Goal: Task Accomplishment & Management: Manage account settings

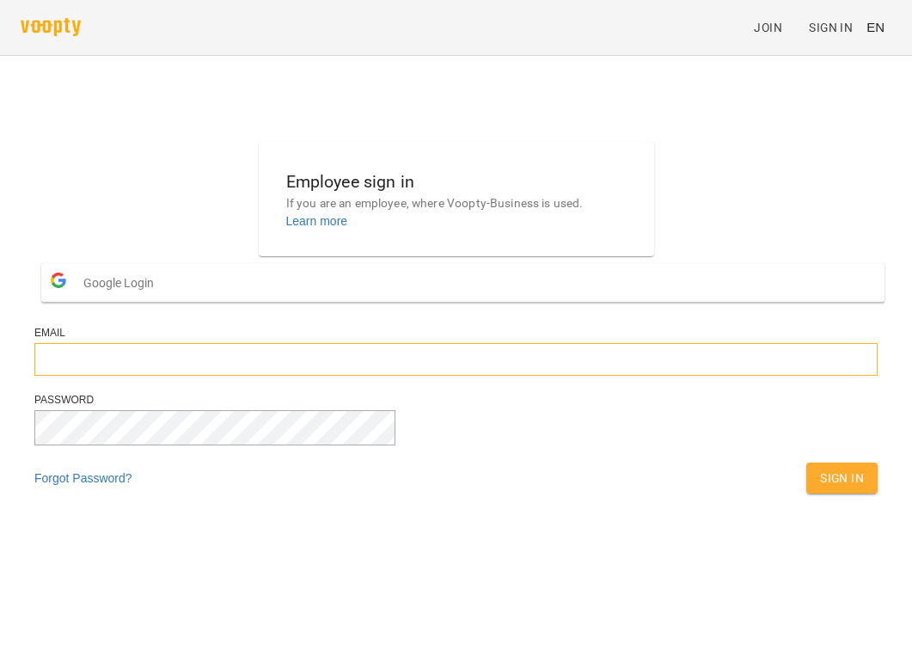
type input "**********"
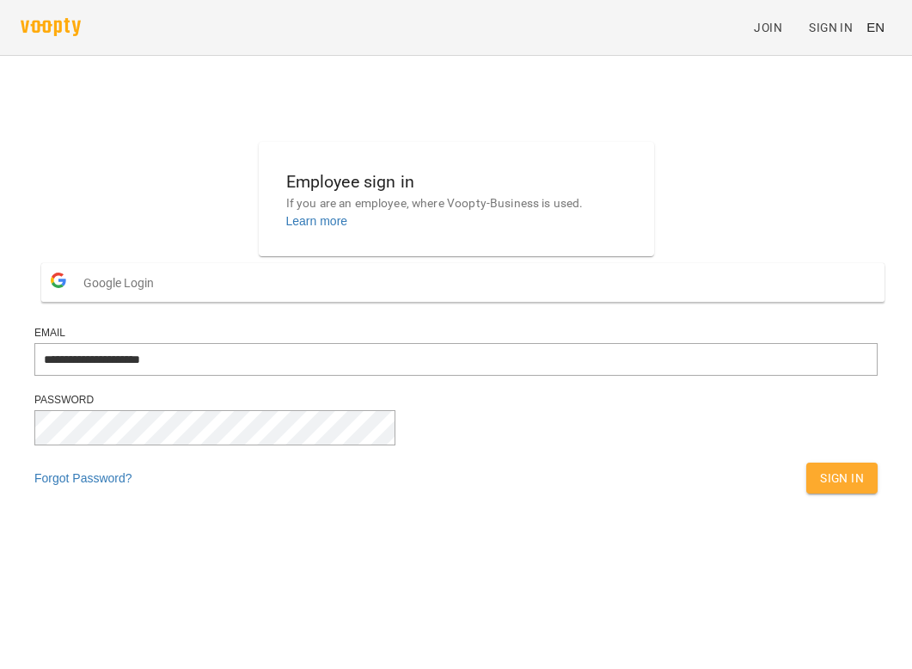
click at [806, 493] on button "Sign In" at bounding box center [841, 477] width 71 height 31
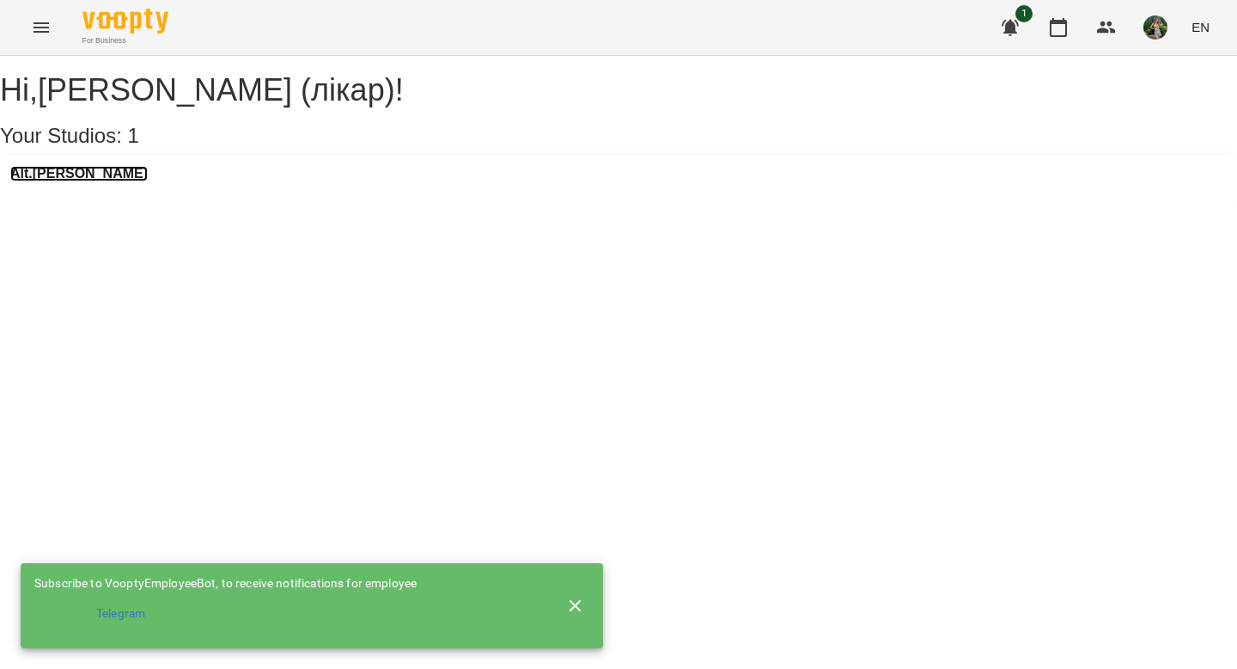
click at [53, 181] on h3 "Alt.Bertha" at bounding box center [78, 173] width 137 height 15
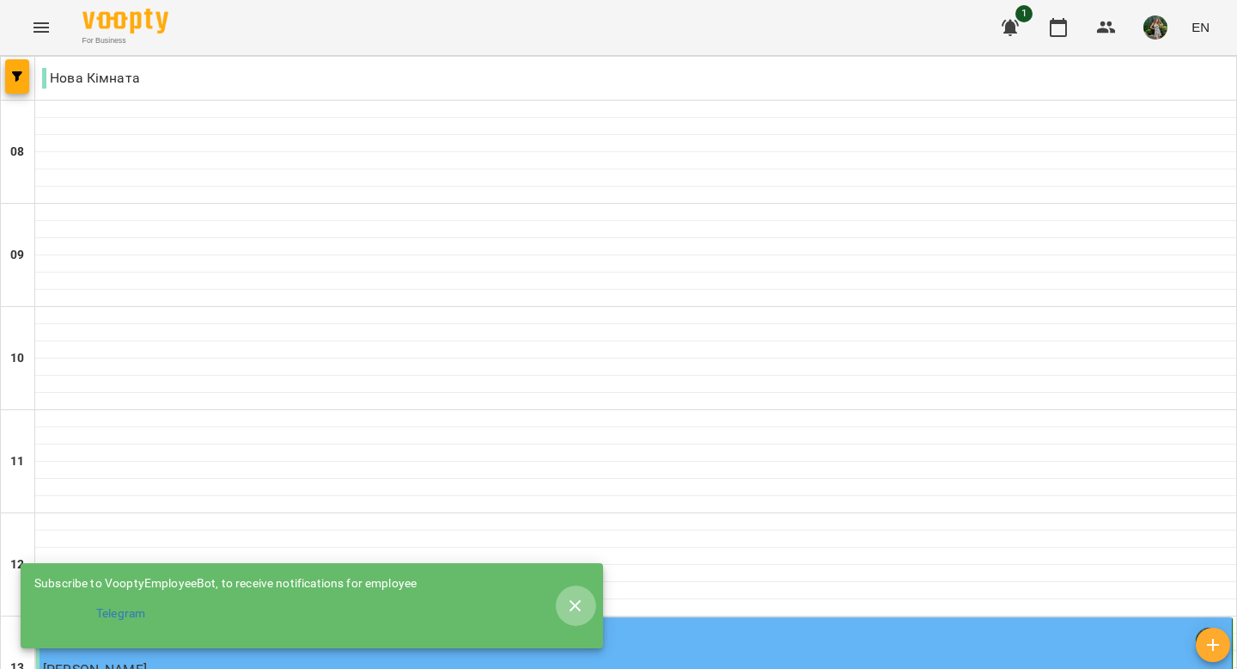
click at [577, 599] on icon "button" at bounding box center [575, 606] width 21 height 21
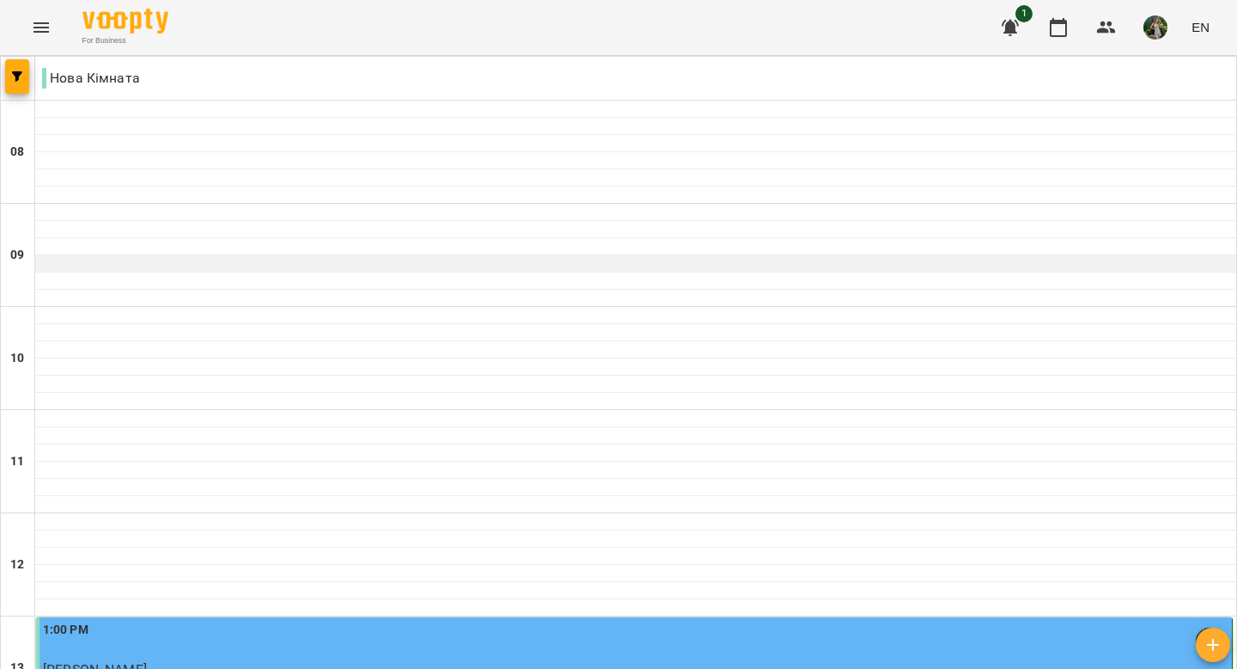
scroll to position [764, 0]
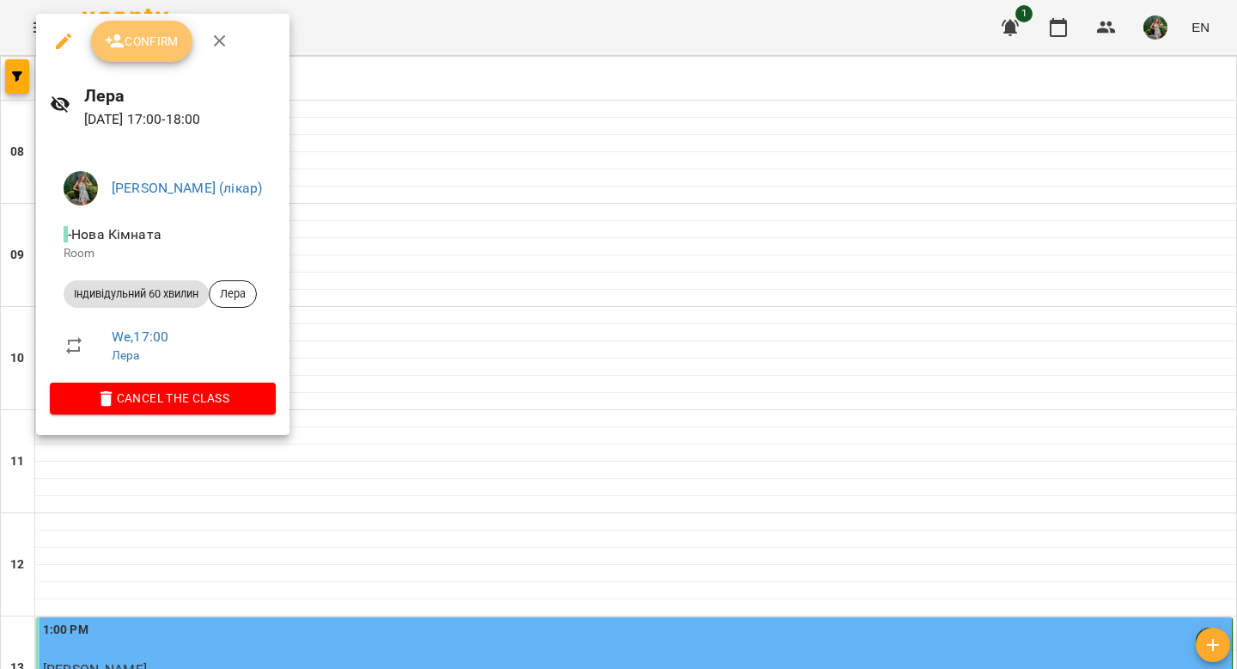
click at [142, 43] on span "Confirm" at bounding box center [142, 41] width 74 height 21
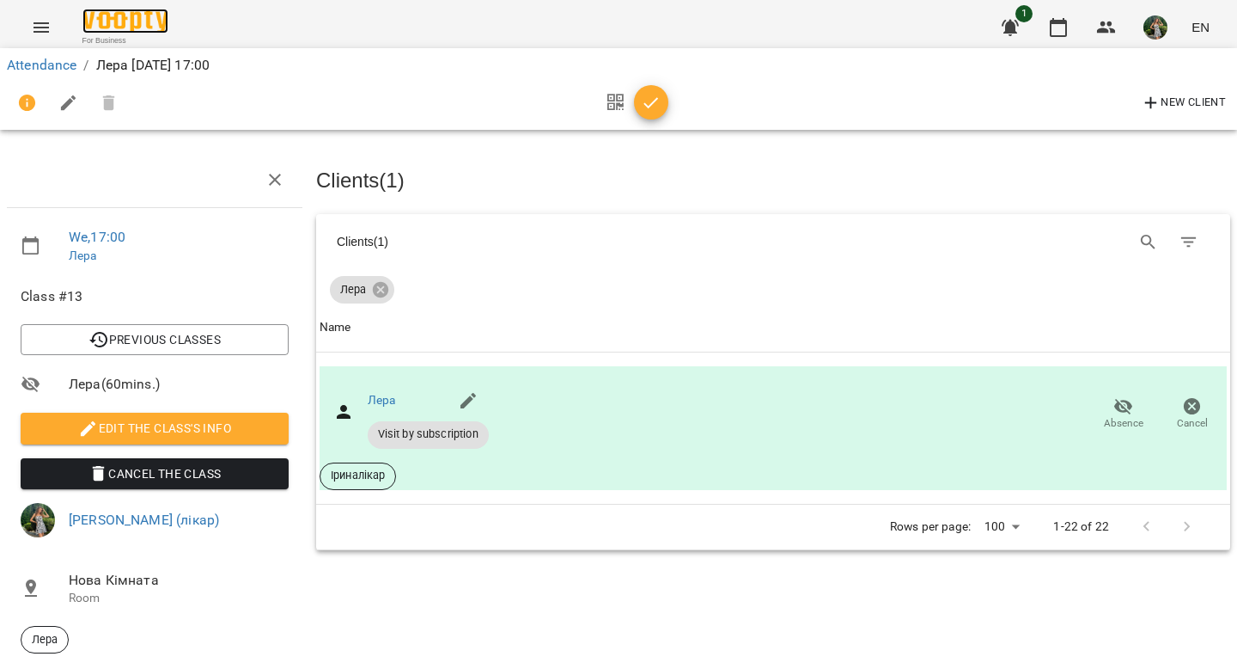
click at [110, 22] on img at bounding box center [125, 21] width 86 height 25
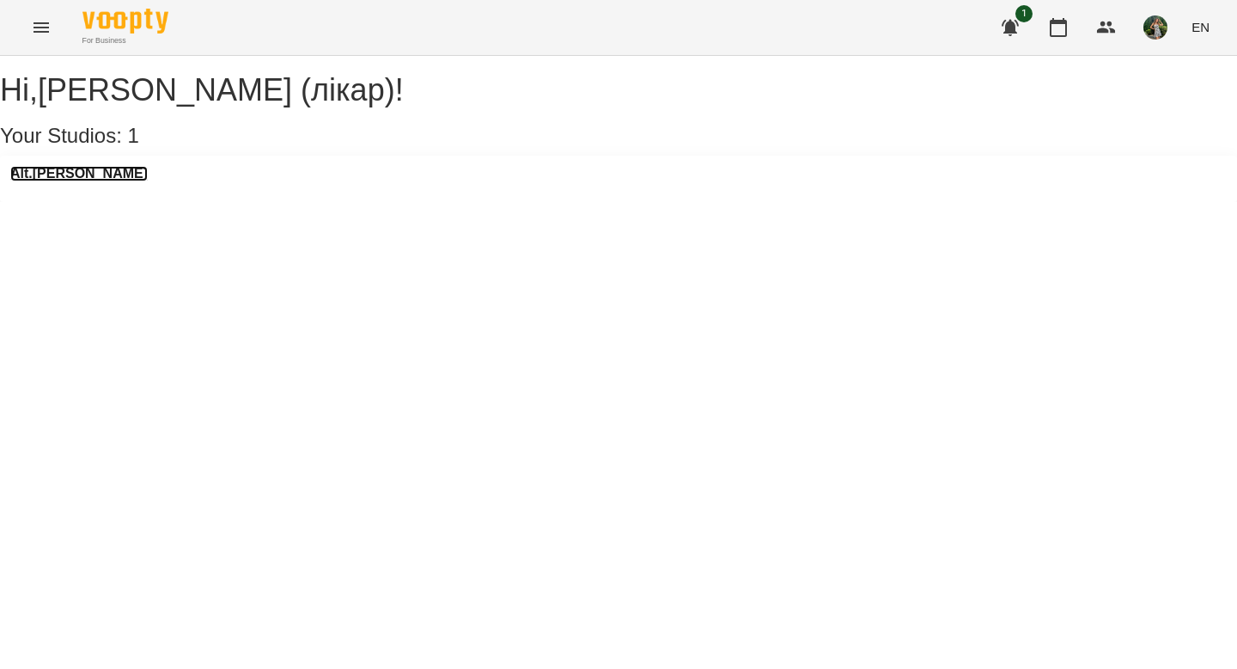
click at [74, 181] on h3 "Alt.Bertha" at bounding box center [78, 173] width 137 height 15
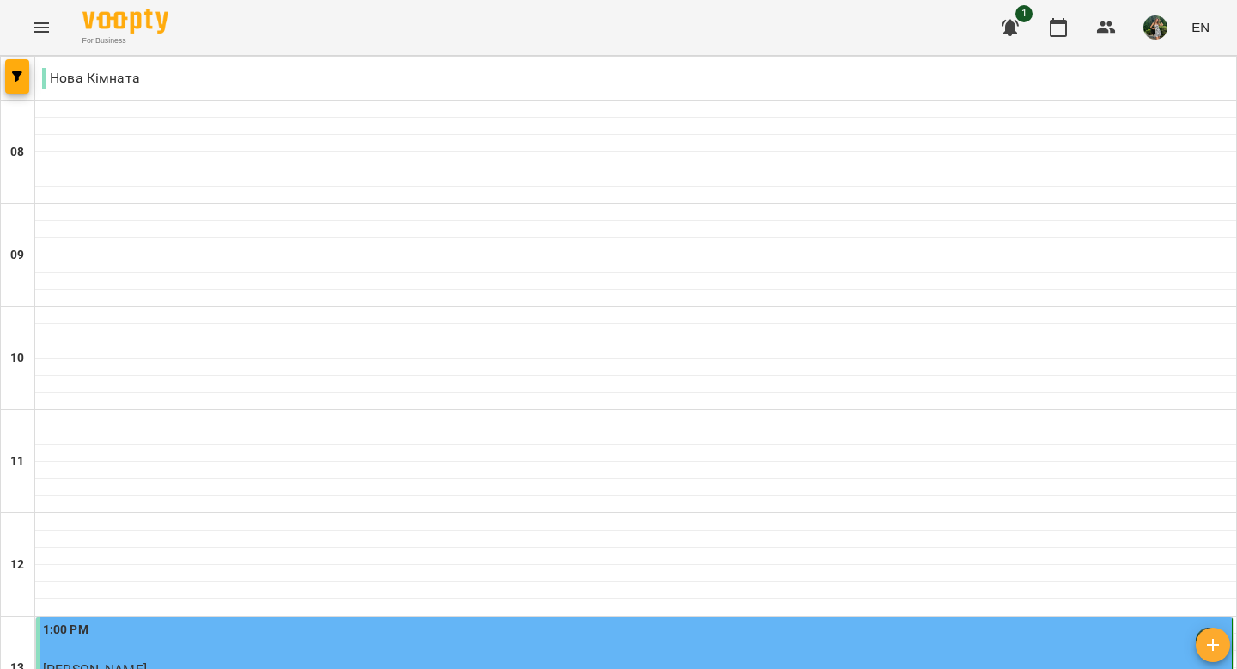
scroll to position [734, 0]
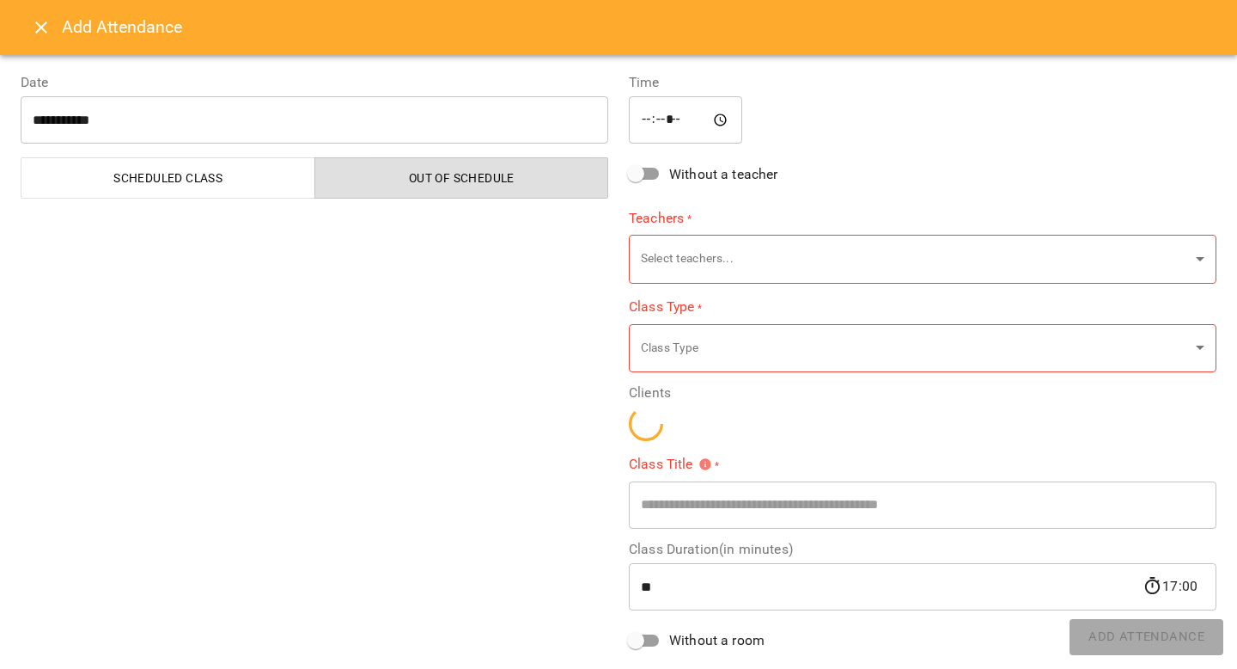
type input "**********"
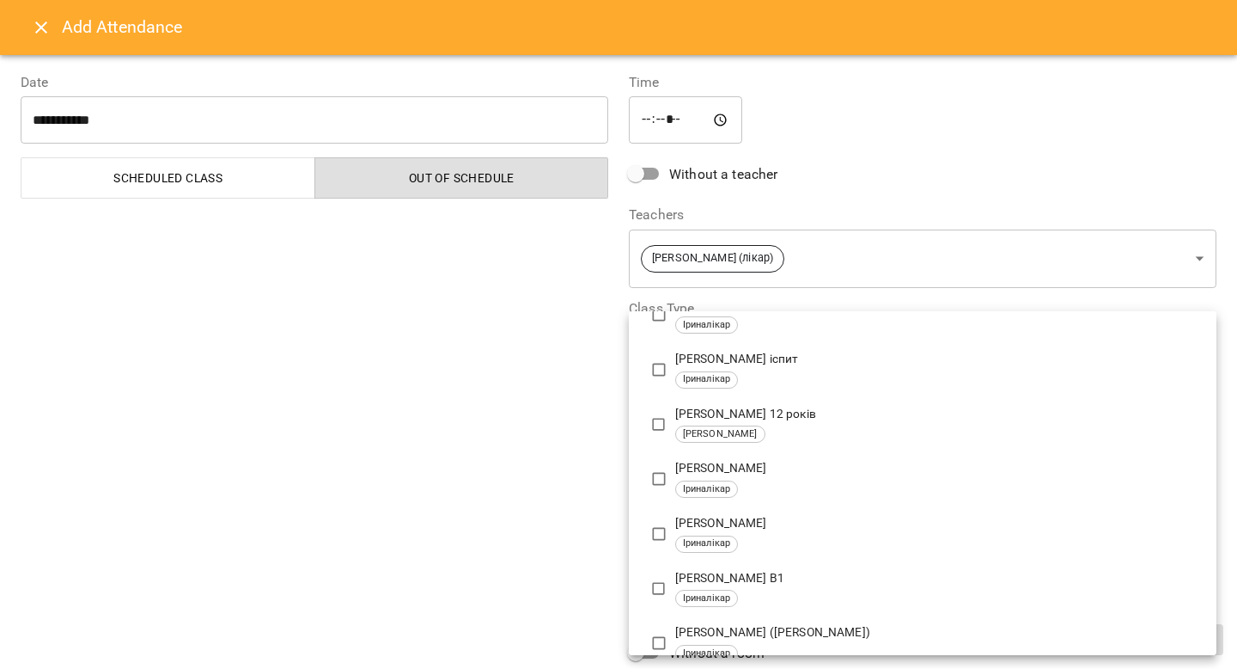
scroll to position [976, 0]
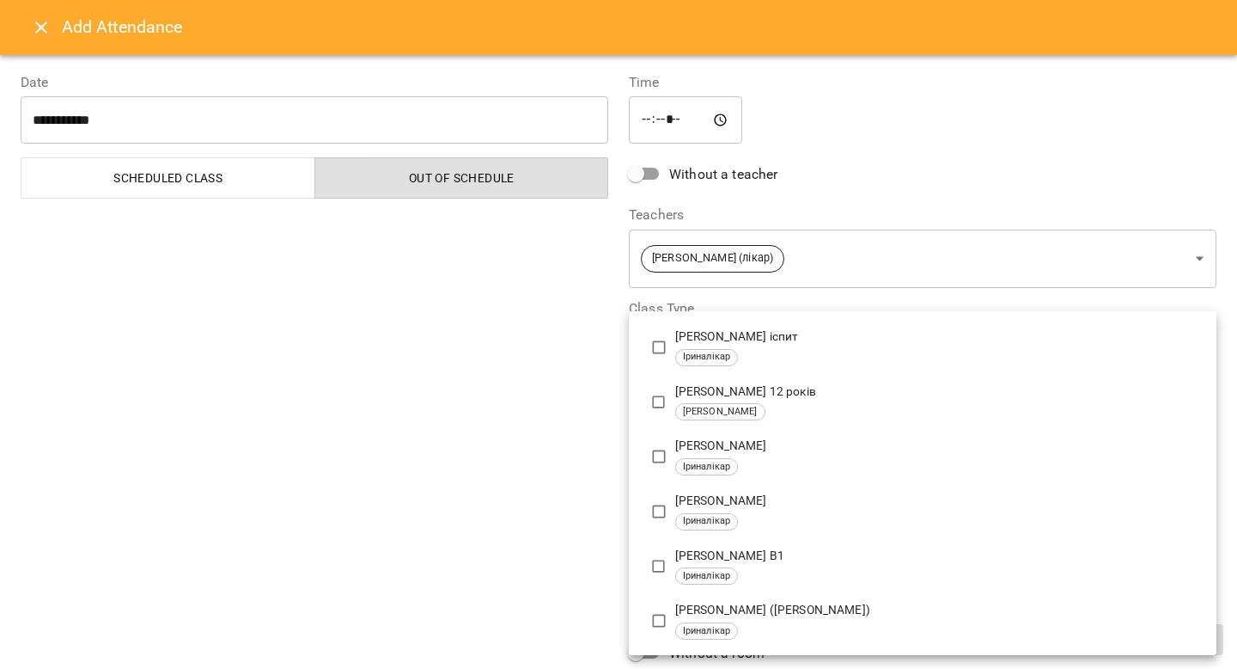
type input "**********"
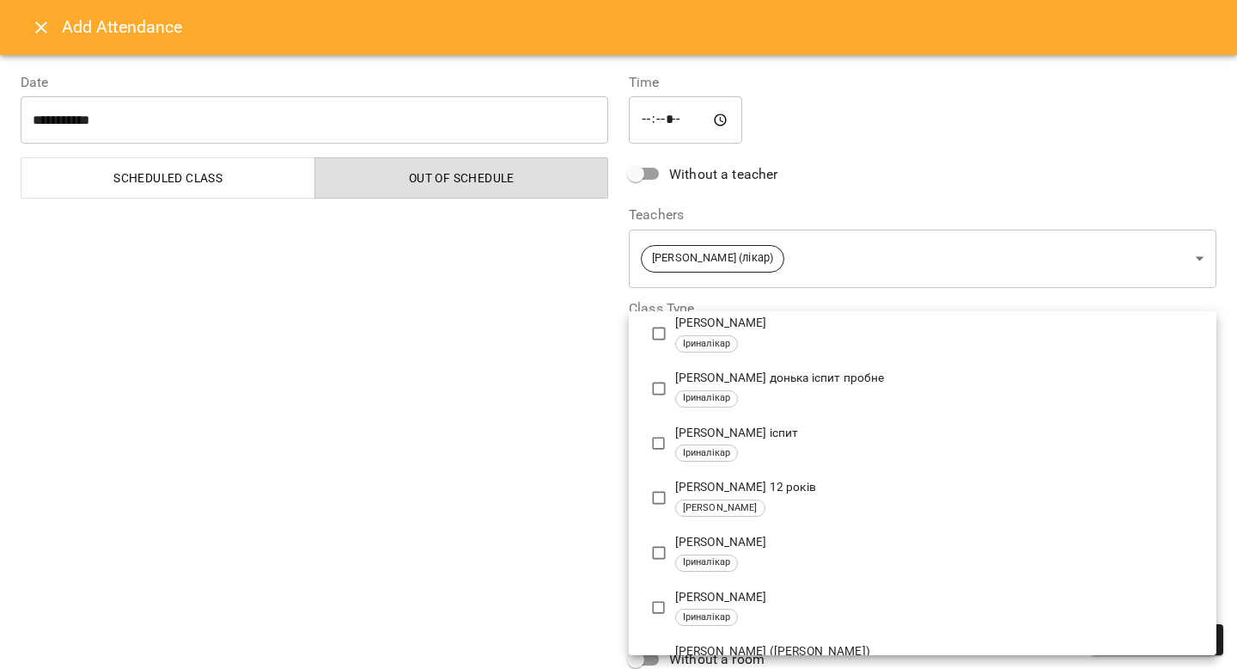
scroll to position [0, 0]
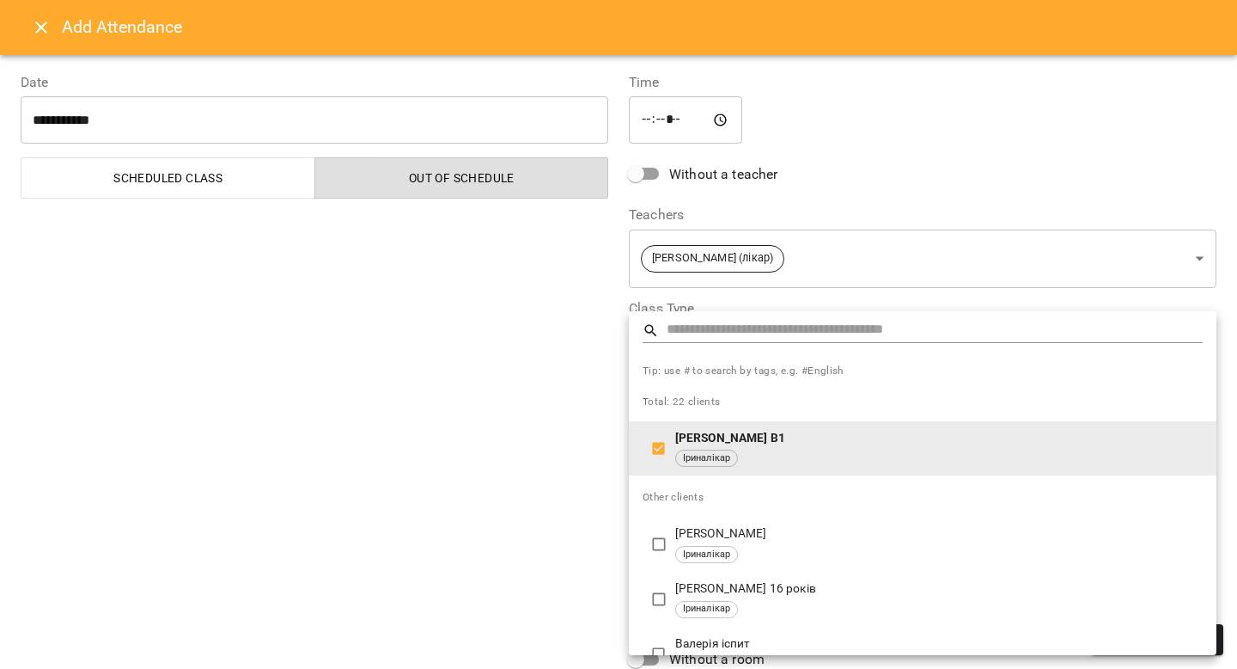
click at [439, 510] on div at bounding box center [618, 334] width 1237 height 669
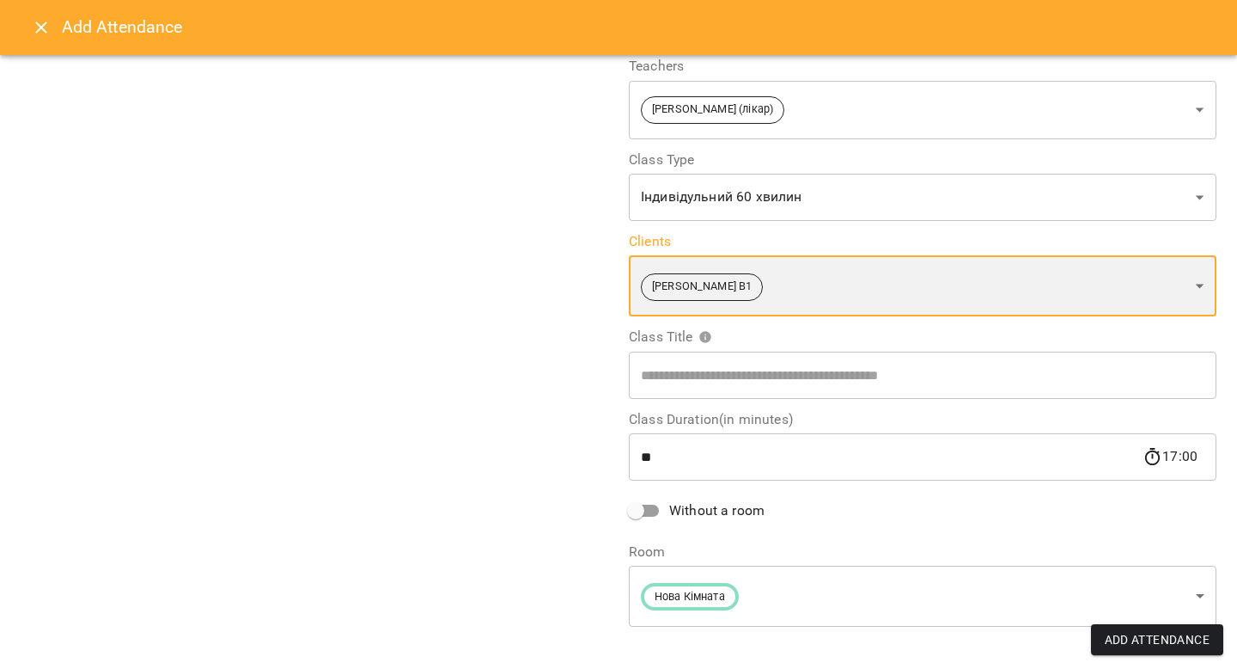
scroll to position [165, 0]
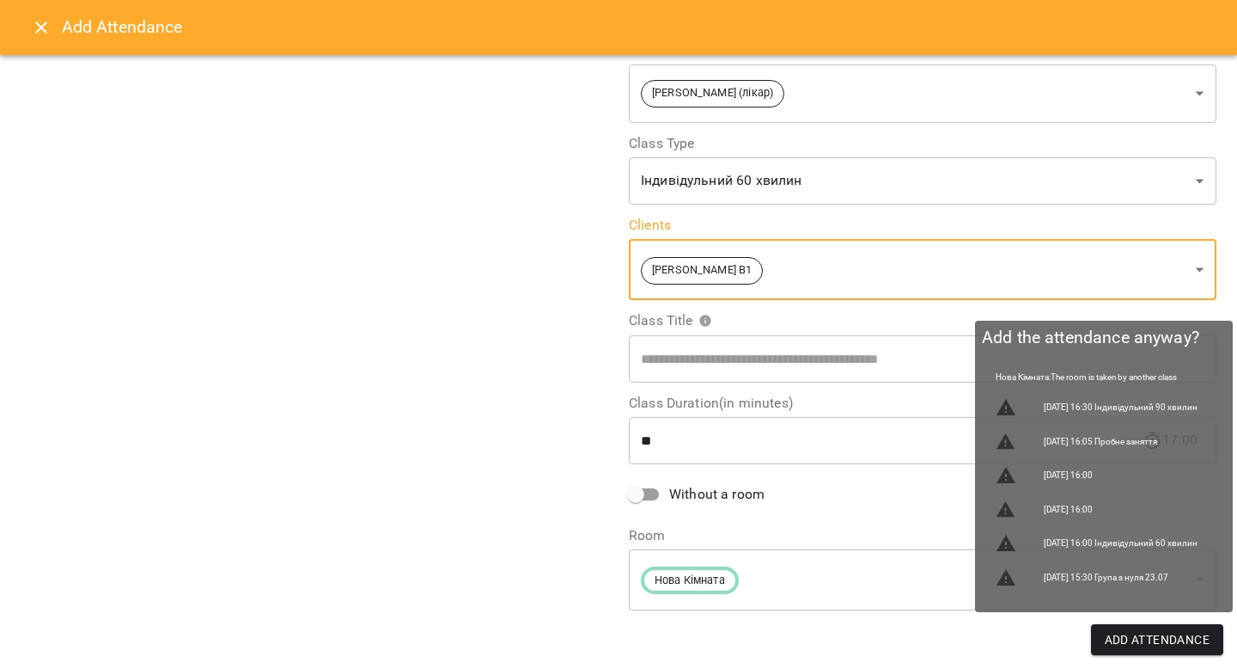
click at [911, 632] on span "Add Attendance" at bounding box center [1158, 639] width 106 height 21
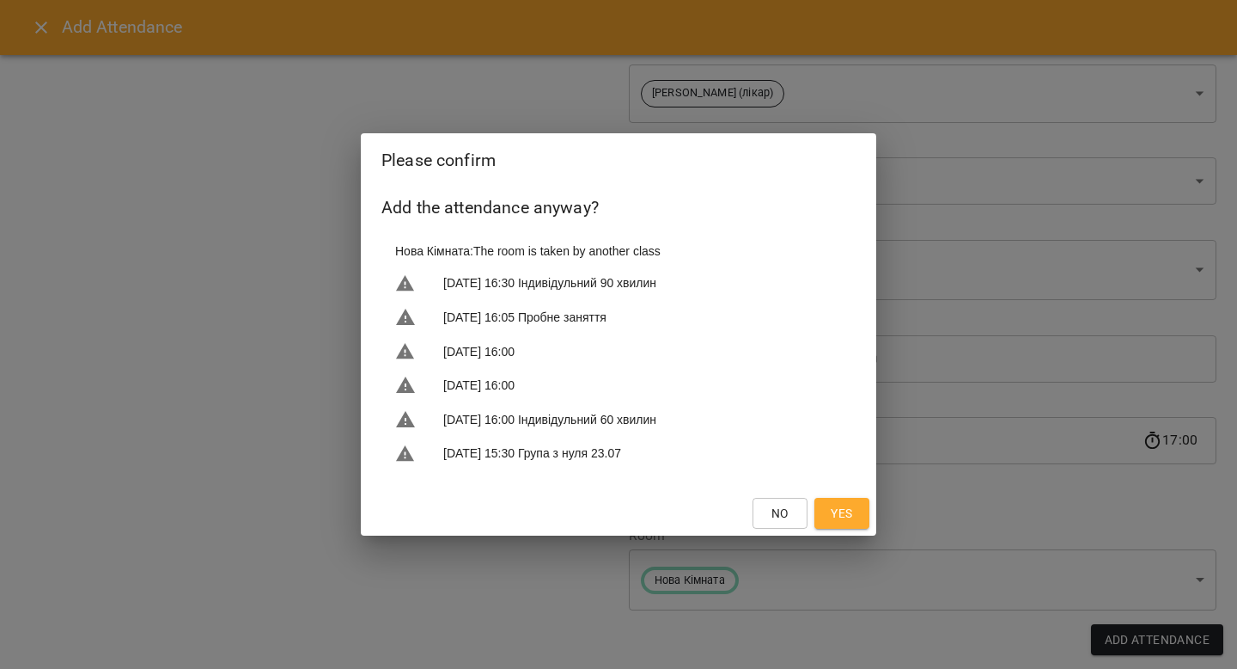
click at [829, 511] on span "Yes" at bounding box center [841, 513] width 27 height 21
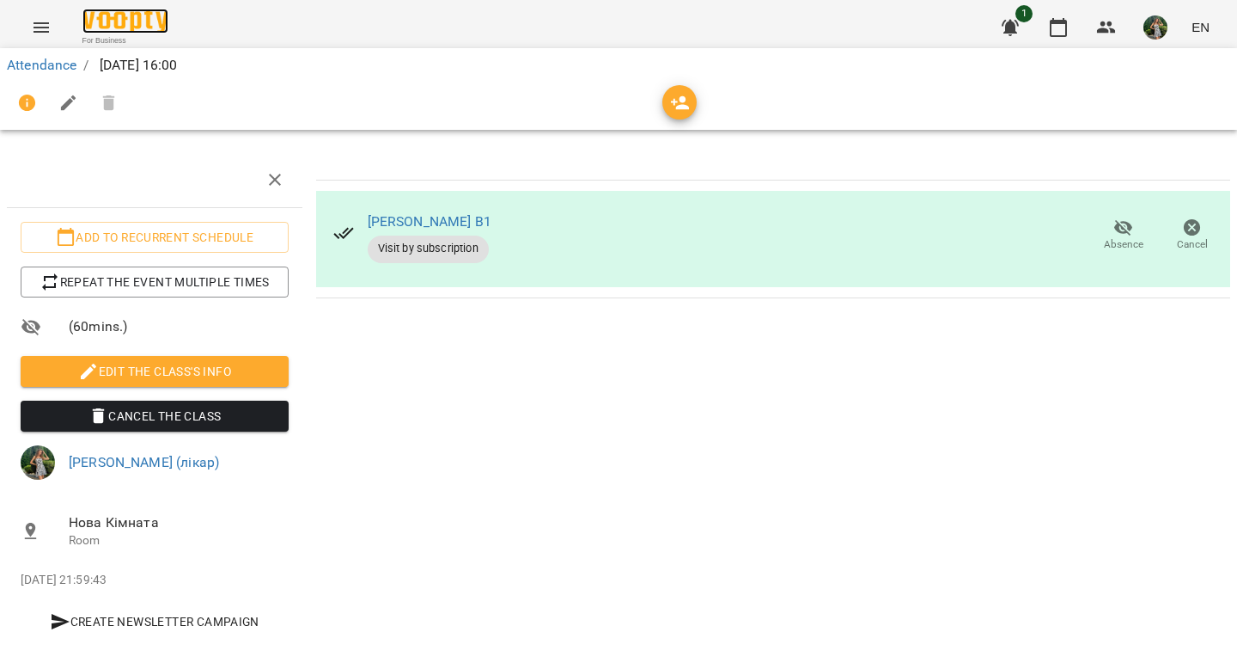
click at [140, 29] on img at bounding box center [125, 21] width 86 height 25
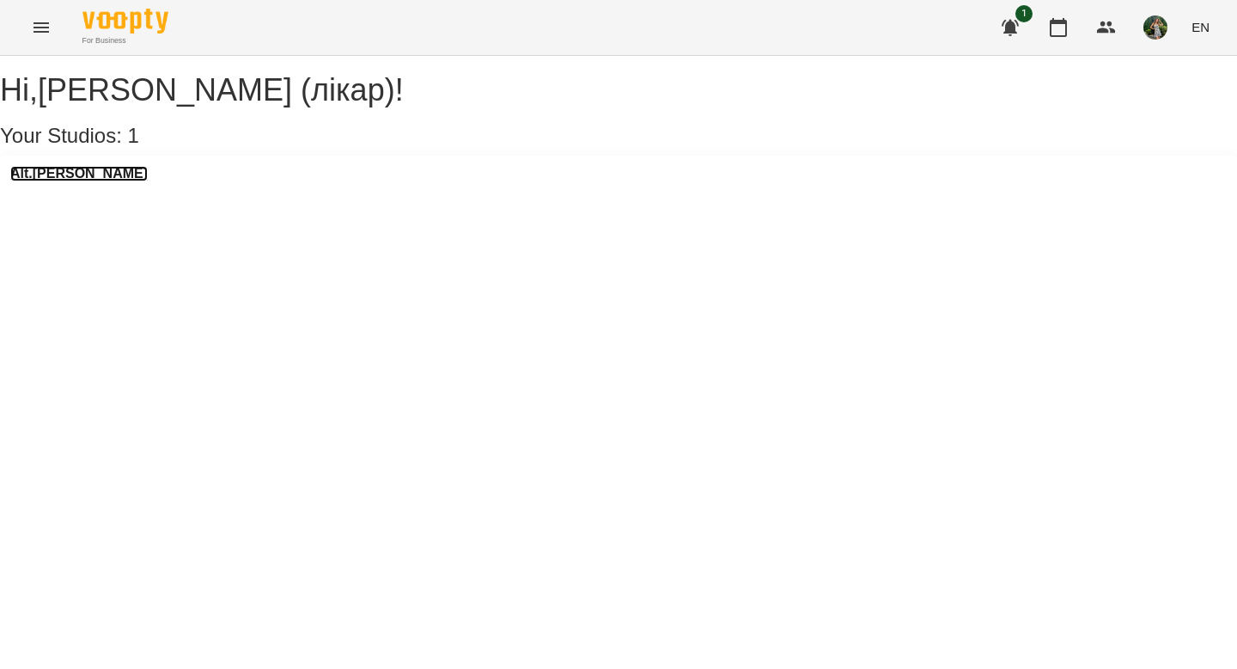
click at [68, 181] on h3 "Alt.Bertha" at bounding box center [78, 173] width 137 height 15
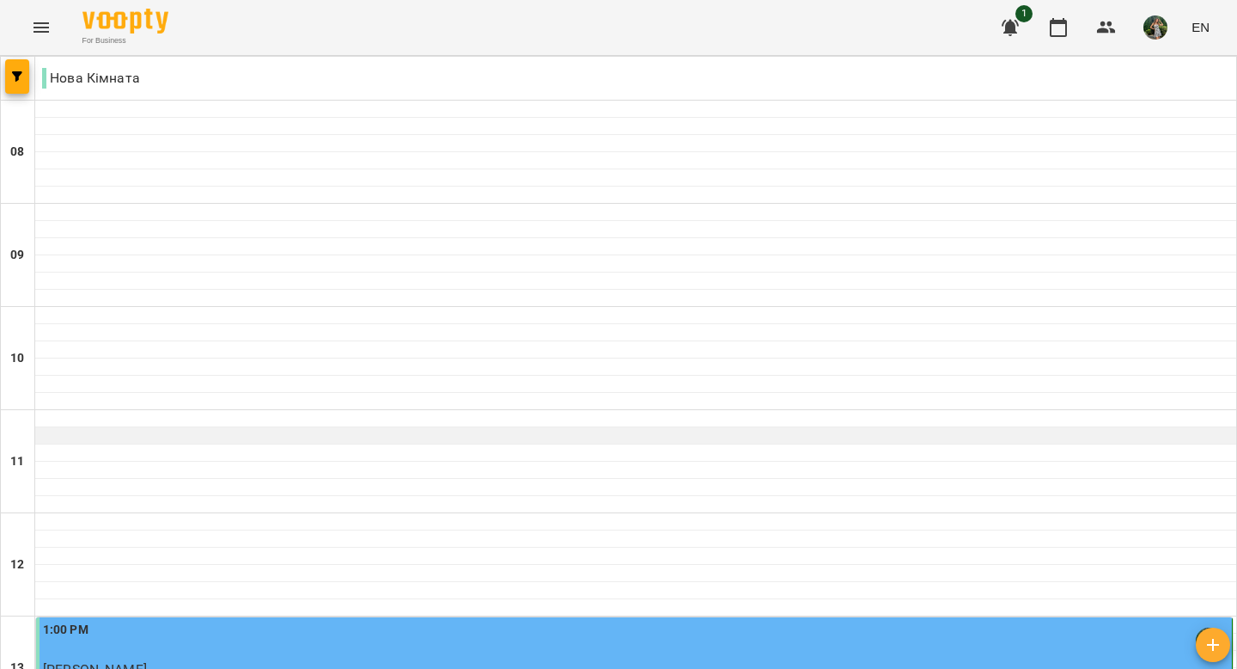
scroll to position [786, 0]
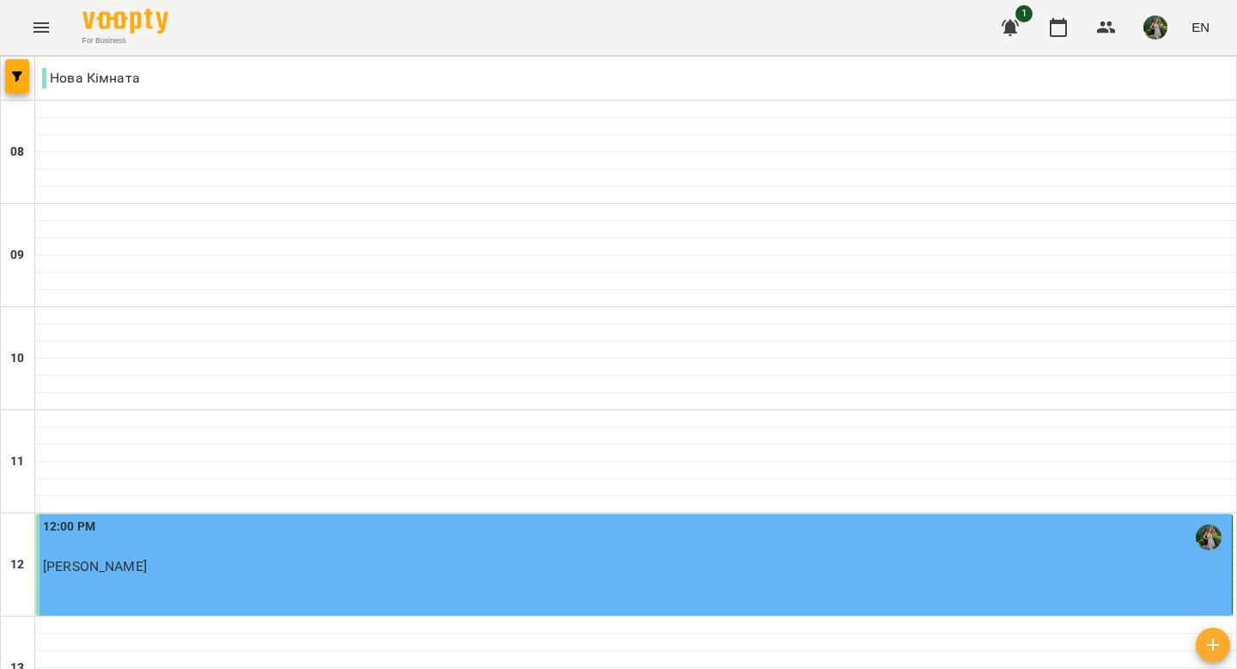
scroll to position [798, 0]
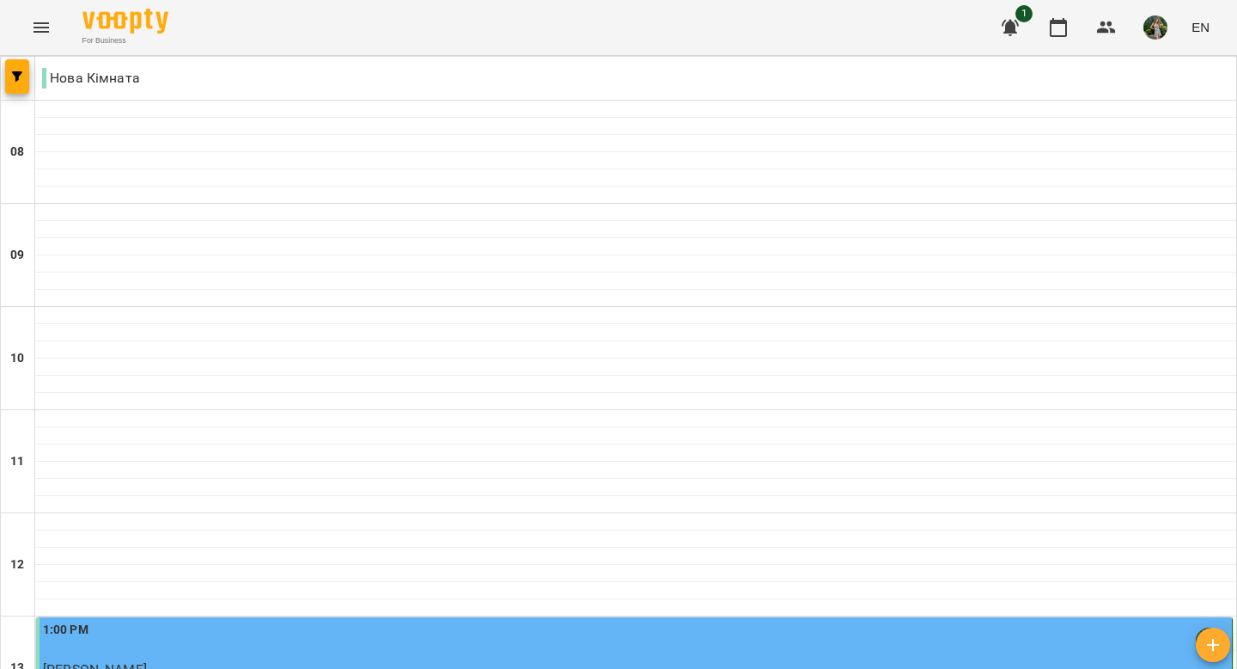
scroll to position [1093, 0]
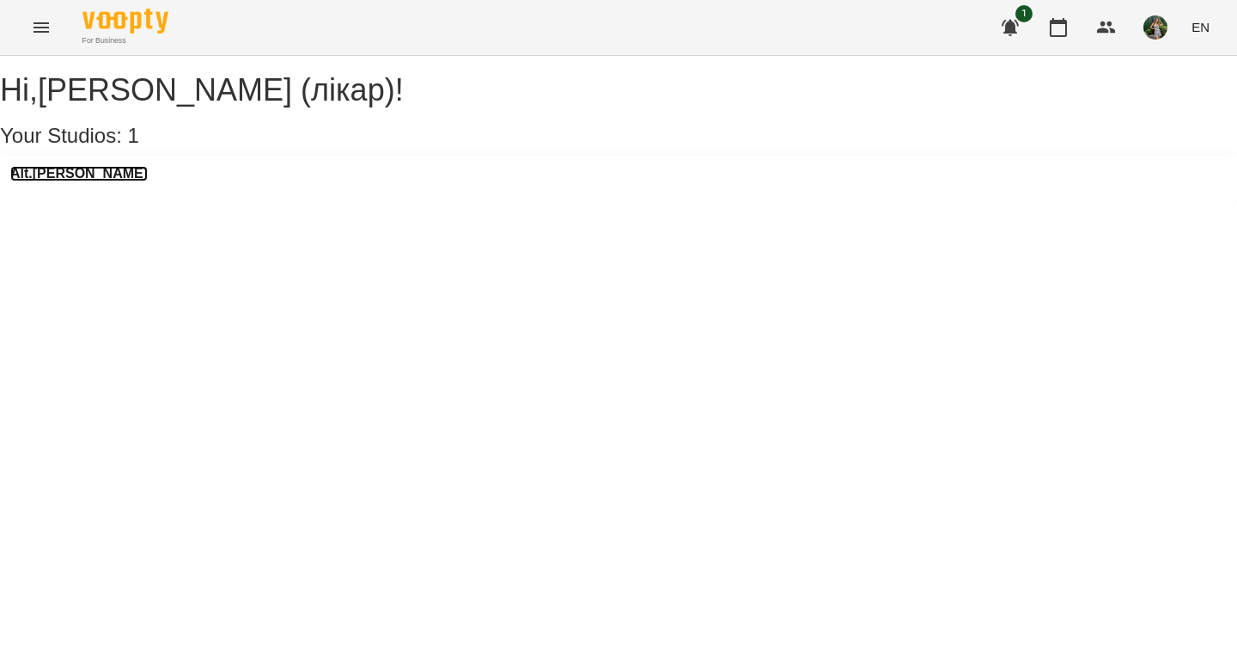
click at [90, 181] on h3 "Alt.Bertha" at bounding box center [78, 173] width 137 height 15
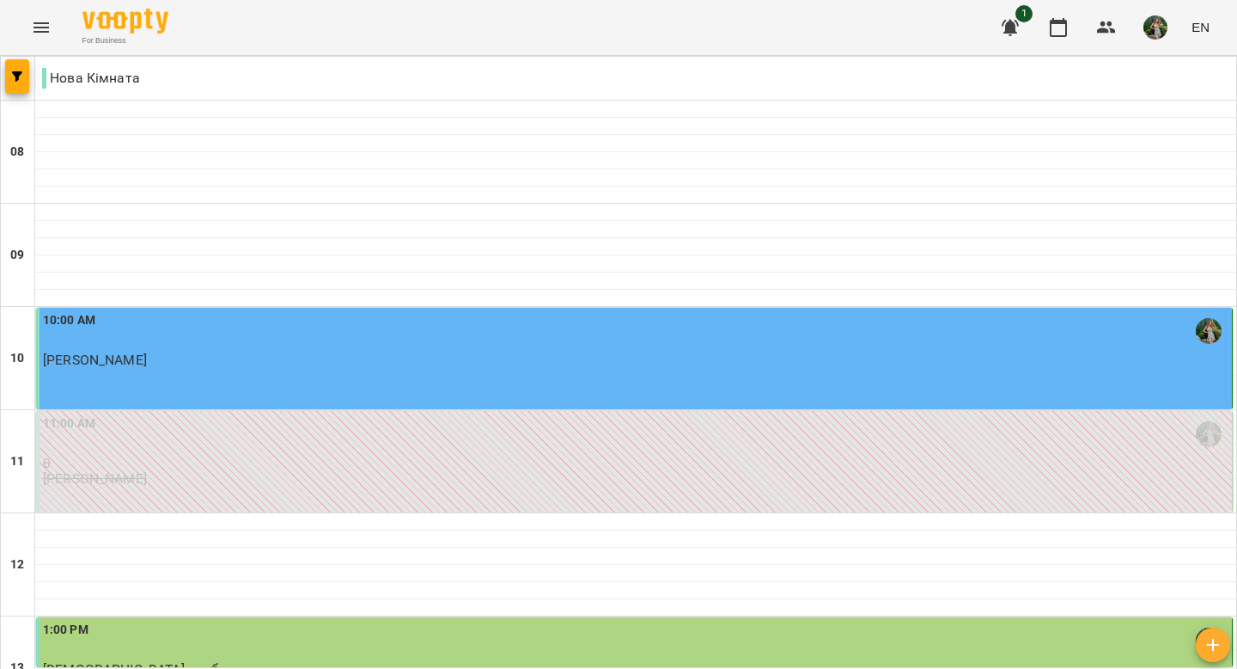
scroll to position [1000, 0]
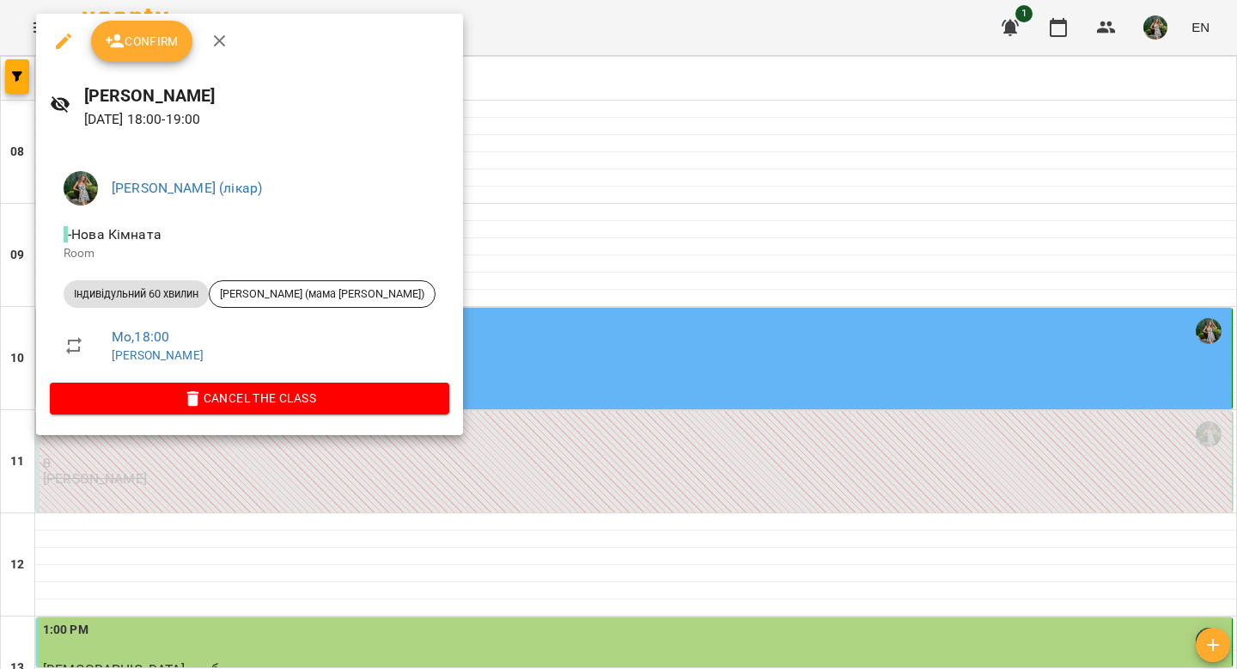
click at [139, 52] on button "Confirm" at bounding box center [141, 41] width 101 height 41
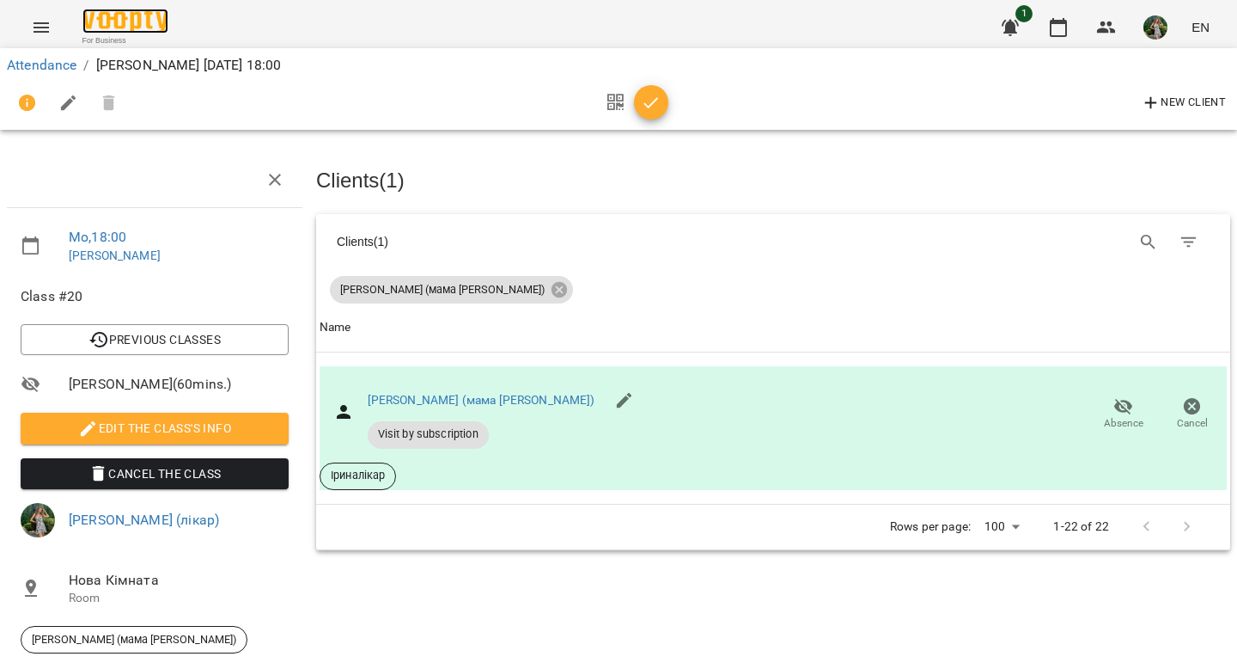
click at [129, 32] on img at bounding box center [125, 21] width 86 height 25
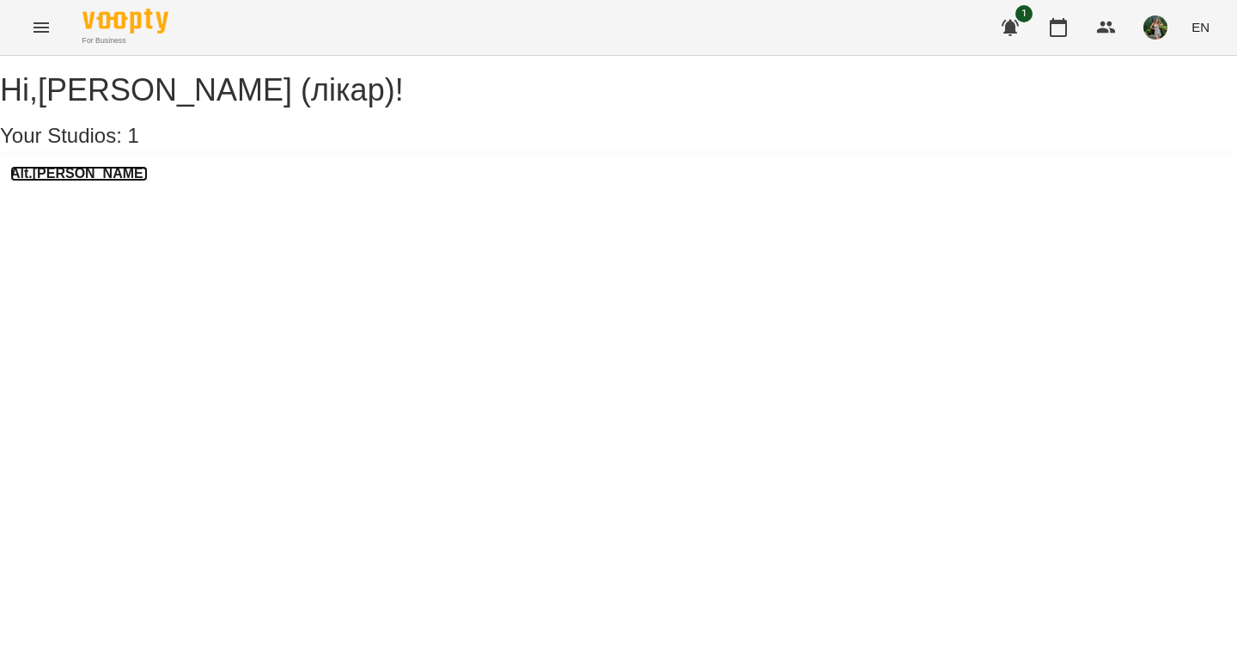
click at [52, 181] on h3 "Alt.Bertha" at bounding box center [78, 173] width 137 height 15
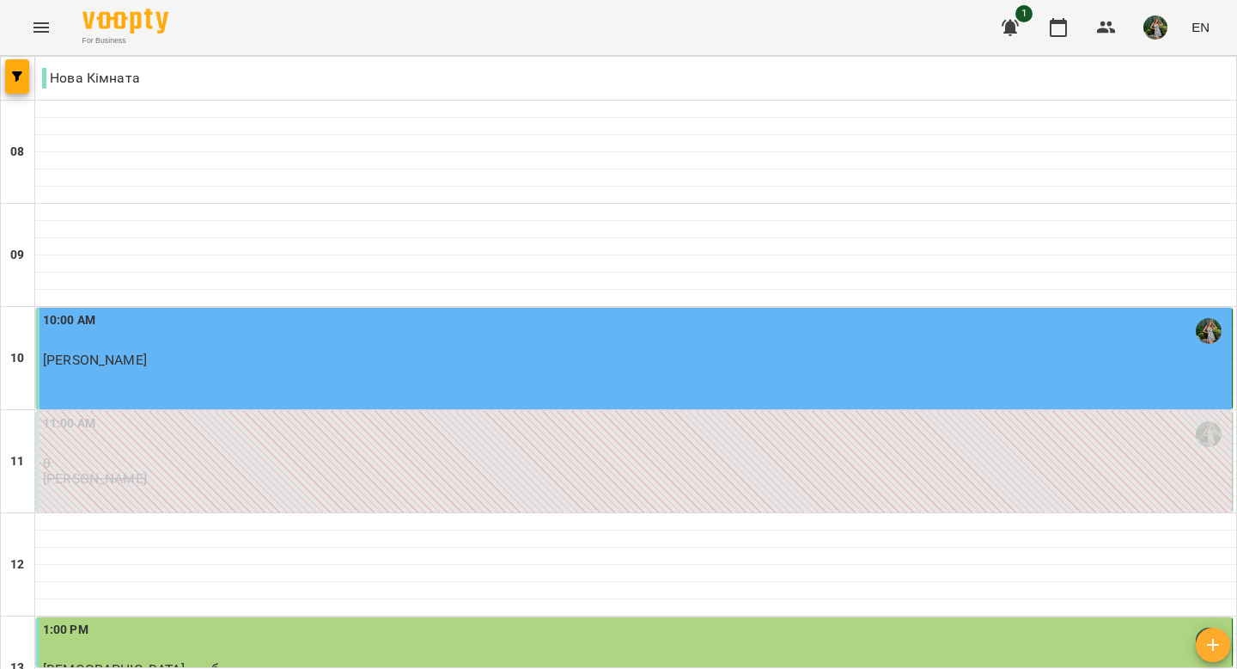
scroll to position [1093, 0]
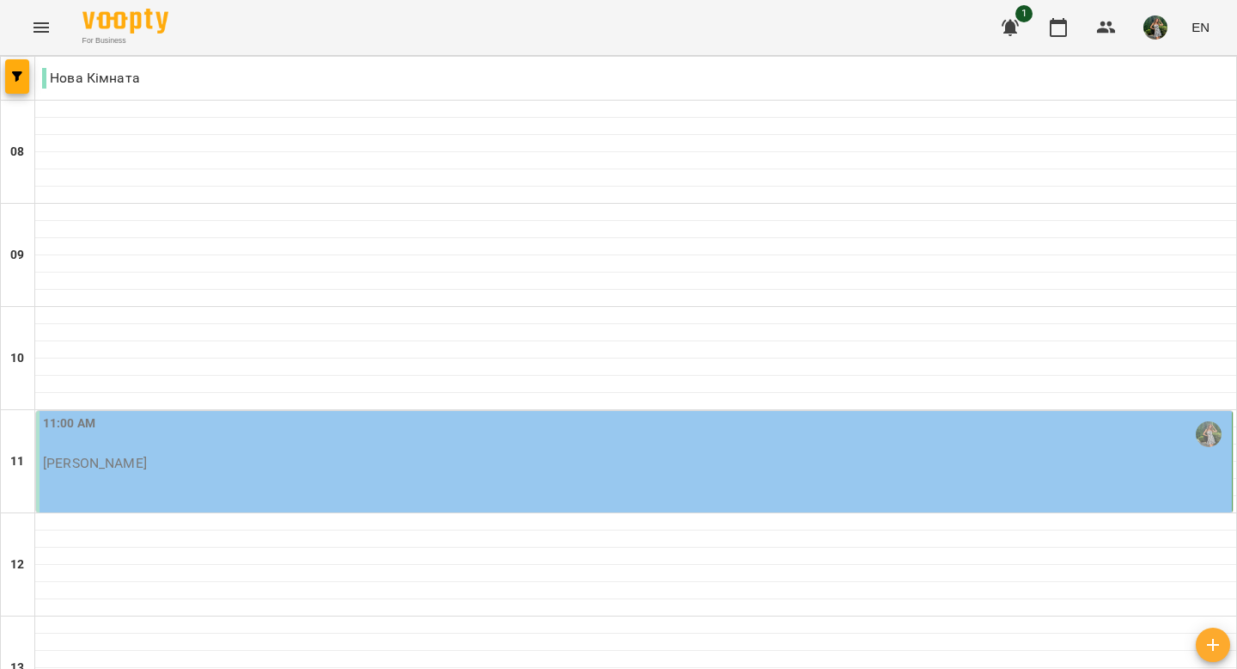
scroll to position [294, 0]
click at [205, 414] on div "11:00 AM Наталі" at bounding box center [636, 442] width 1186 height 57
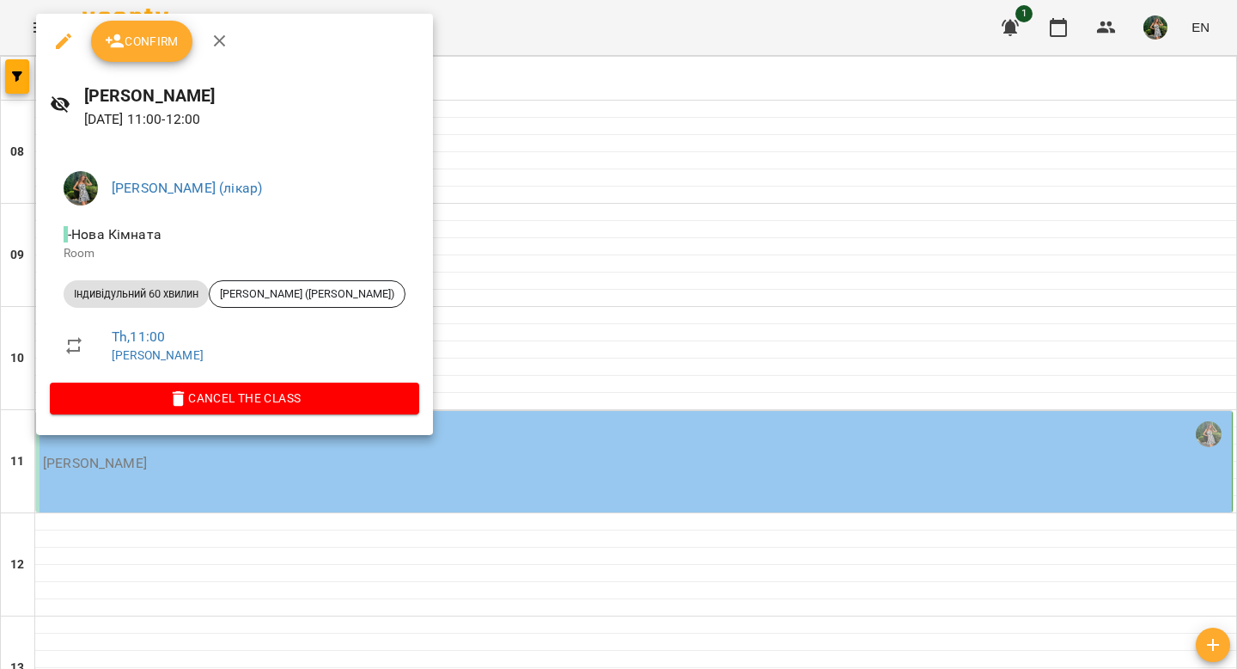
click at [261, 380] on ul "Ірина (лікар) - Нова Кімната Room Індивідульний 60 хвилин Natalie (Наталія Рома…" at bounding box center [235, 269] width 370 height 225
click at [246, 404] on span "Cancel the class" at bounding box center [235, 398] width 342 height 21
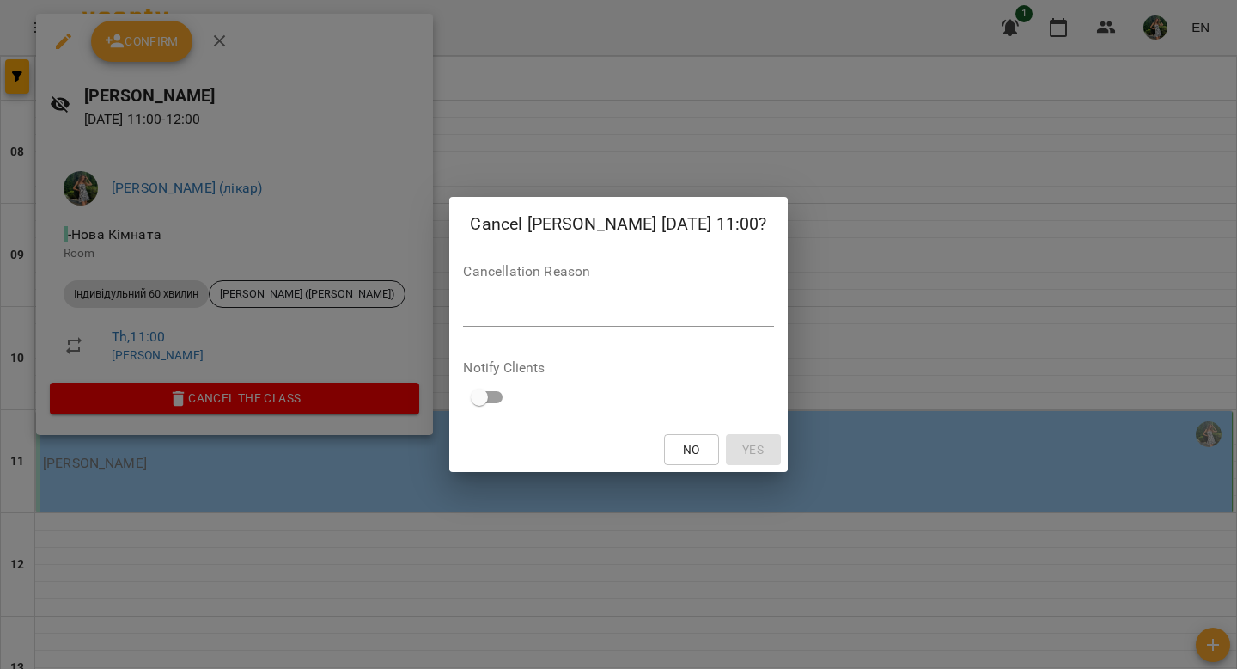
click at [628, 317] on textarea at bounding box center [618, 312] width 310 height 16
type textarea "***"
click at [721, 465] on div "No Yes" at bounding box center [618, 449] width 338 height 45
click at [742, 458] on span "Yes" at bounding box center [752, 449] width 21 height 21
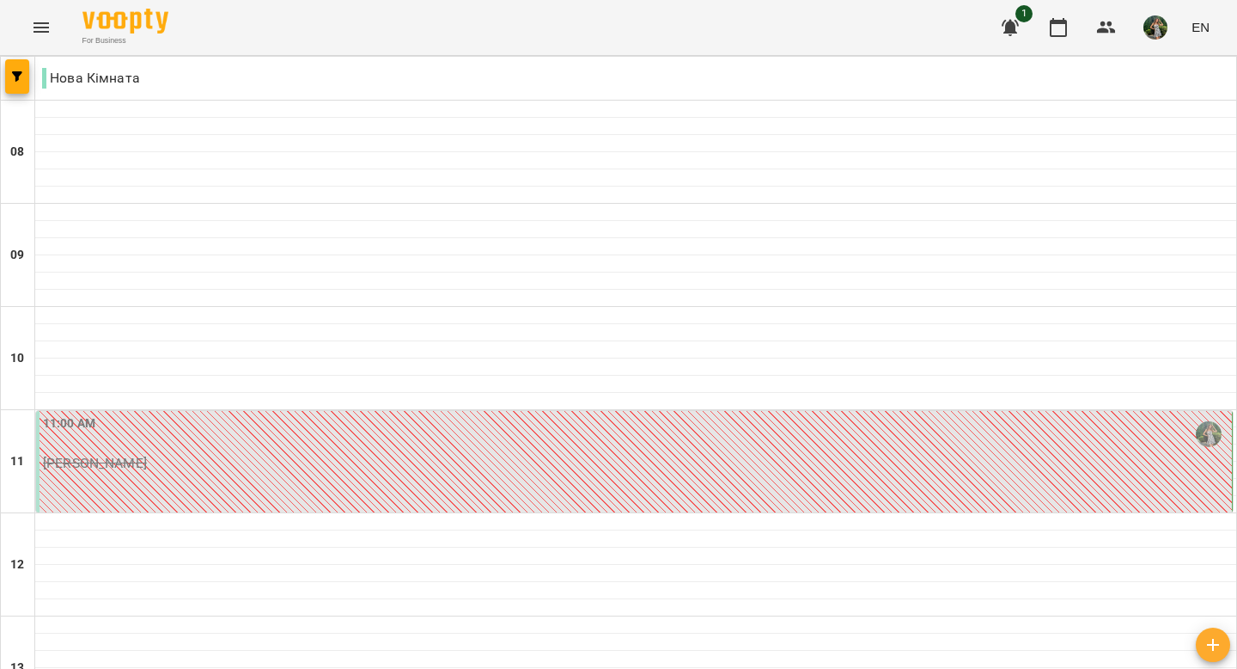
scroll to position [480, 0]
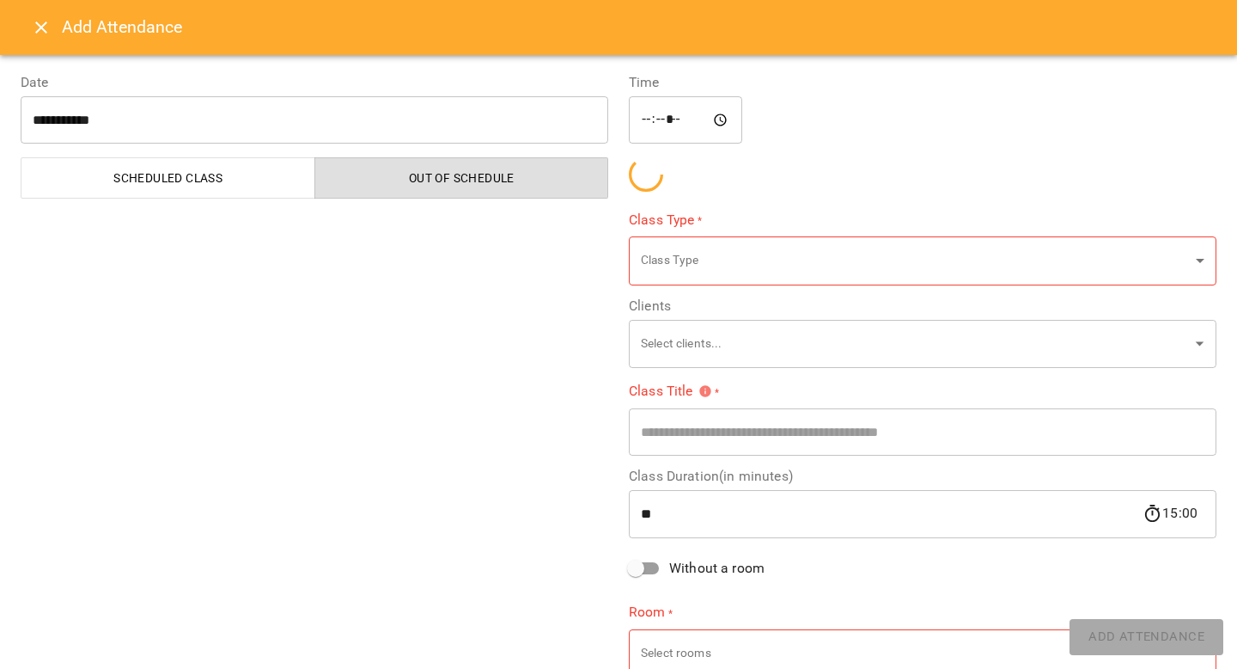
type input "**********"
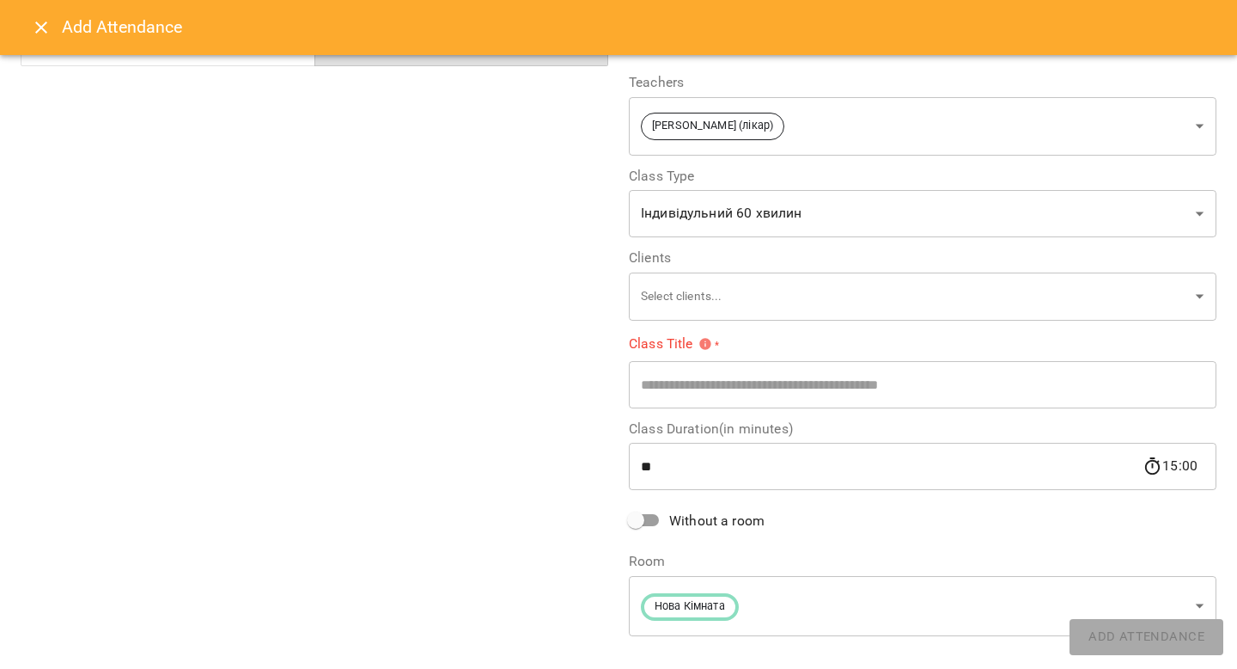
scroll to position [135, 0]
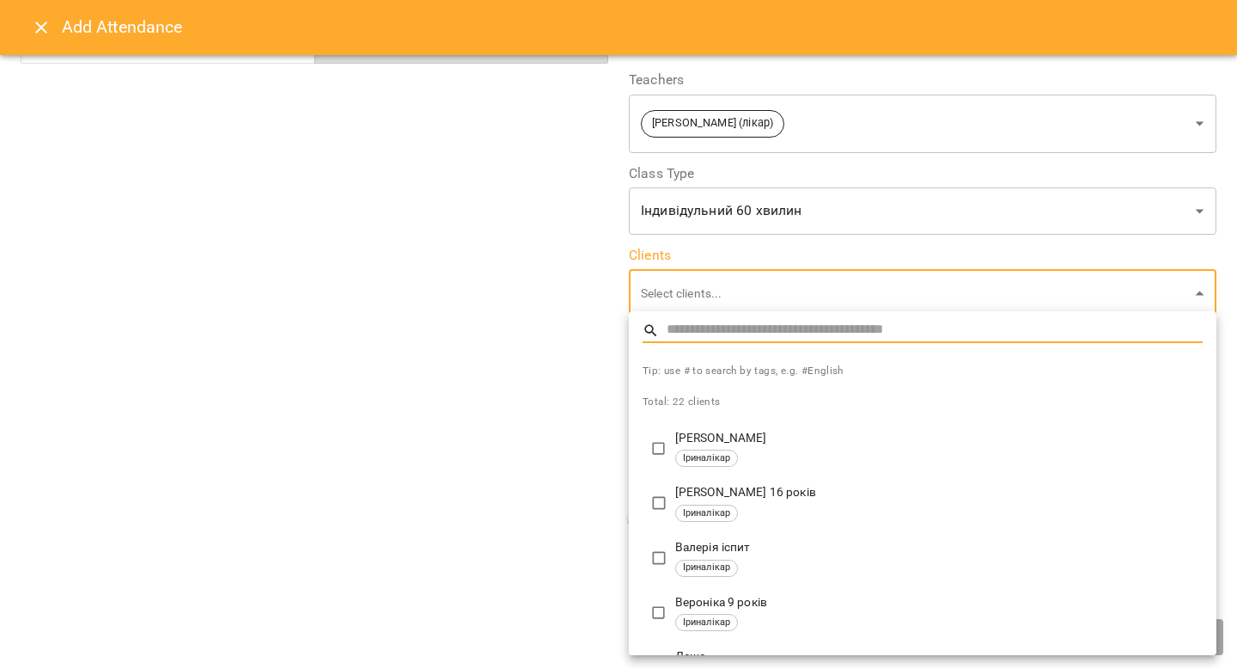
type input "**********"
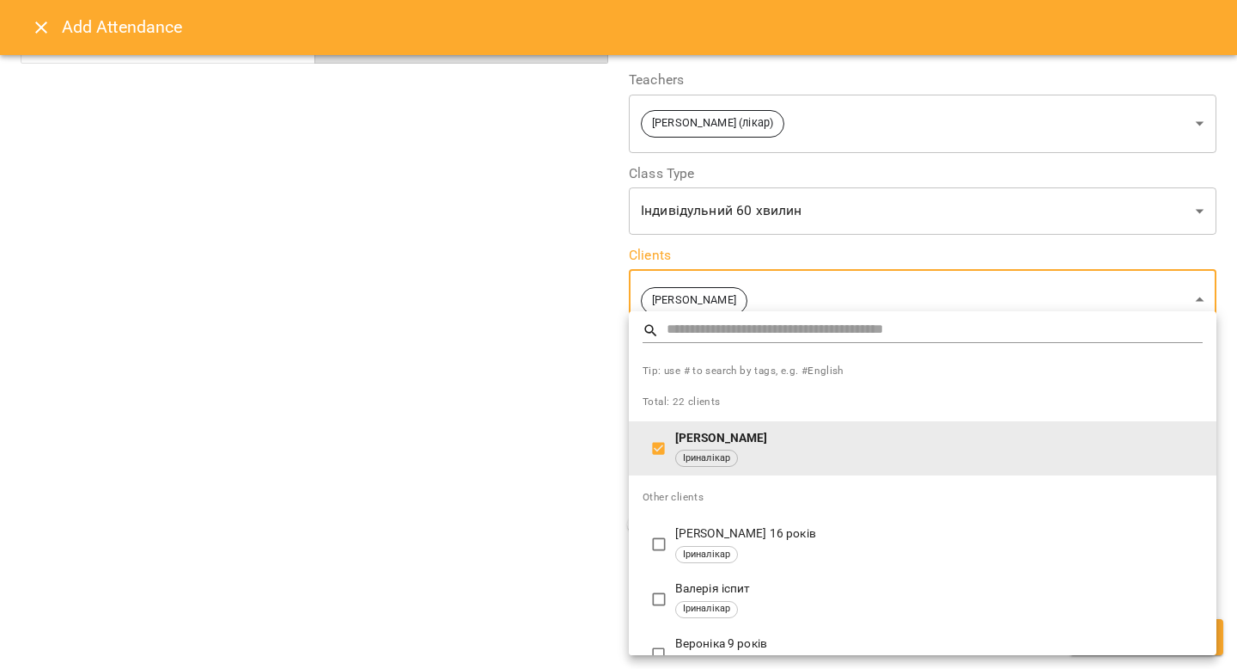
click at [485, 463] on div at bounding box center [618, 334] width 1237 height 669
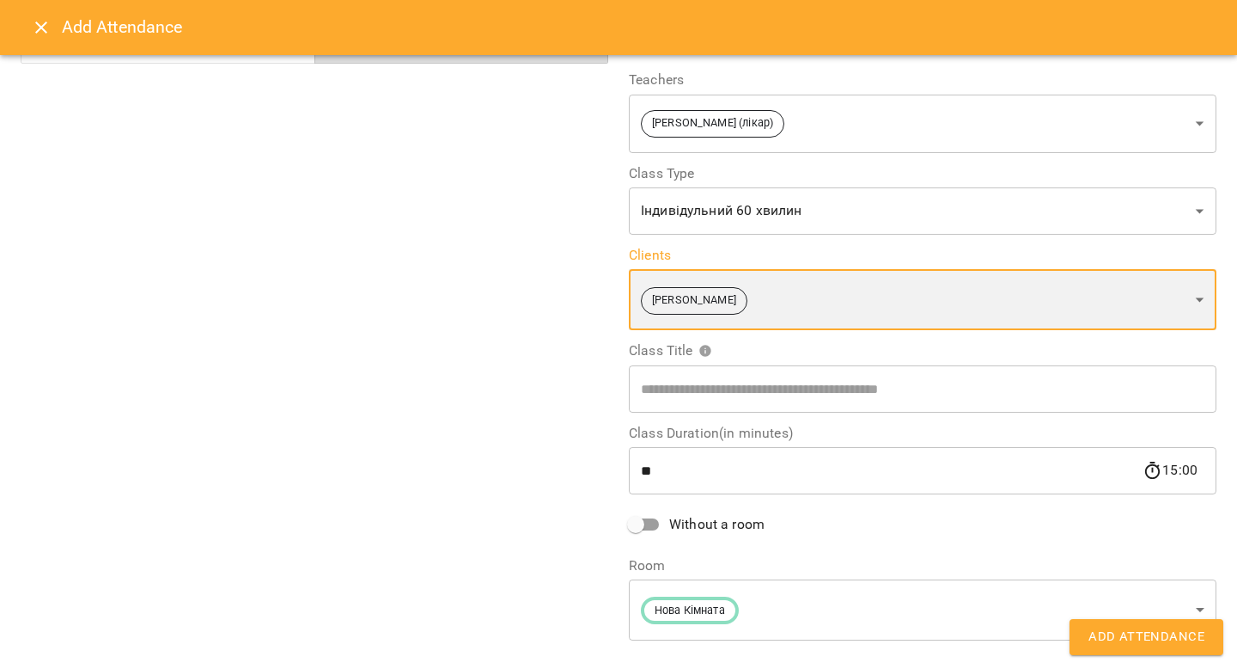
scroll to position [165, 0]
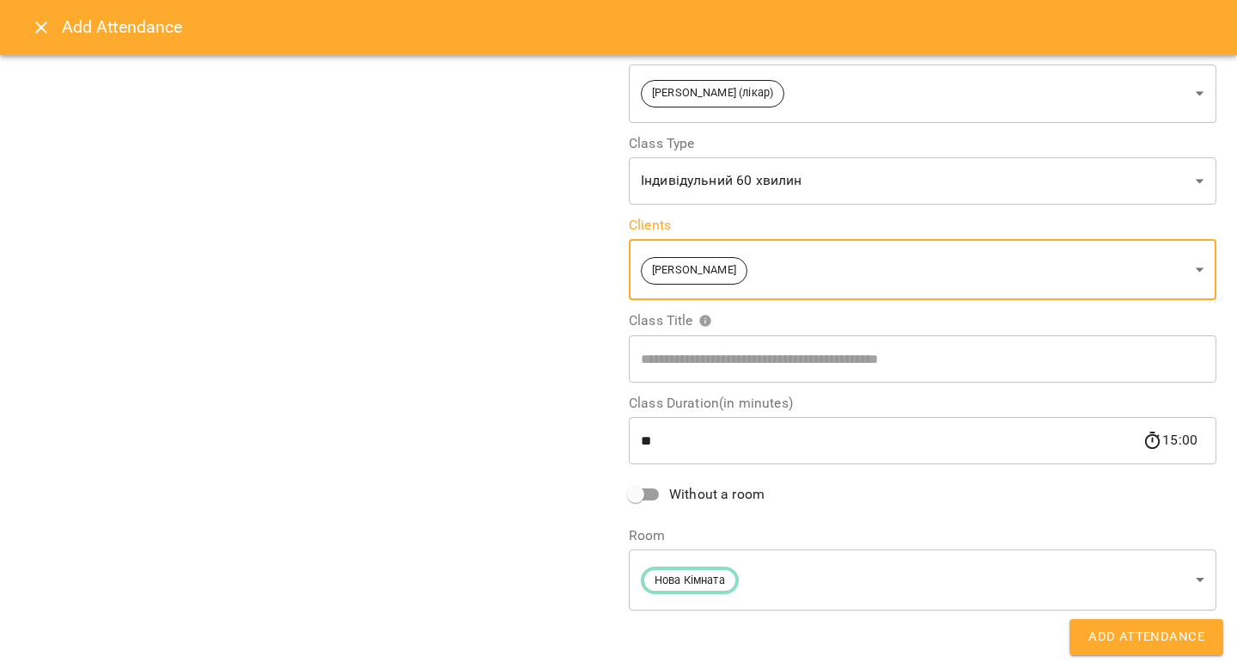
click at [911, 629] on span "Add Attendance" at bounding box center [1147, 637] width 116 height 22
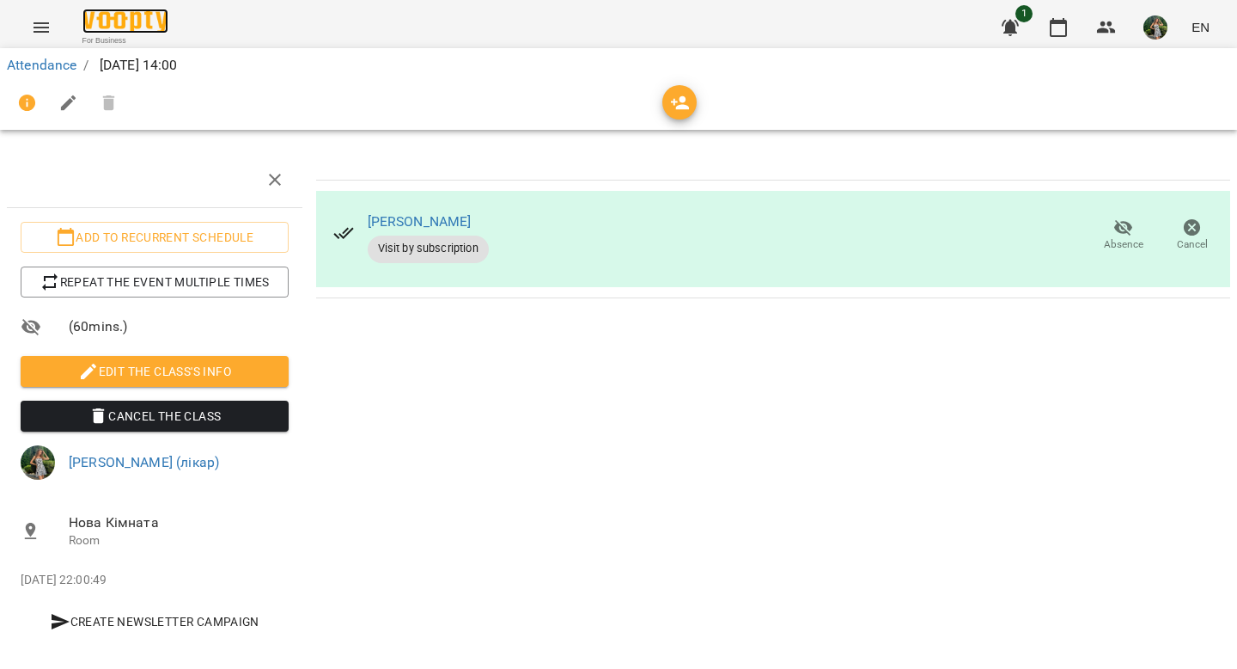
click at [125, 23] on img at bounding box center [125, 21] width 86 height 25
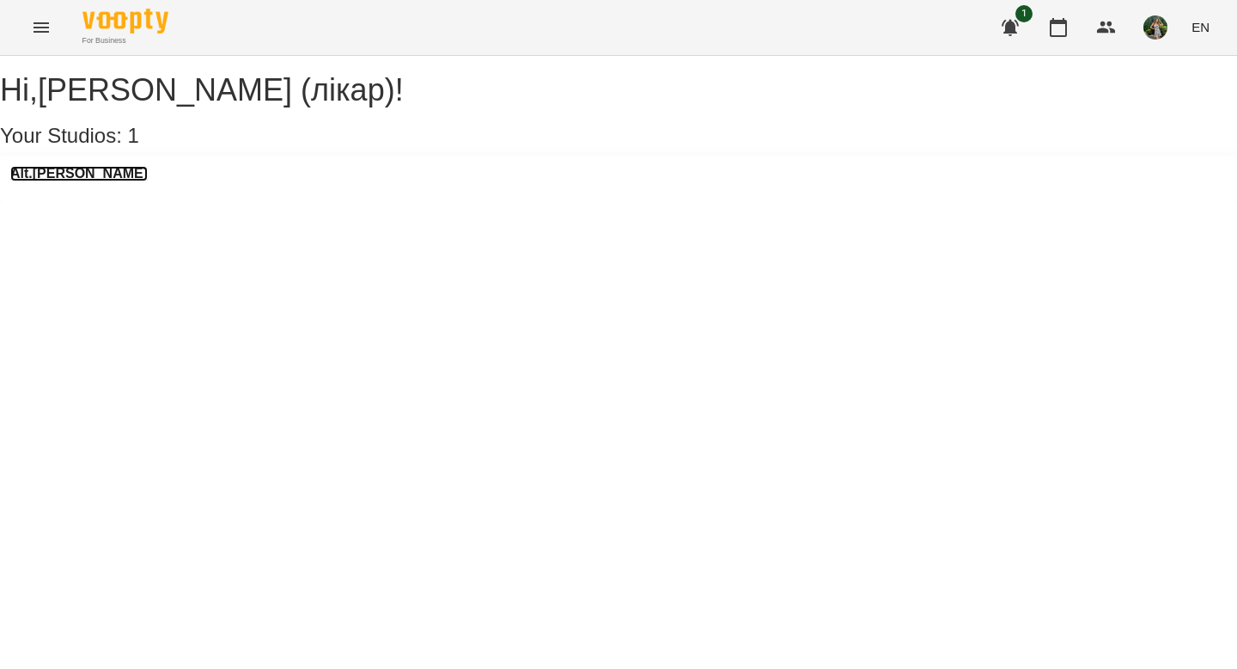
click at [62, 181] on h3 "Alt.Bertha" at bounding box center [78, 173] width 137 height 15
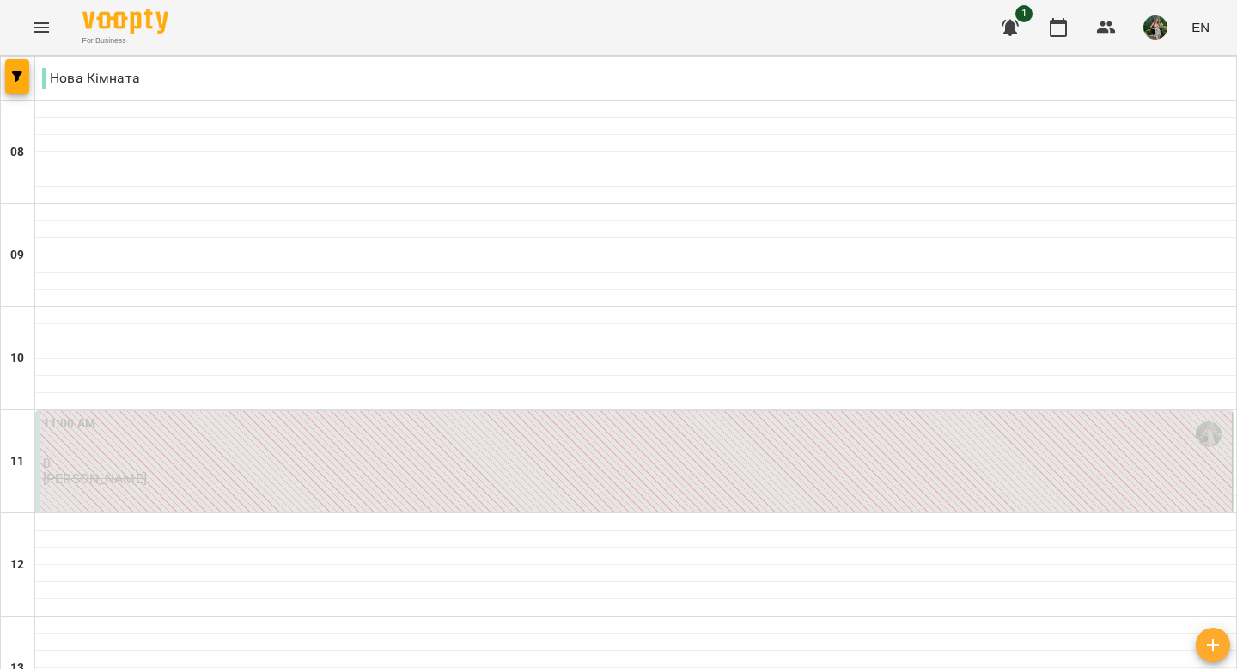
scroll to position [536, 0]
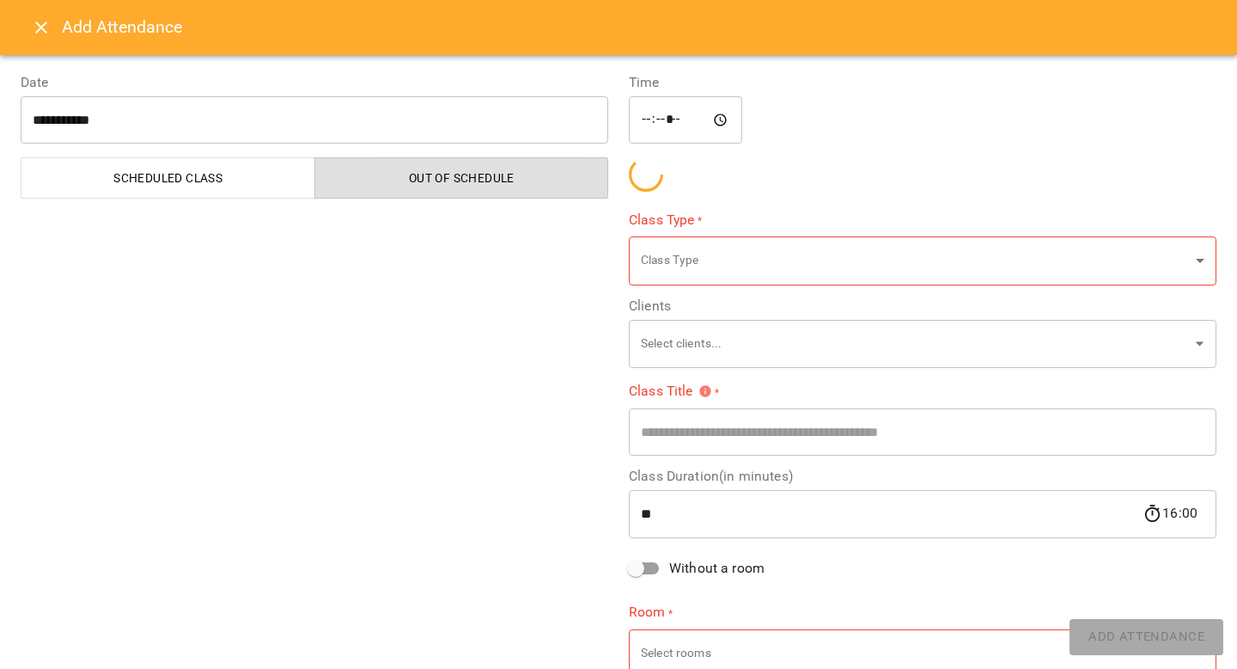
type input "**********"
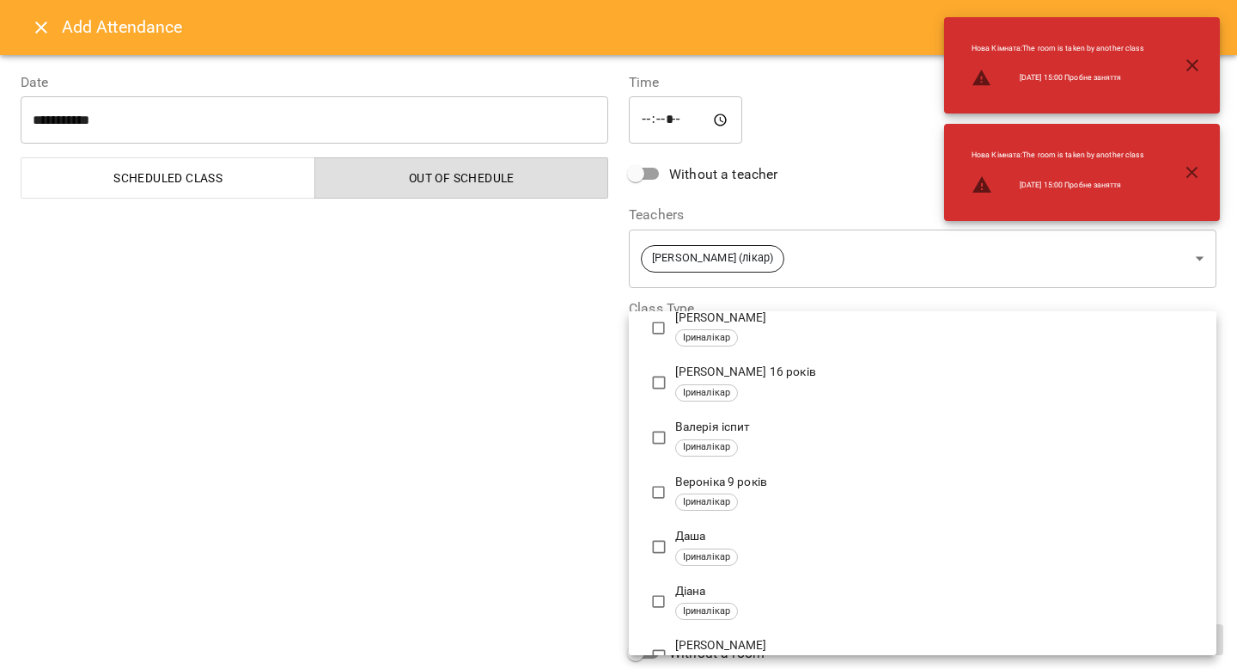
scroll to position [123, 0]
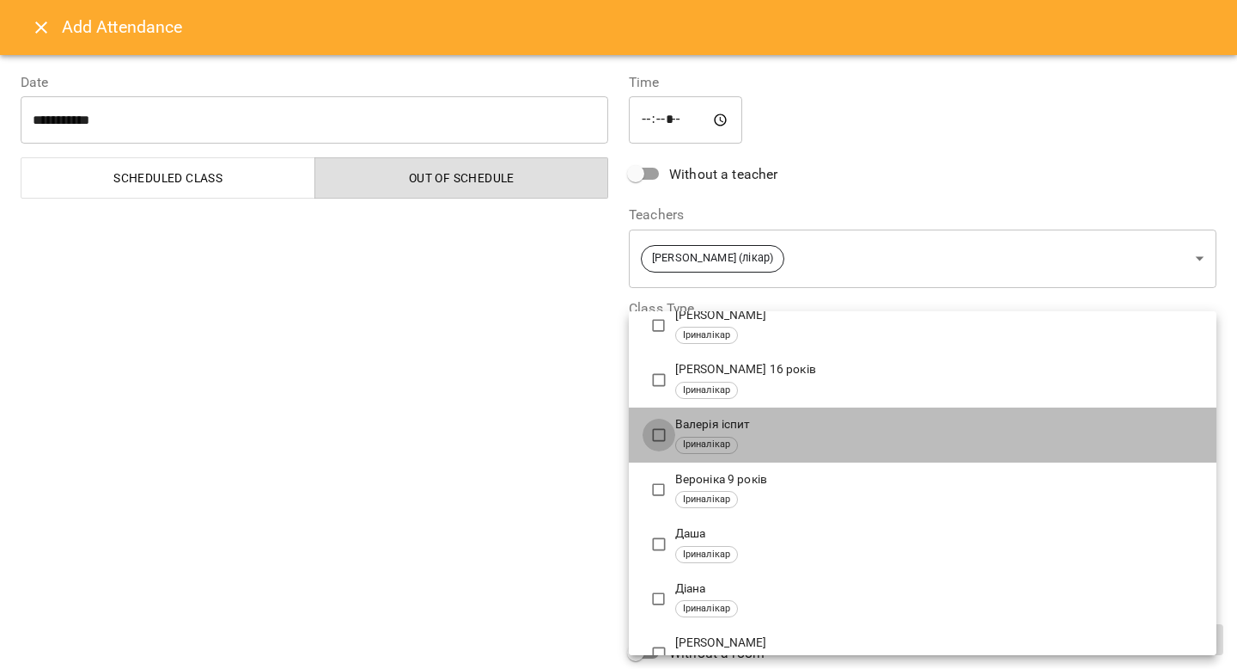
type input "**********"
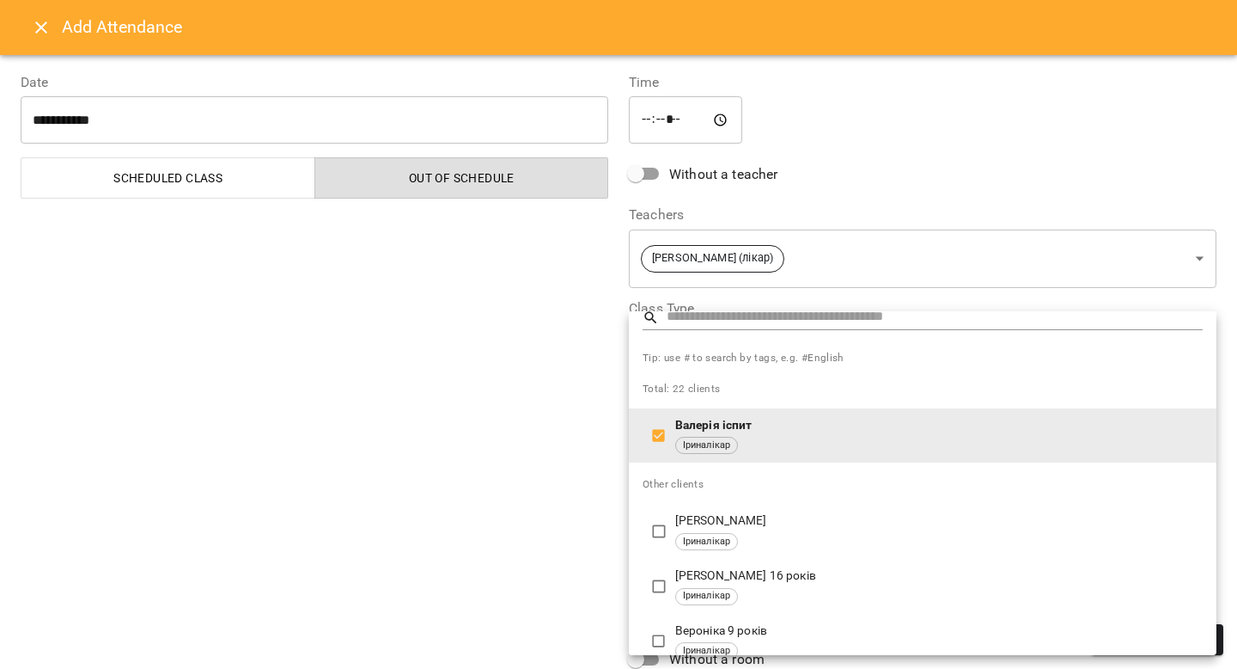
click at [344, 414] on div at bounding box center [618, 334] width 1237 height 669
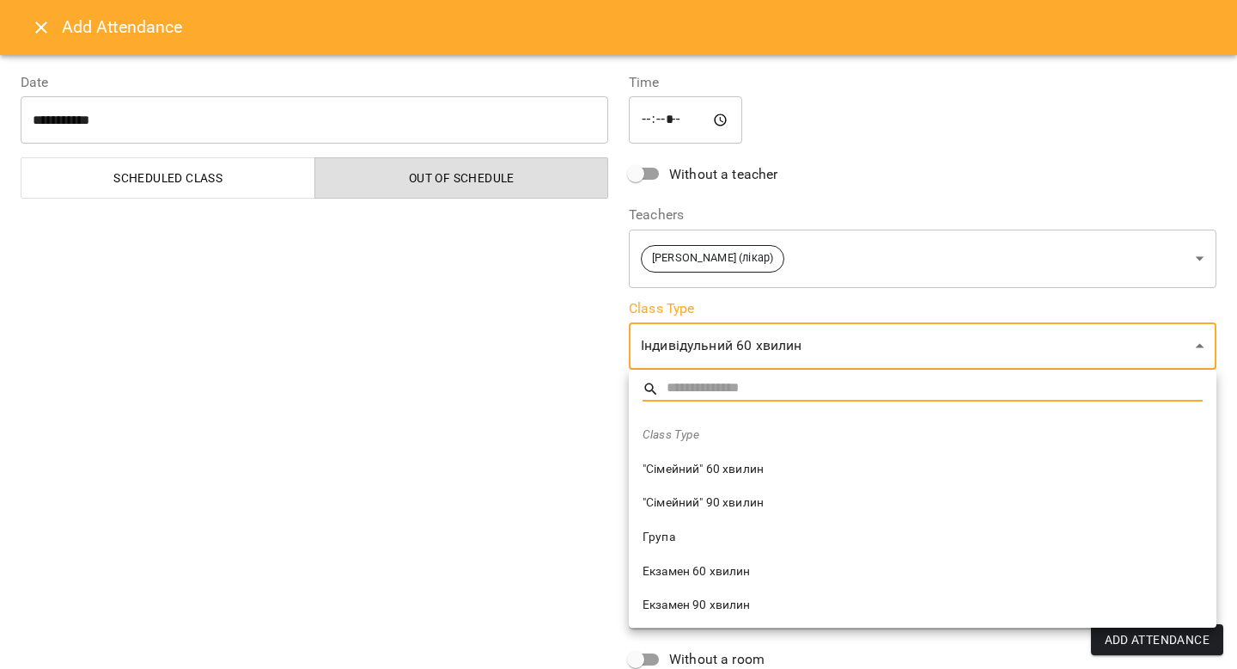
click at [745, 578] on span "Екзамен 60 хвилин" at bounding box center [923, 571] width 560 height 17
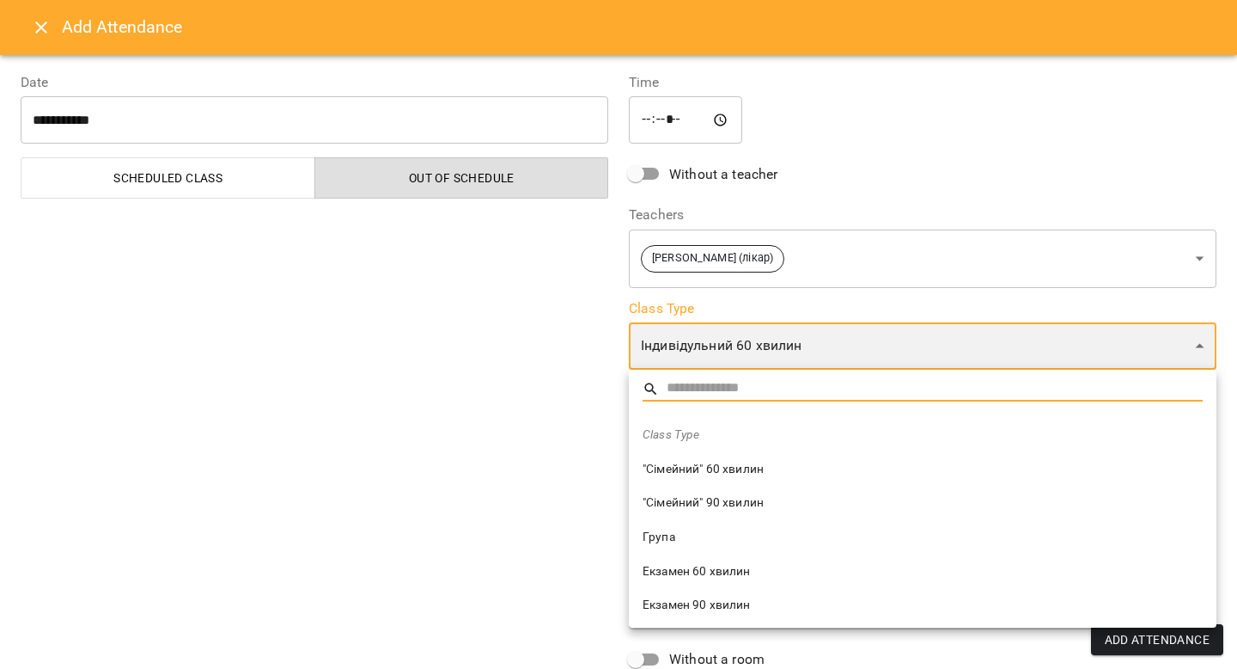
type input "**********"
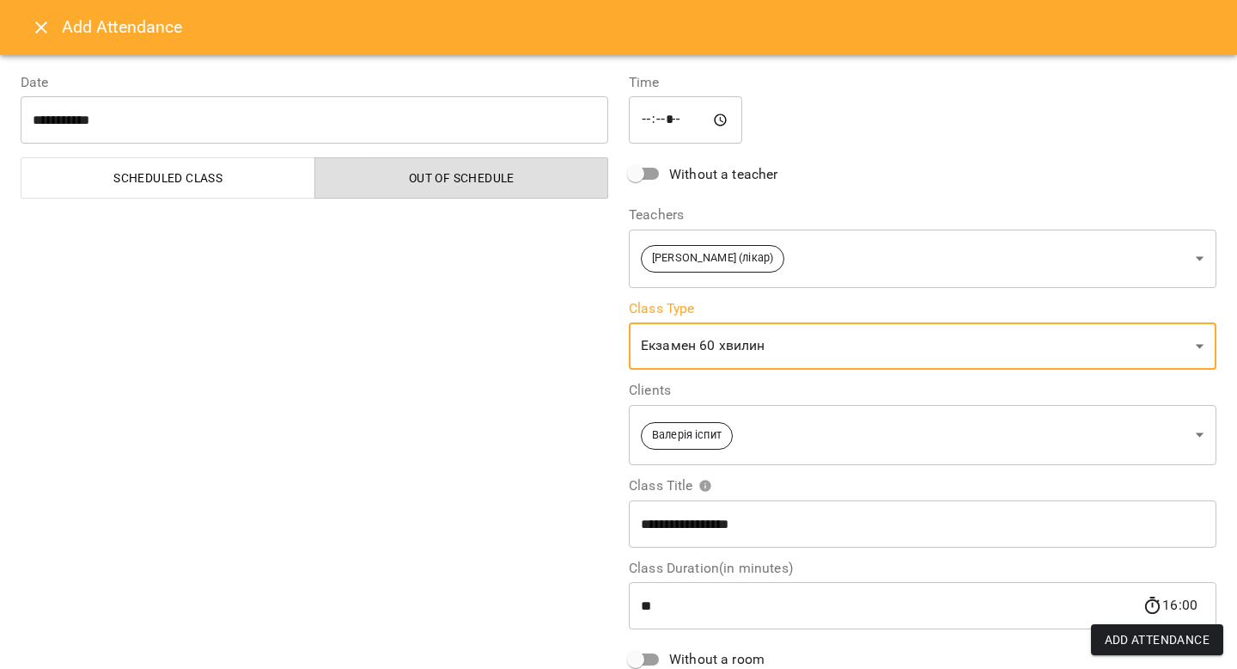
click at [377, 513] on div "**********" at bounding box center [314, 426] width 608 height 748
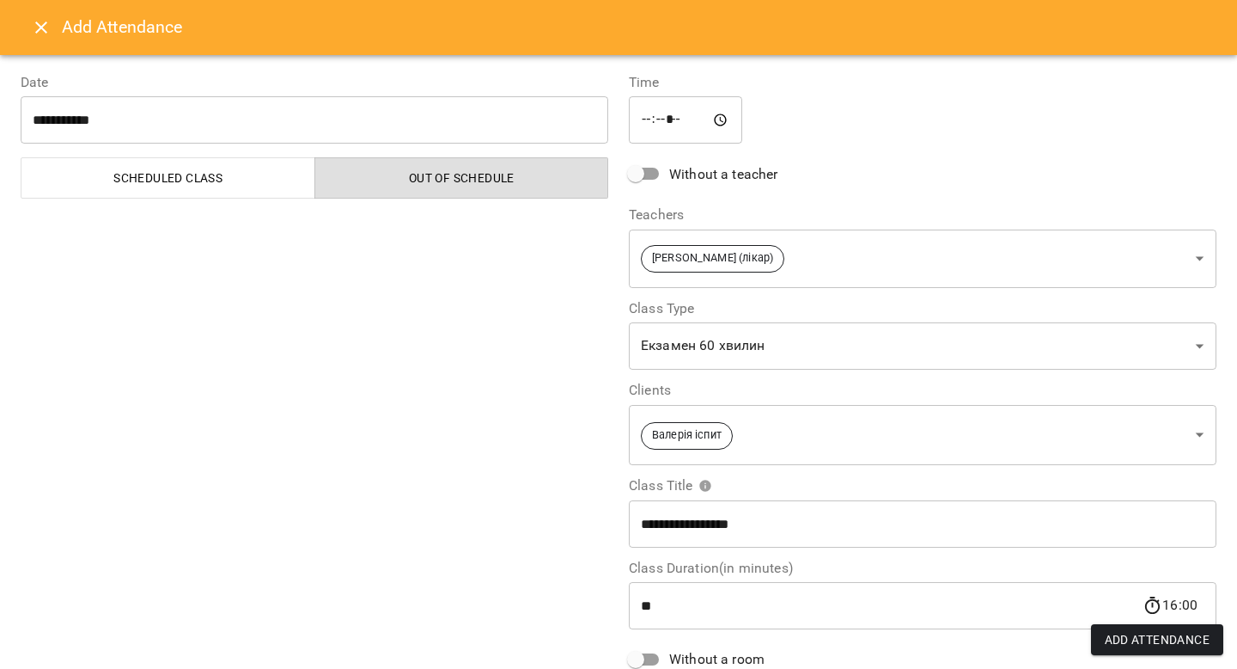
scroll to position [165, 0]
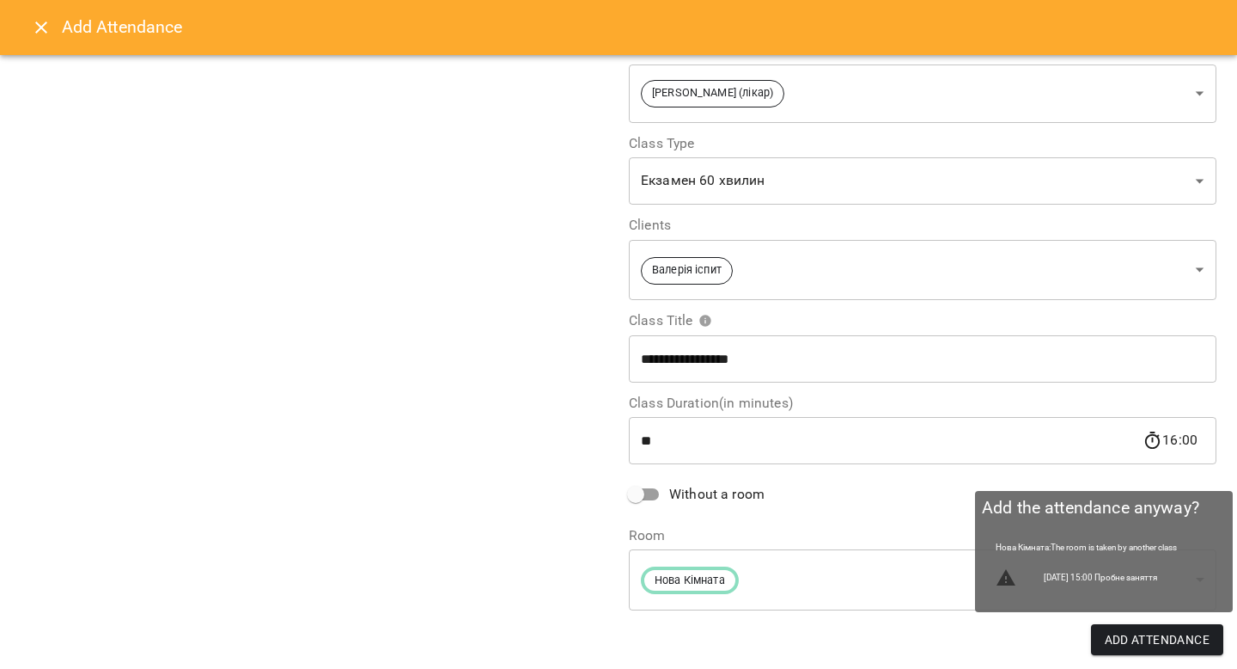
click at [911, 642] on span "Add Attendance" at bounding box center [1158, 639] width 106 height 21
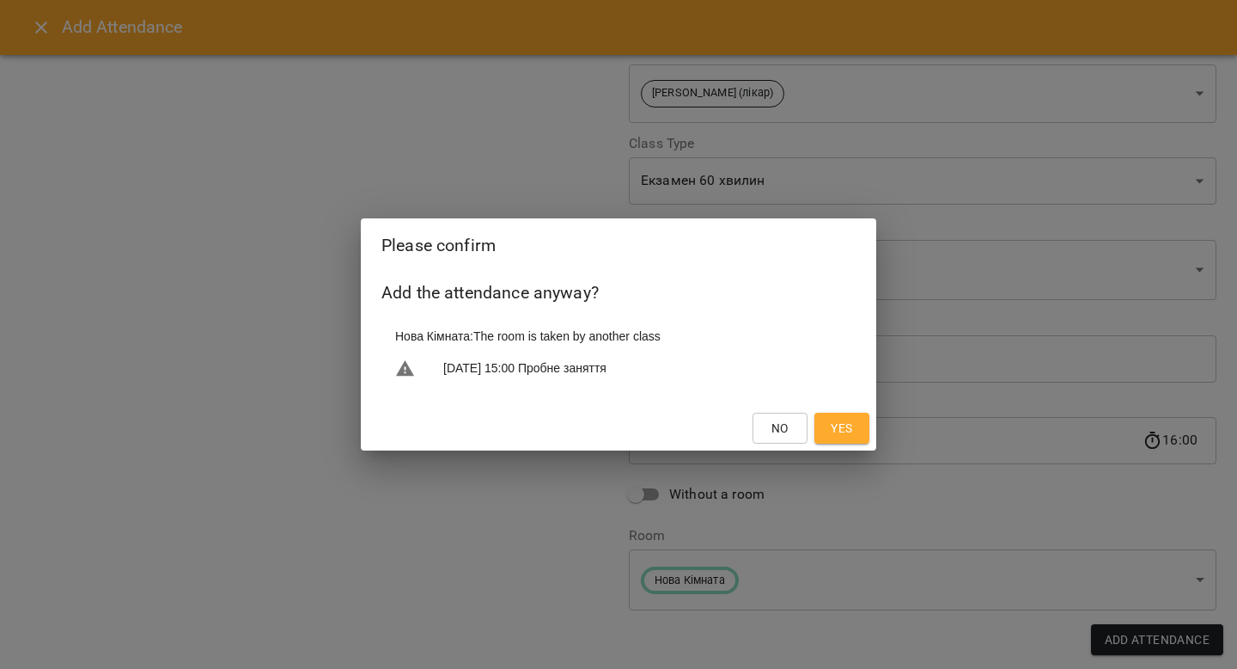
click at [848, 438] on span "Yes" at bounding box center [841, 428] width 21 height 21
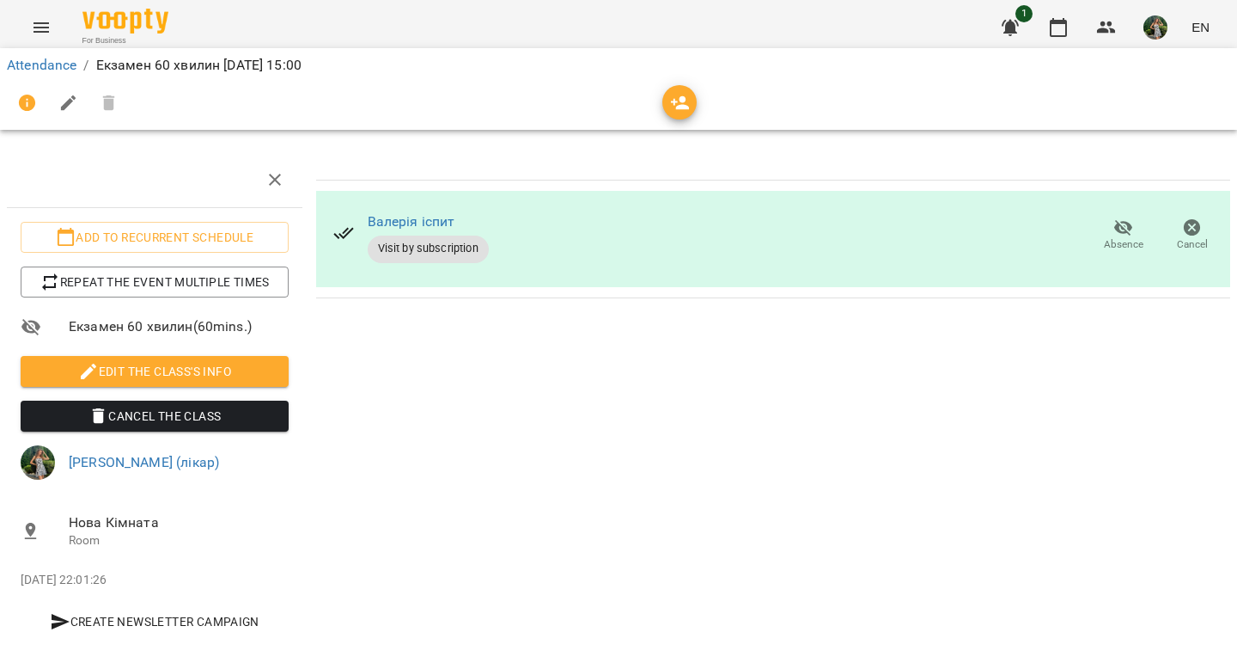
click at [131, 5] on div "For Business 1 EN" at bounding box center [618, 27] width 1237 height 55
click at [119, 21] on img at bounding box center [125, 21] width 86 height 25
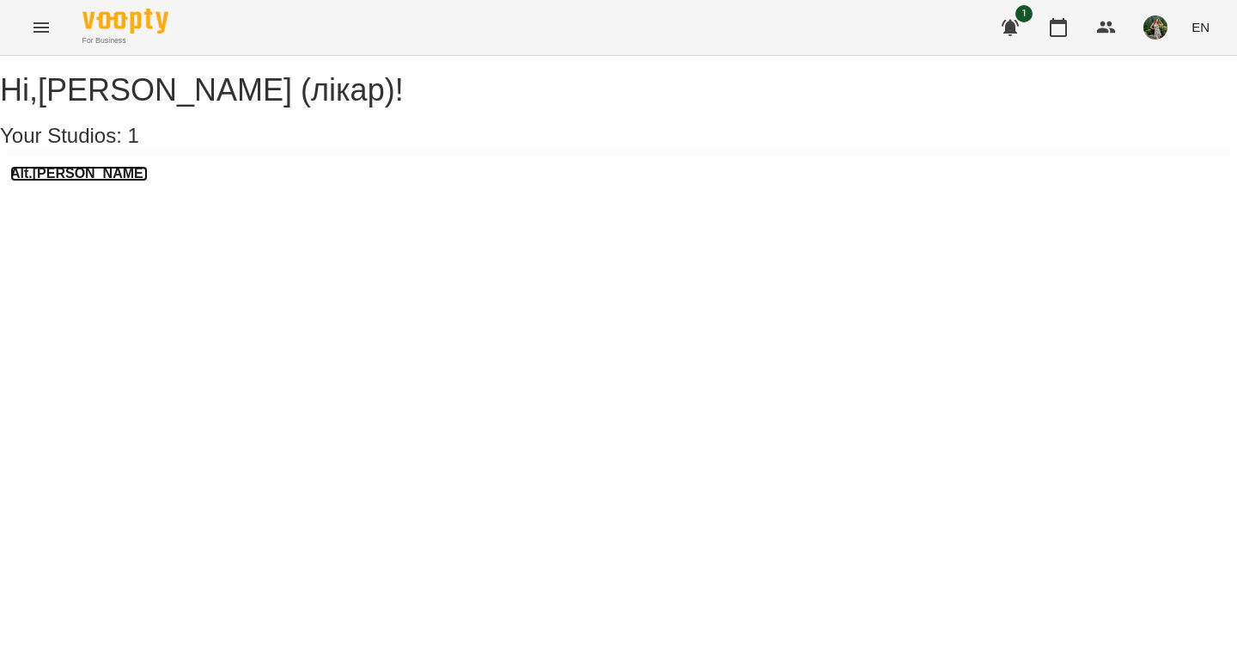
click at [70, 181] on h3 "Alt.Bertha" at bounding box center [78, 173] width 137 height 15
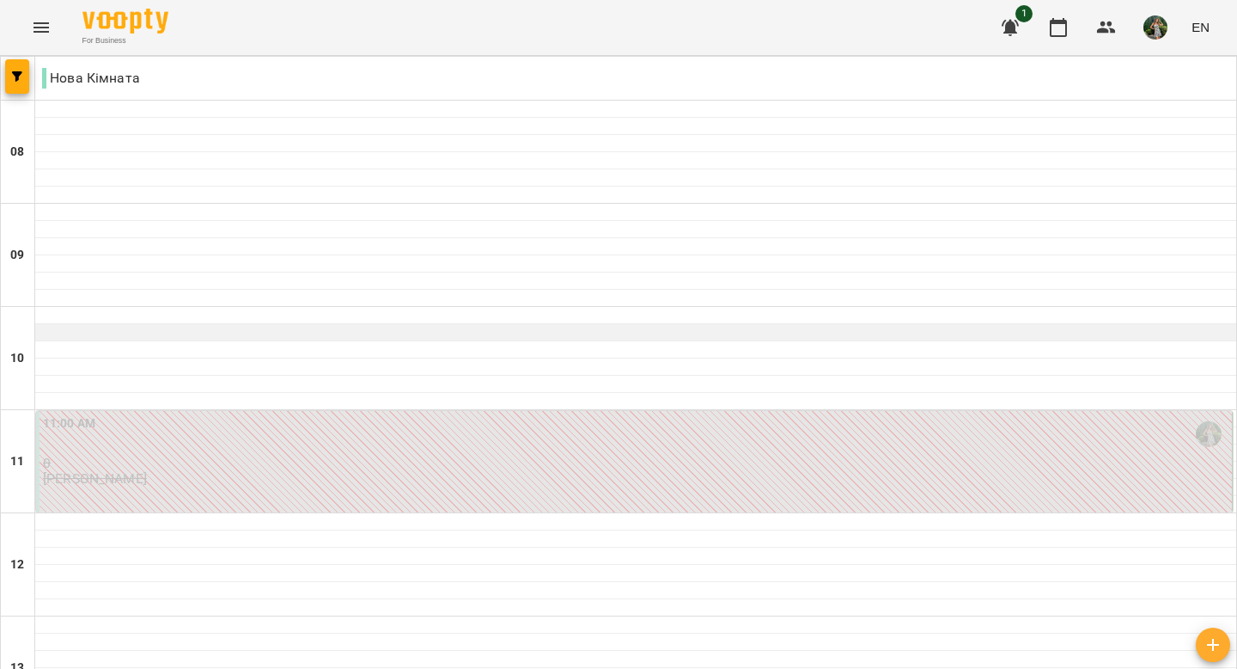
scroll to position [1093, 0]
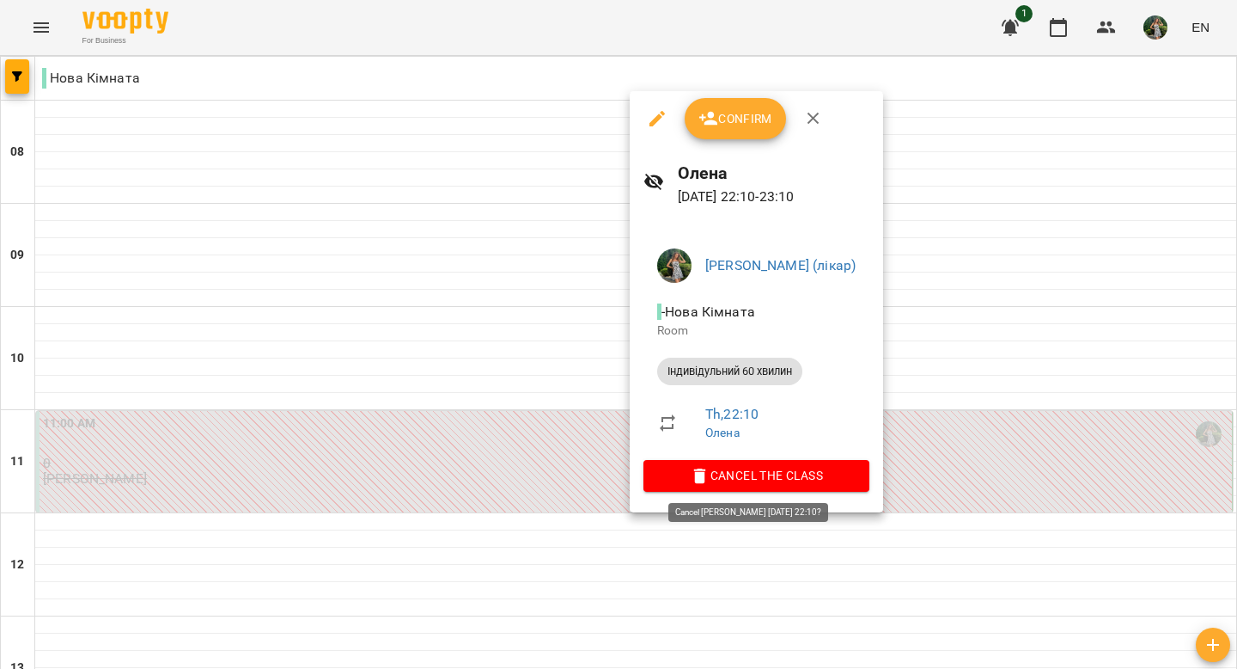
click at [704, 474] on span "Cancel the class" at bounding box center [756, 475] width 199 height 21
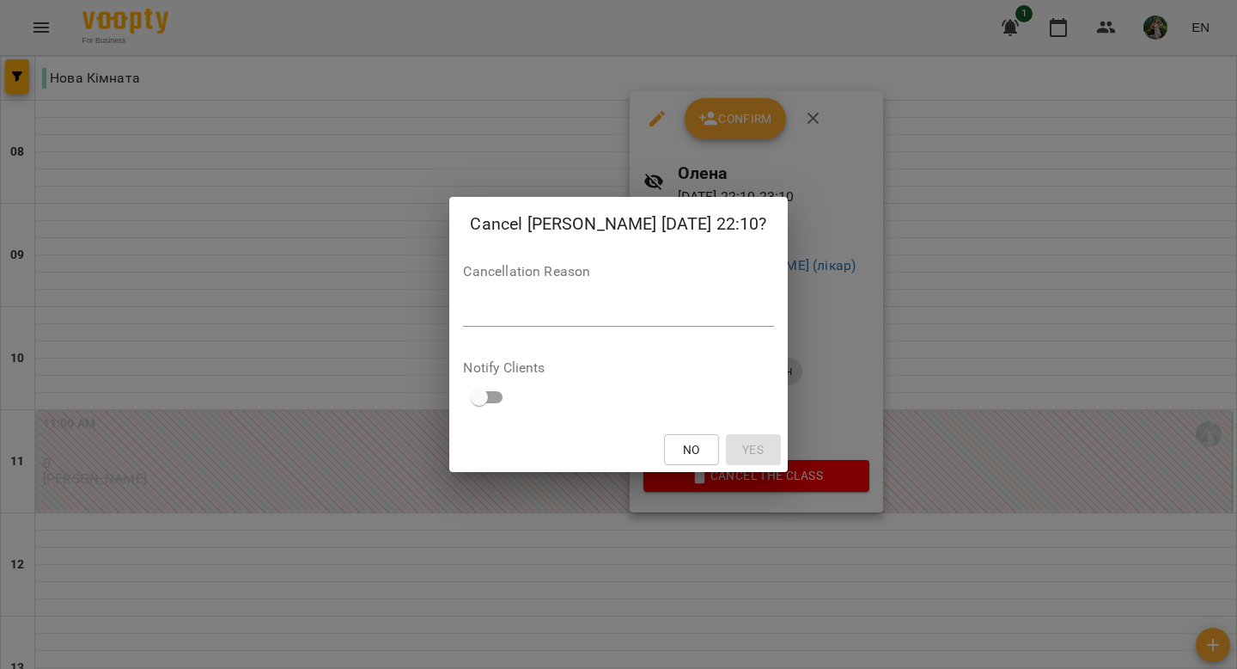
click at [510, 310] on textarea at bounding box center [618, 312] width 310 height 16
type textarea "****"
click at [744, 446] on span "Yes" at bounding box center [752, 449] width 21 height 21
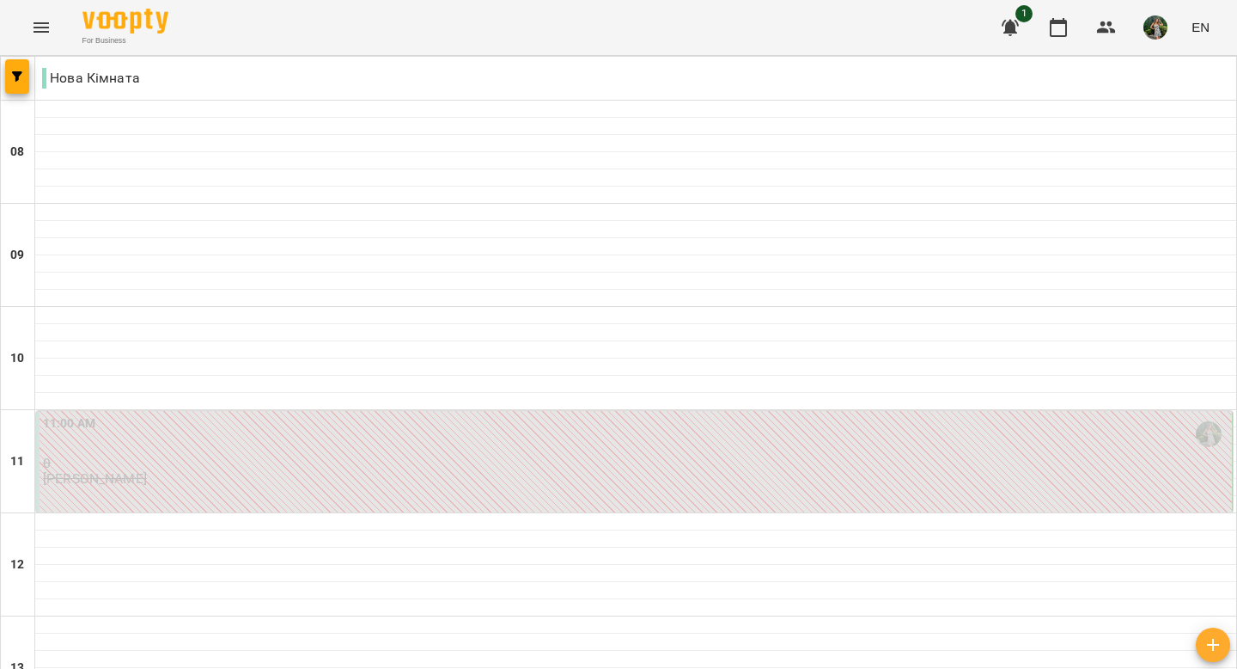
scroll to position [895, 0]
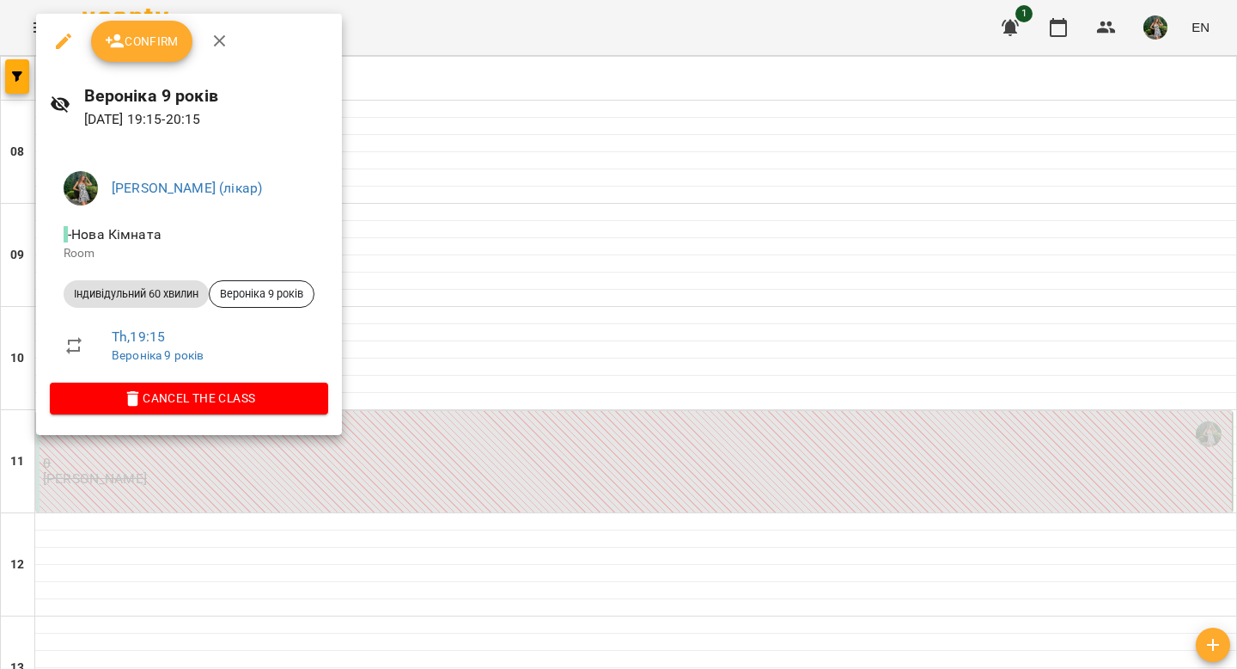
click at [260, 387] on button "Cancel the class" at bounding box center [189, 397] width 278 height 31
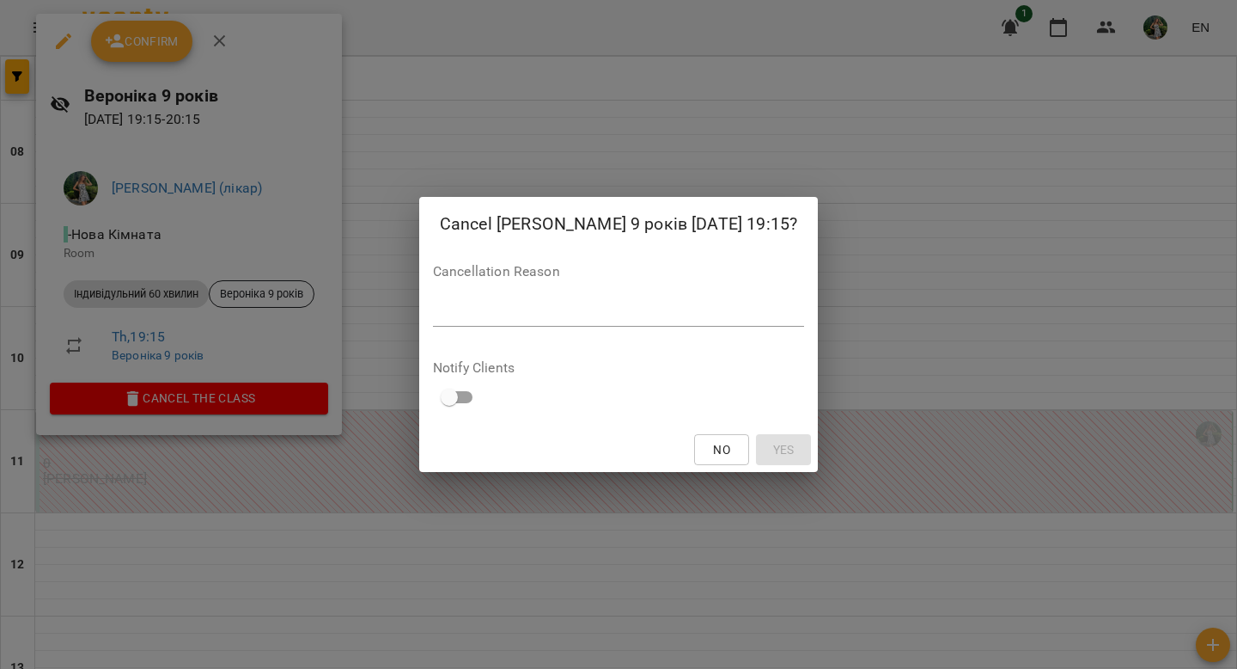
click at [632, 319] on textarea at bounding box center [618, 312] width 371 height 16
type textarea "***"
click at [777, 443] on span "Yes" at bounding box center [783, 449] width 21 height 21
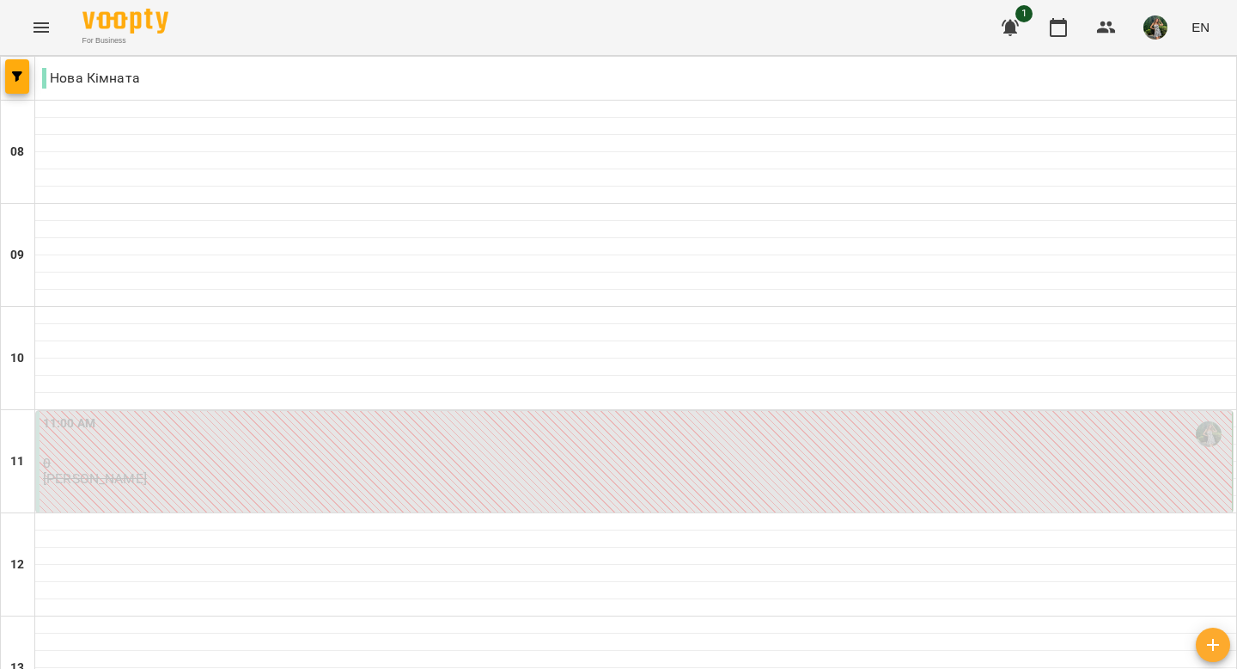
scroll to position [849, 0]
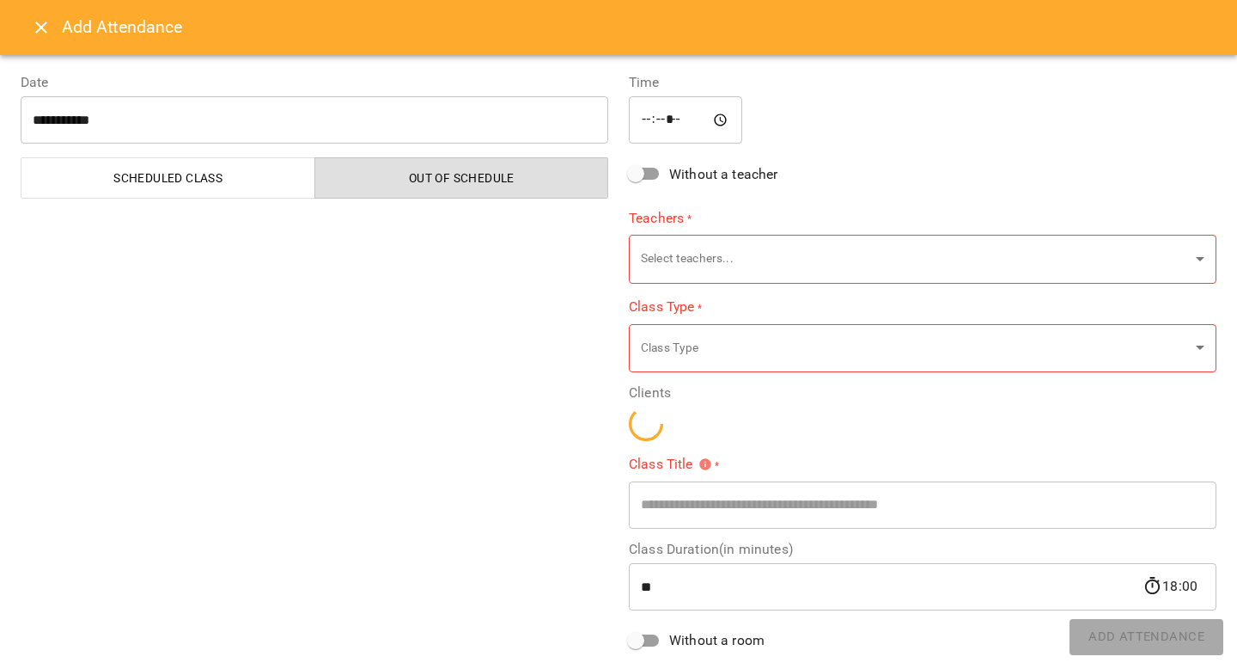
type input "**********"
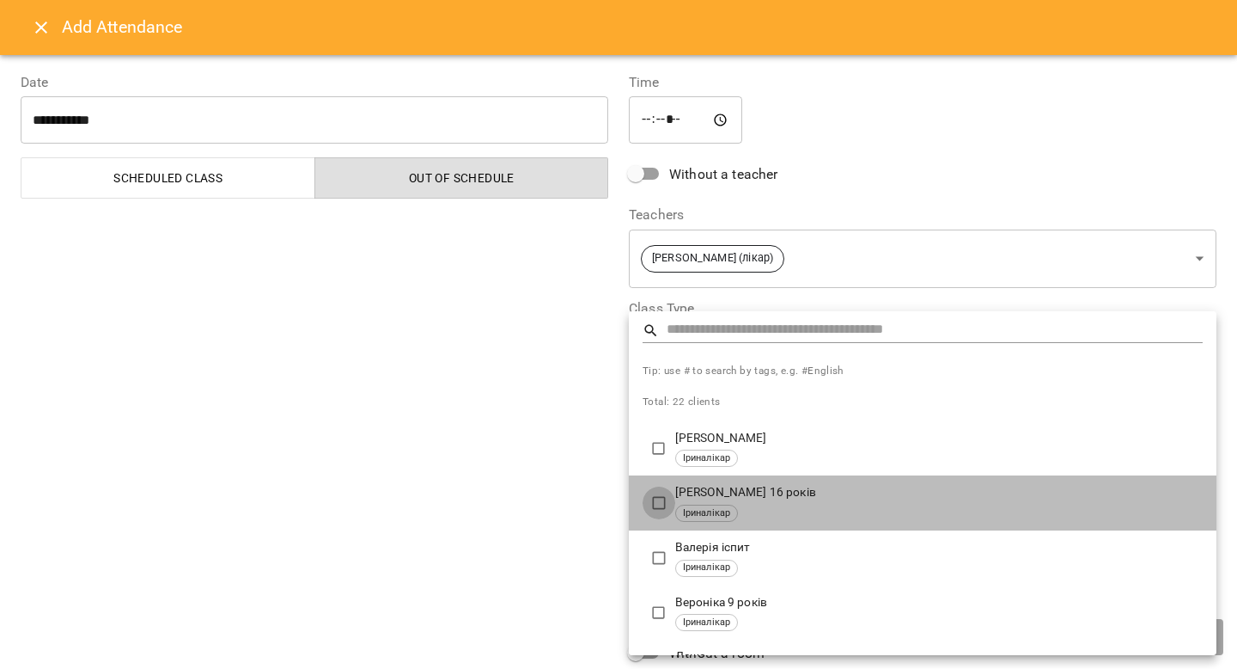
type input "**********"
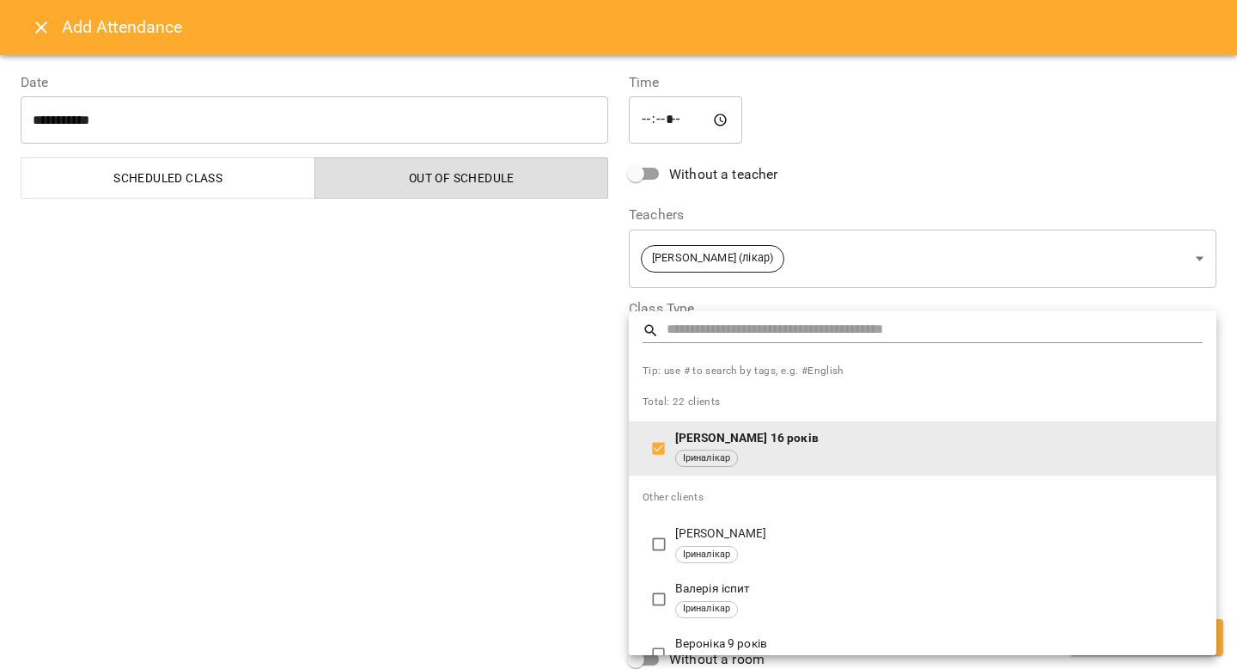
click at [435, 472] on div at bounding box center [618, 334] width 1237 height 669
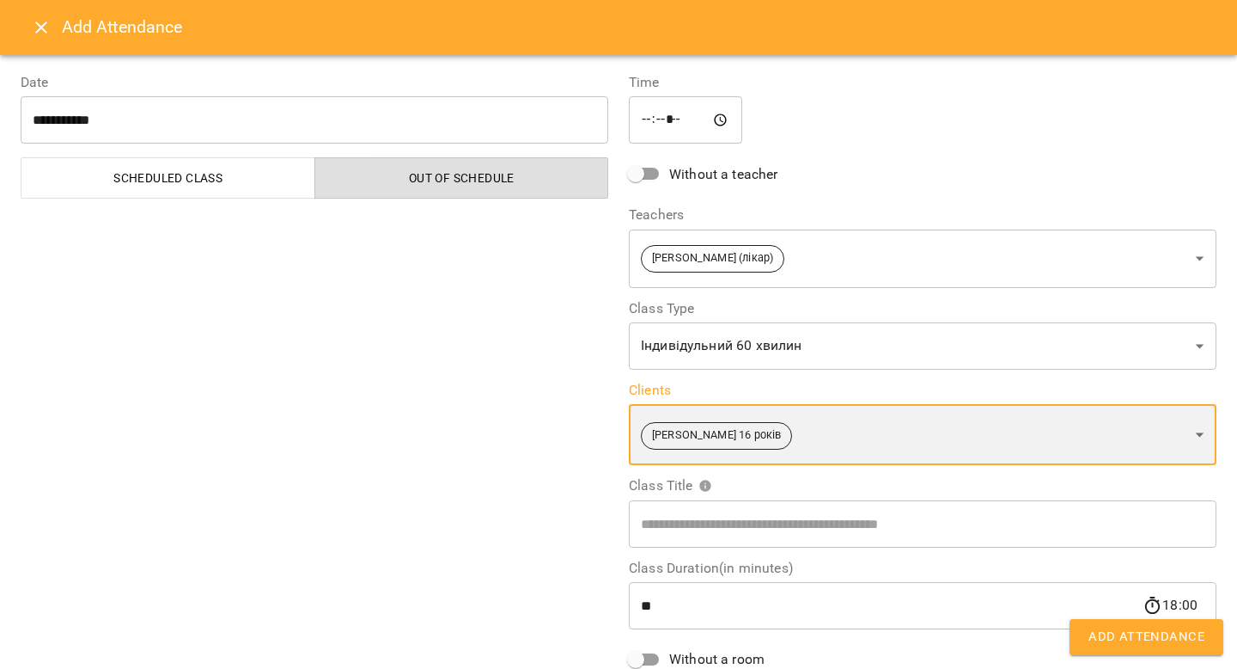
scroll to position [165, 0]
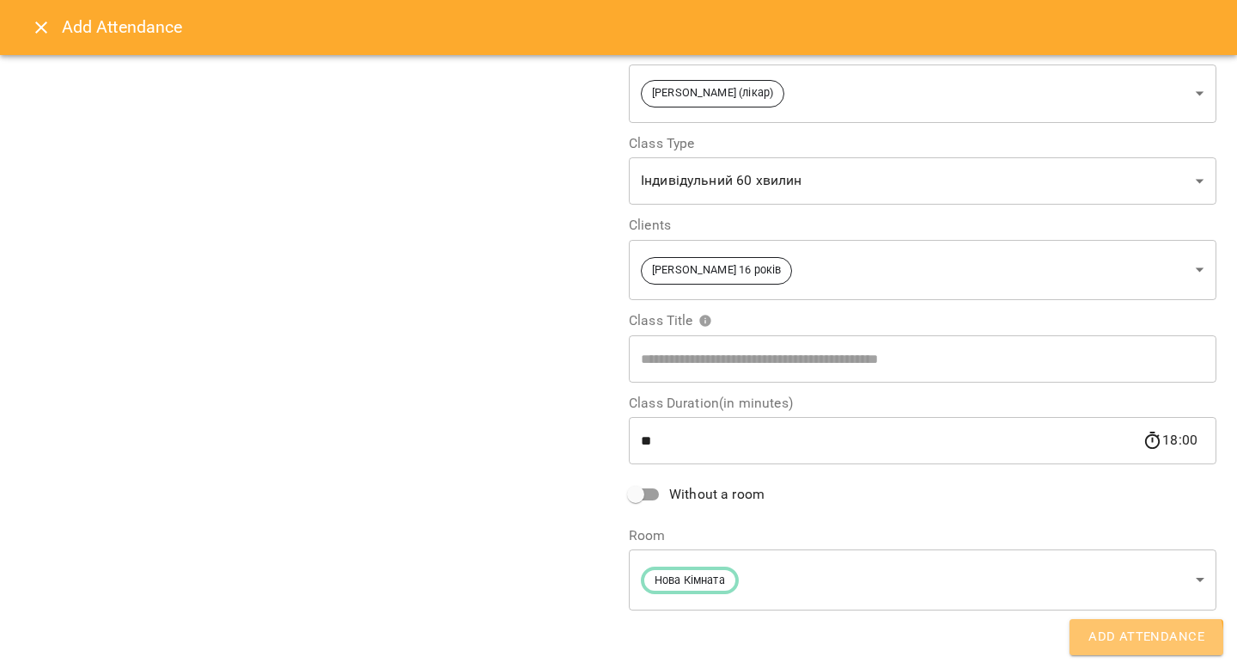
click at [911, 643] on span "Add Attendance" at bounding box center [1147, 637] width 116 height 22
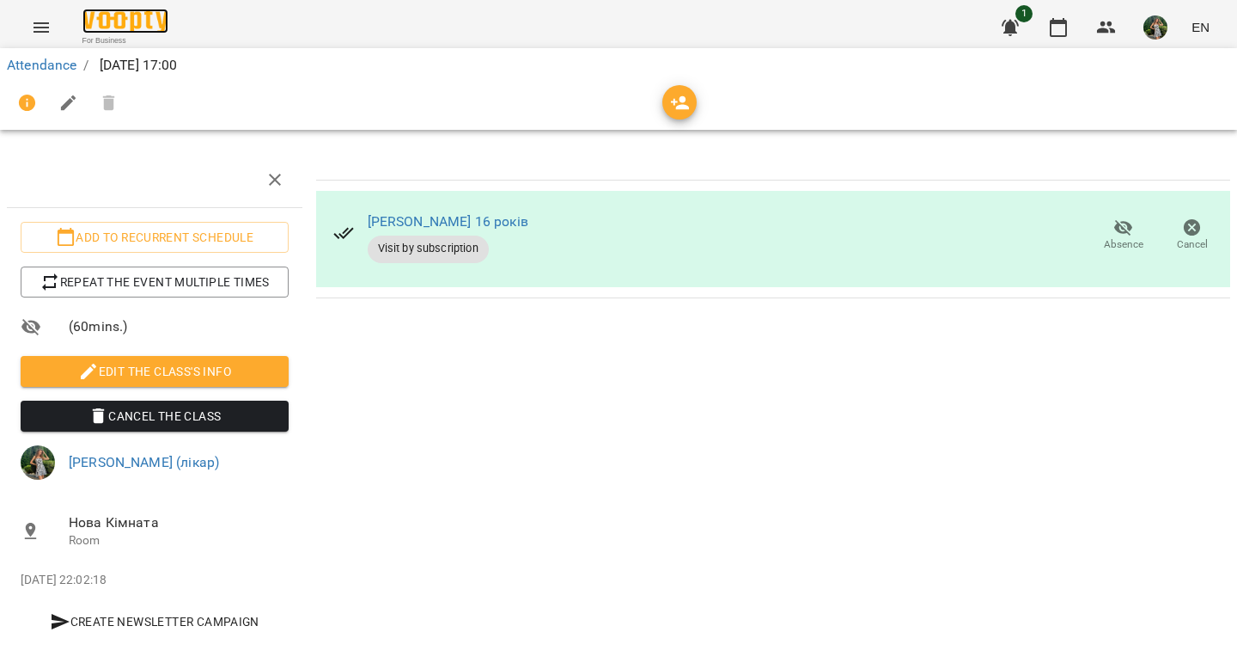
click at [131, 23] on img at bounding box center [125, 21] width 86 height 25
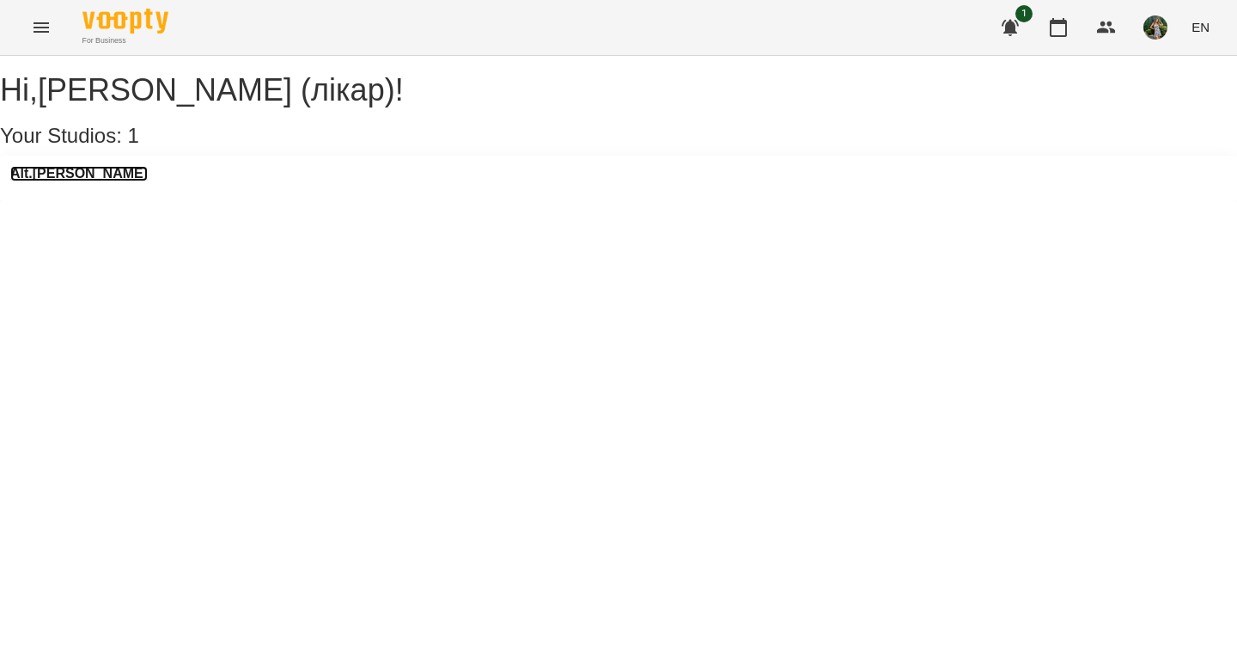
click at [76, 181] on h3 "Alt.Bertha" at bounding box center [78, 173] width 137 height 15
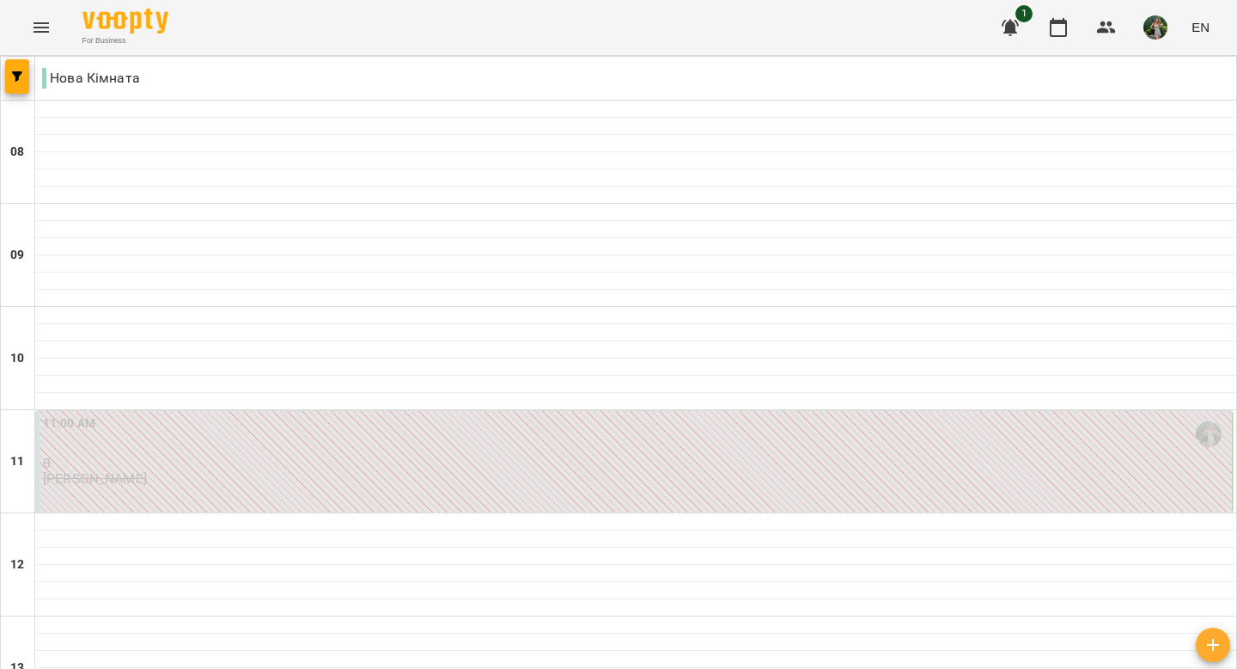
scroll to position [1093, 0]
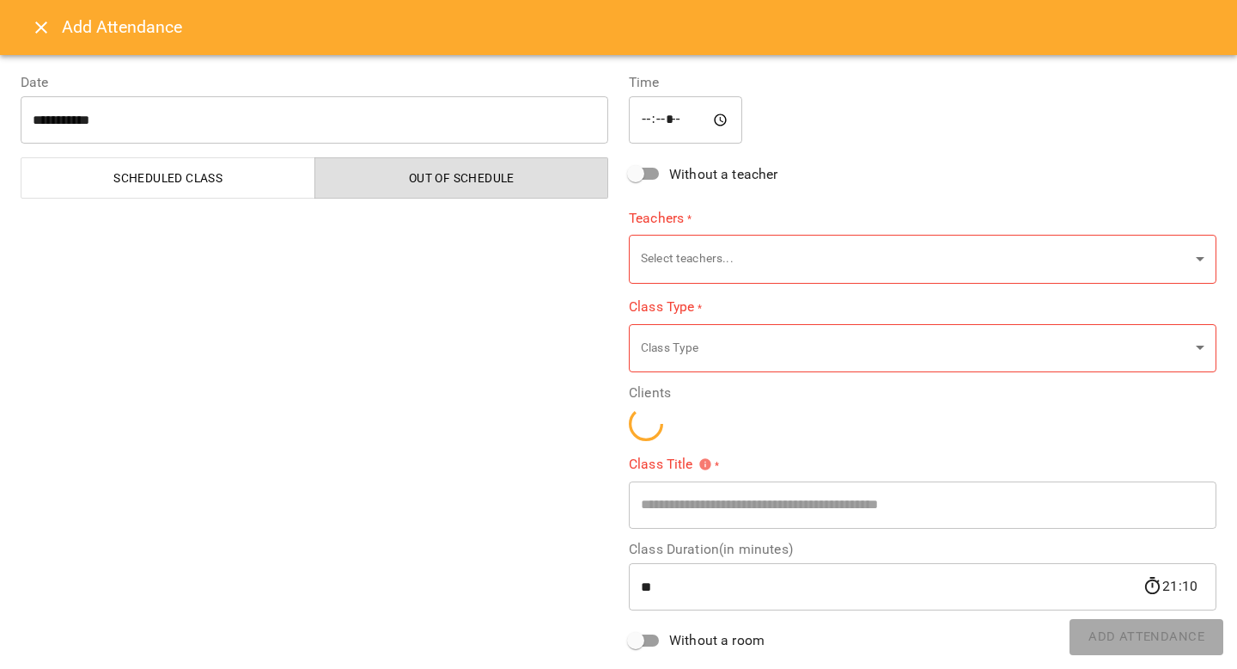
type input "**********"
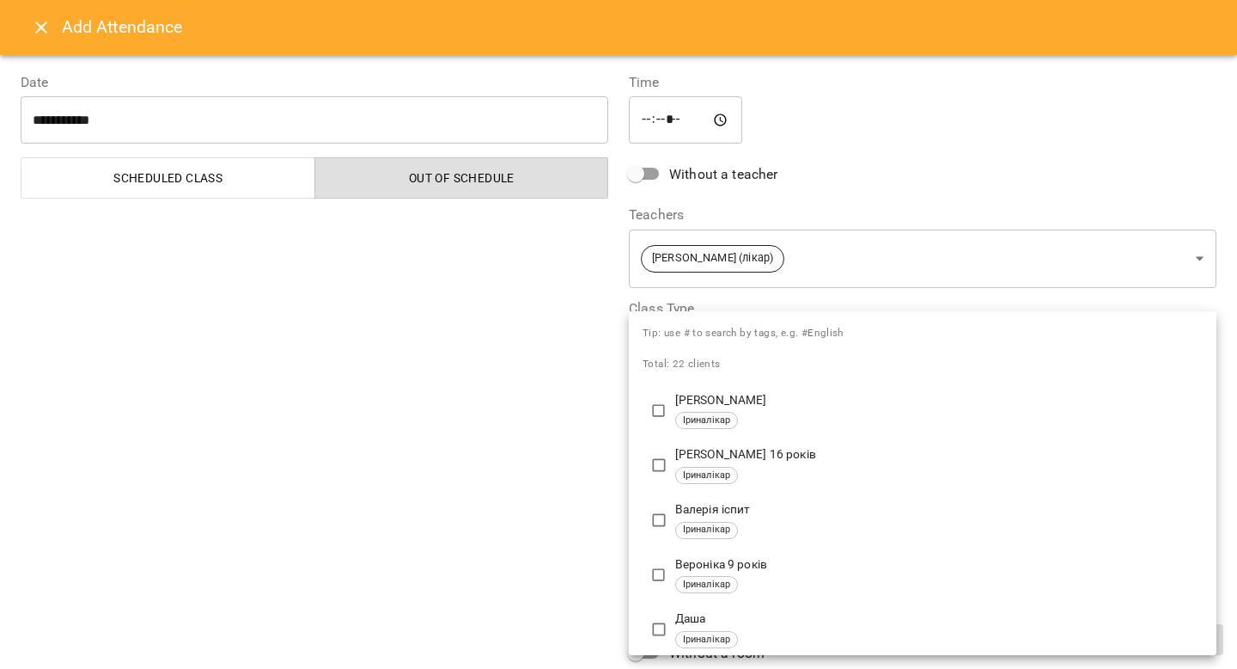
scroll to position [0, 0]
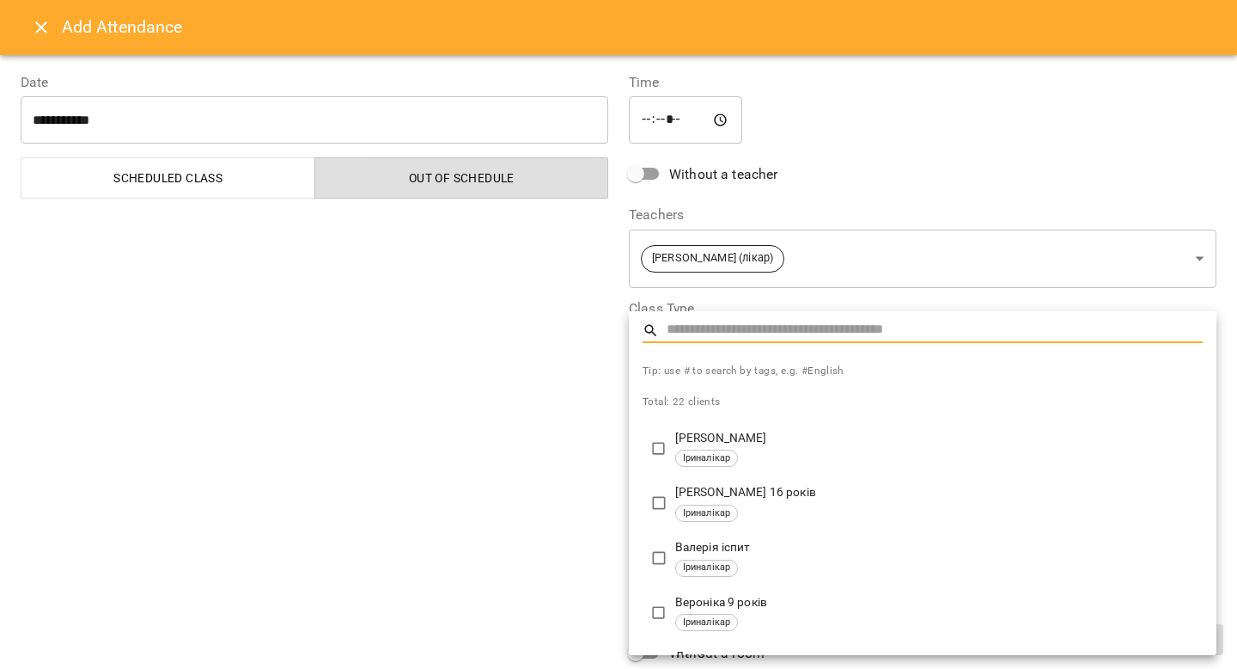
type input "**********"
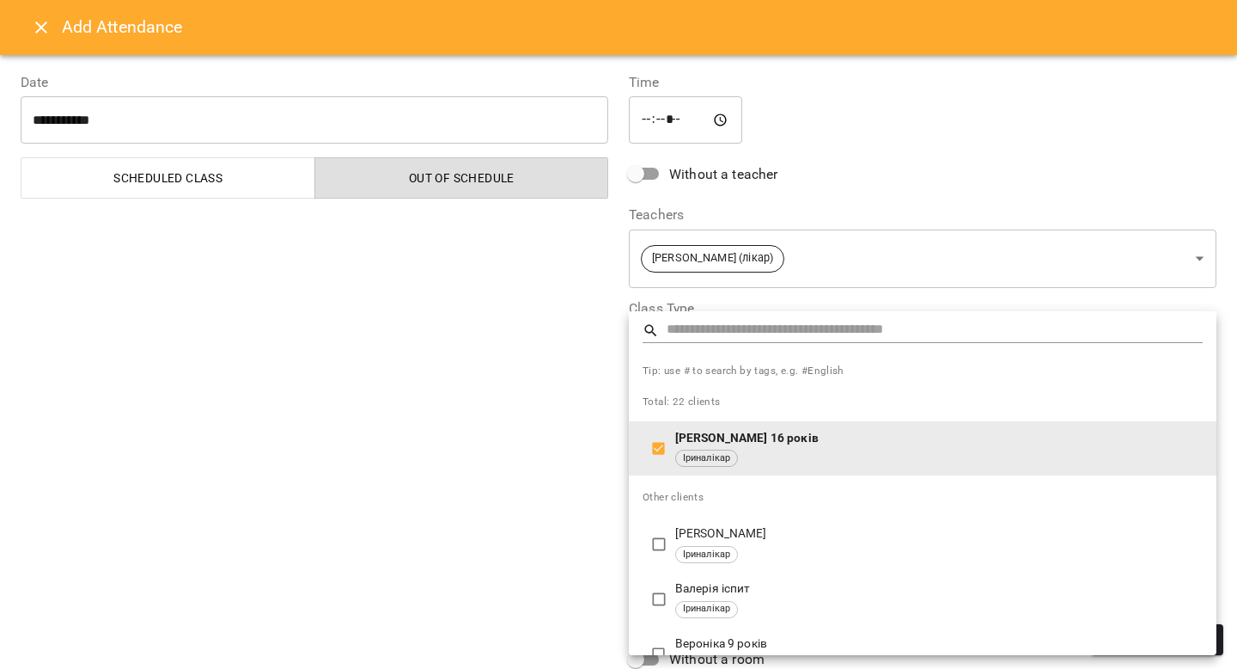
click at [451, 506] on div at bounding box center [618, 334] width 1237 height 669
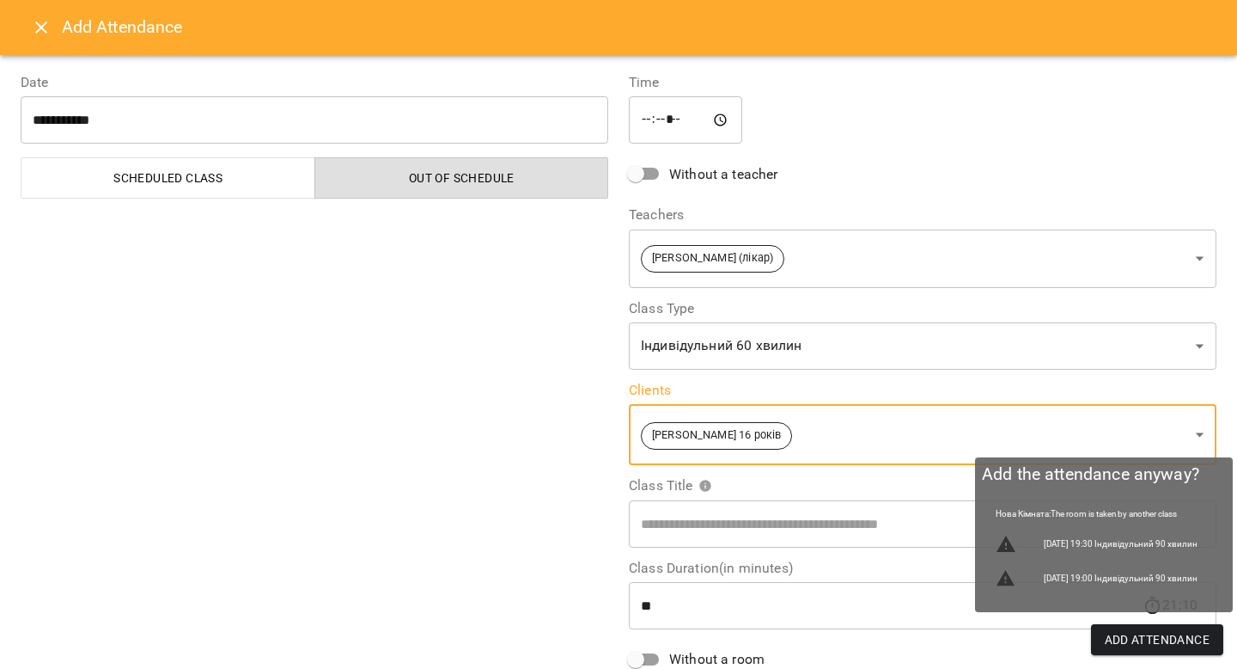
click at [911, 650] on button "Add Attendance" at bounding box center [1157, 639] width 133 height 31
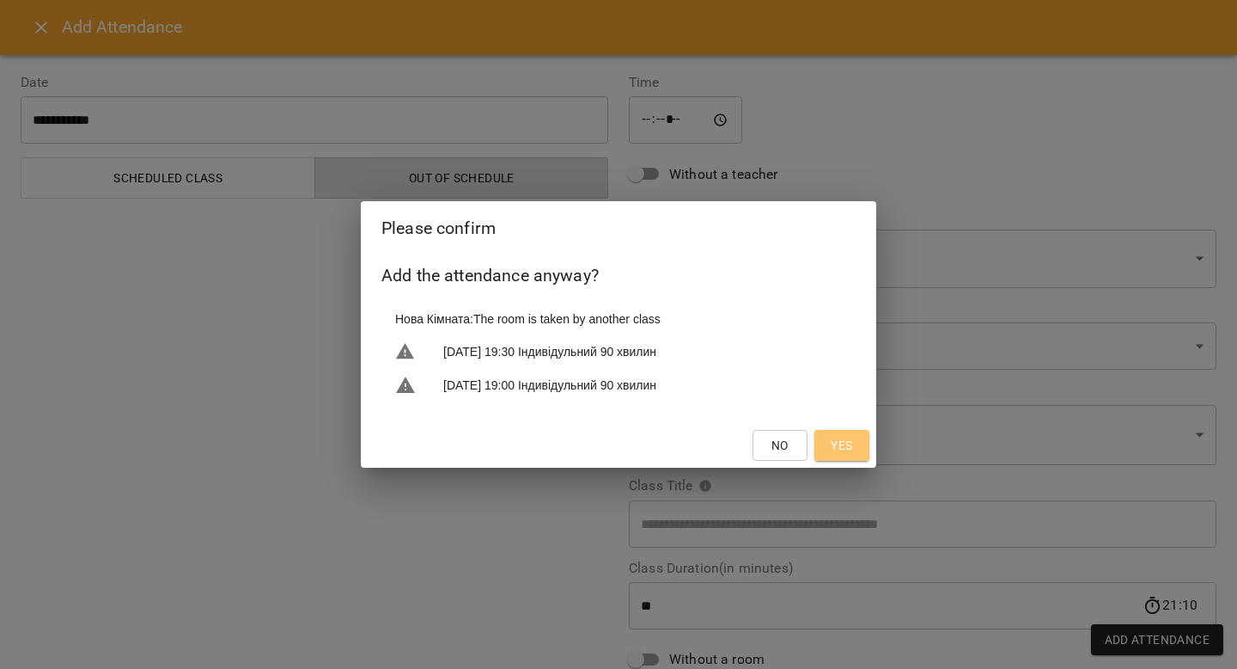
click at [846, 449] on span "Yes" at bounding box center [841, 445] width 21 height 21
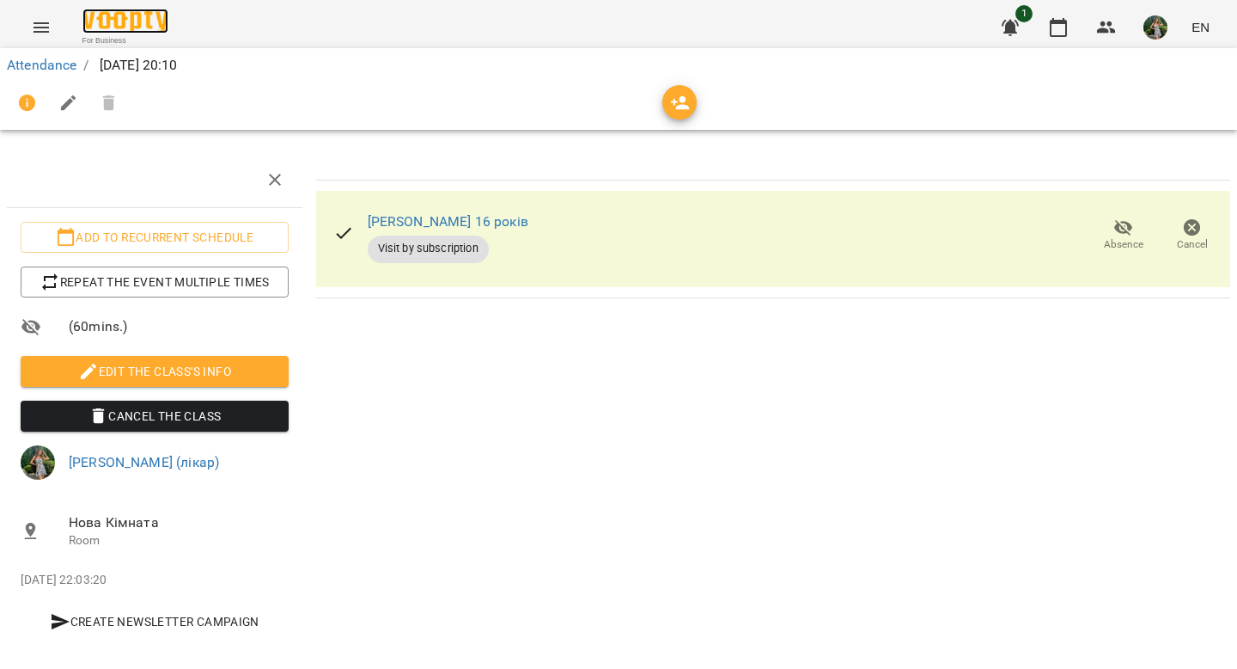
click at [121, 20] on img at bounding box center [125, 21] width 86 height 25
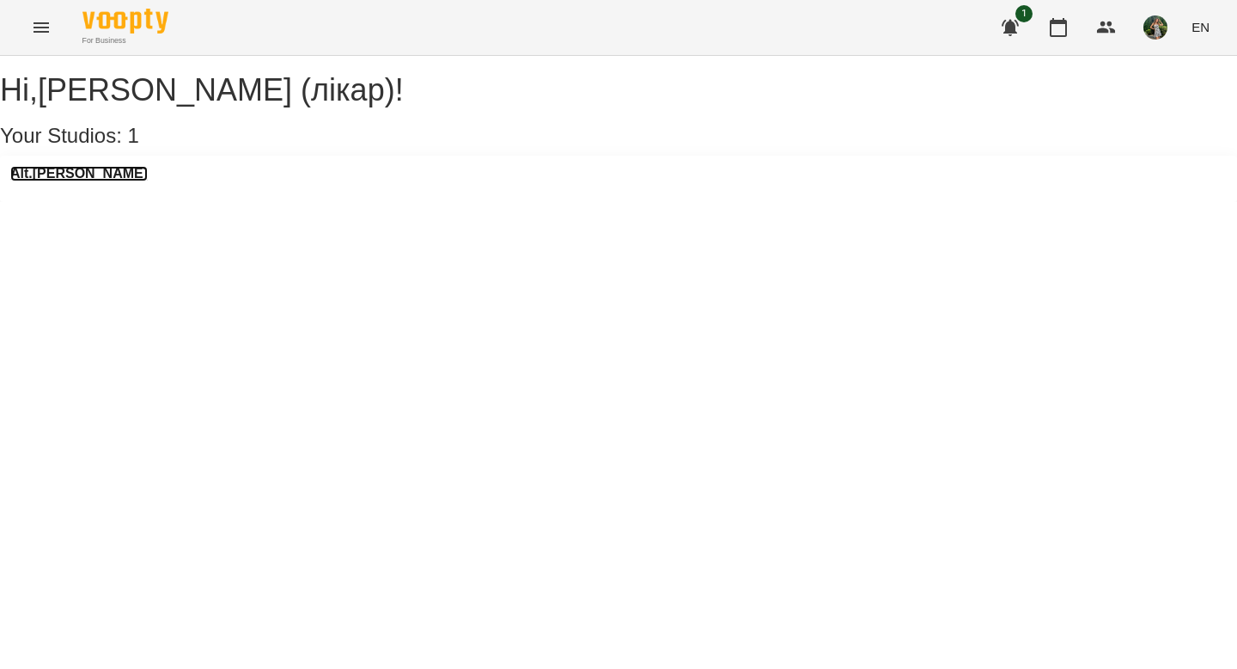
click at [84, 181] on h3 "Alt.Bertha" at bounding box center [78, 173] width 137 height 15
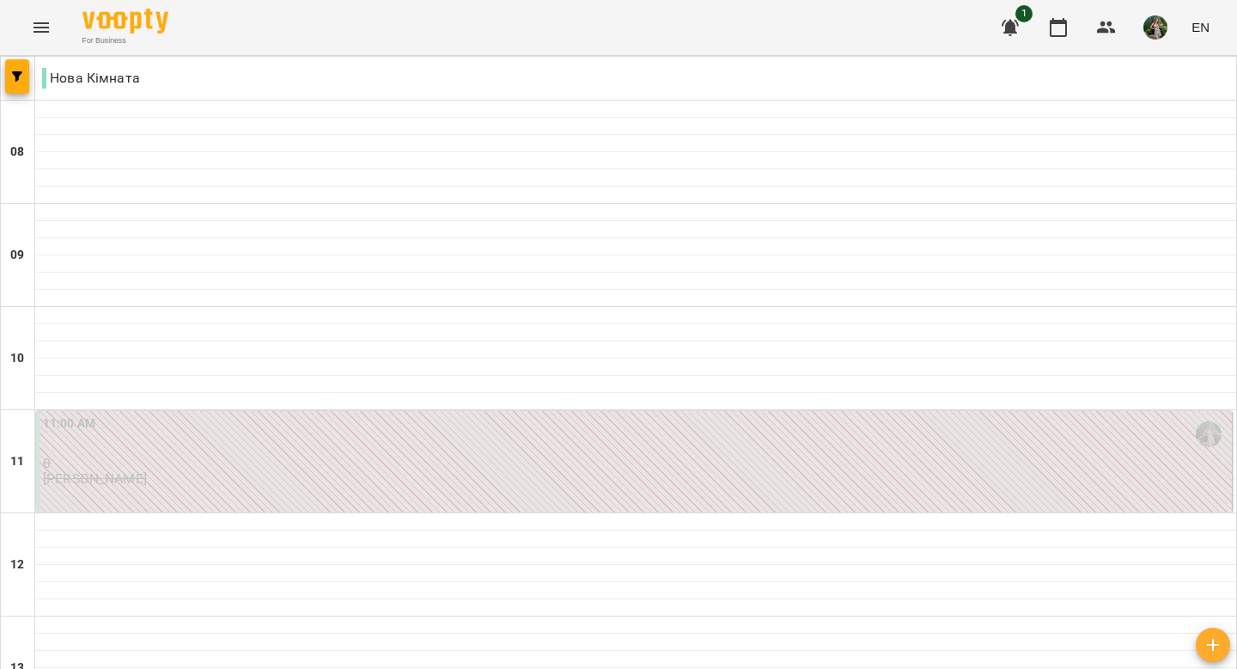
scroll to position [955, 0]
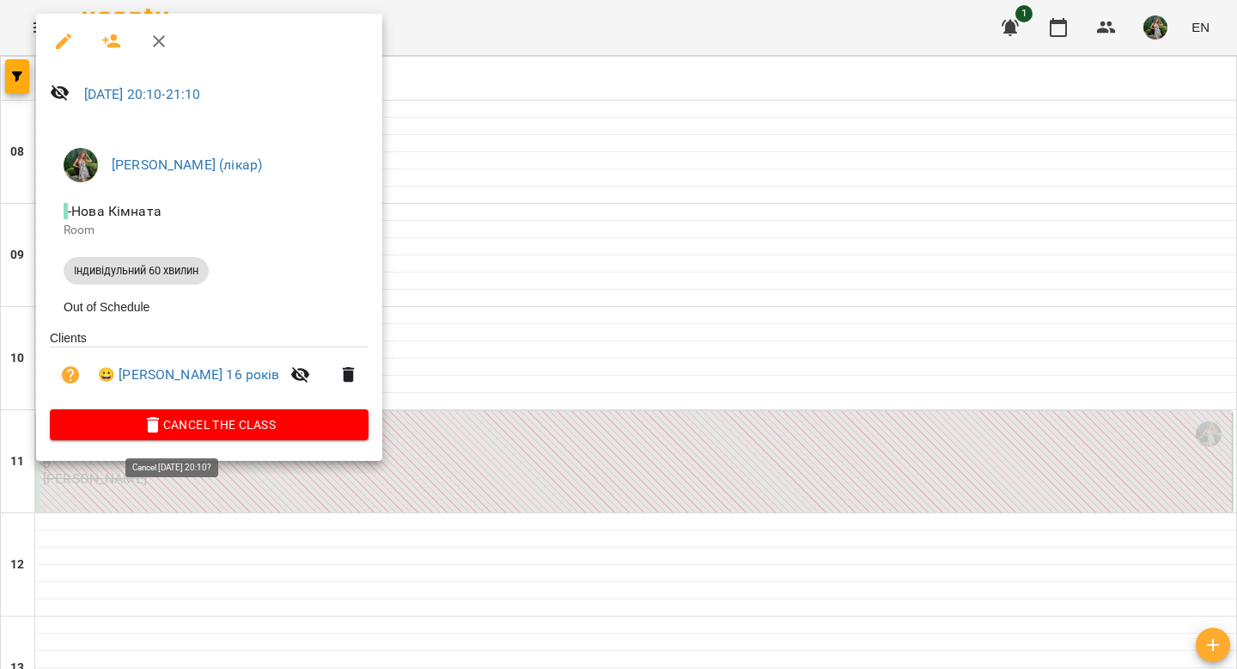
click at [208, 431] on span "Cancel the class" at bounding box center [209, 424] width 291 height 21
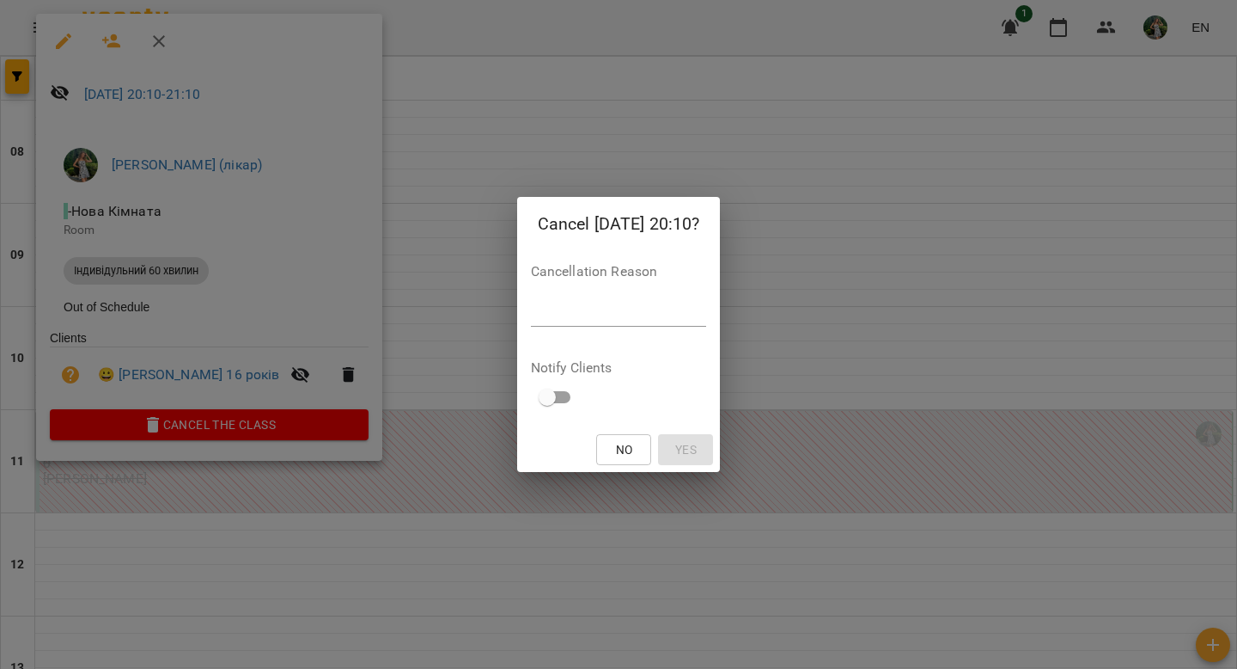
click at [621, 305] on textarea at bounding box center [619, 312] width 176 height 16
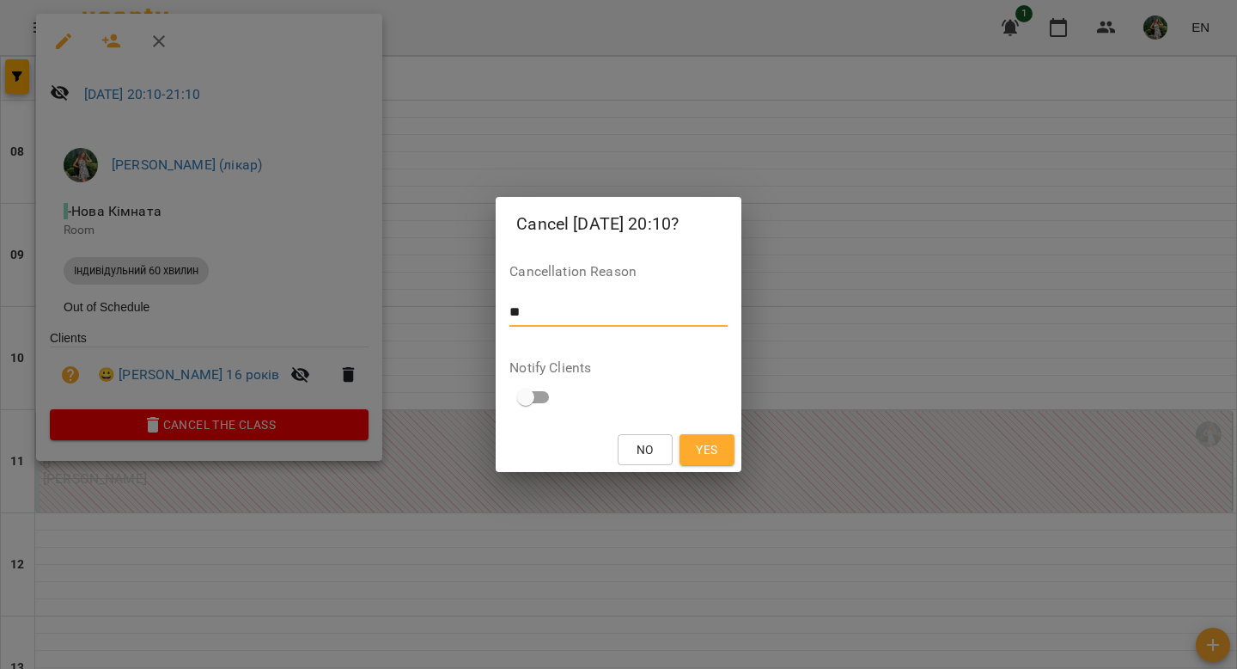
type textarea "**"
click at [707, 443] on span "Yes" at bounding box center [706, 449] width 21 height 21
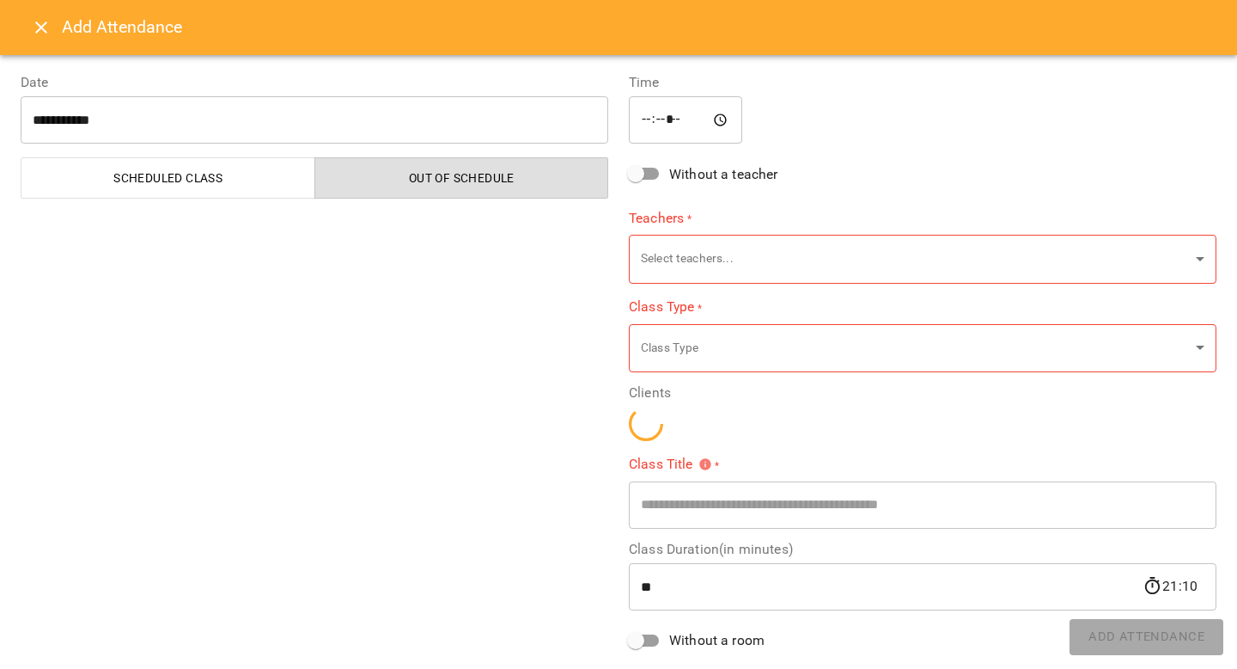
type input "**********"
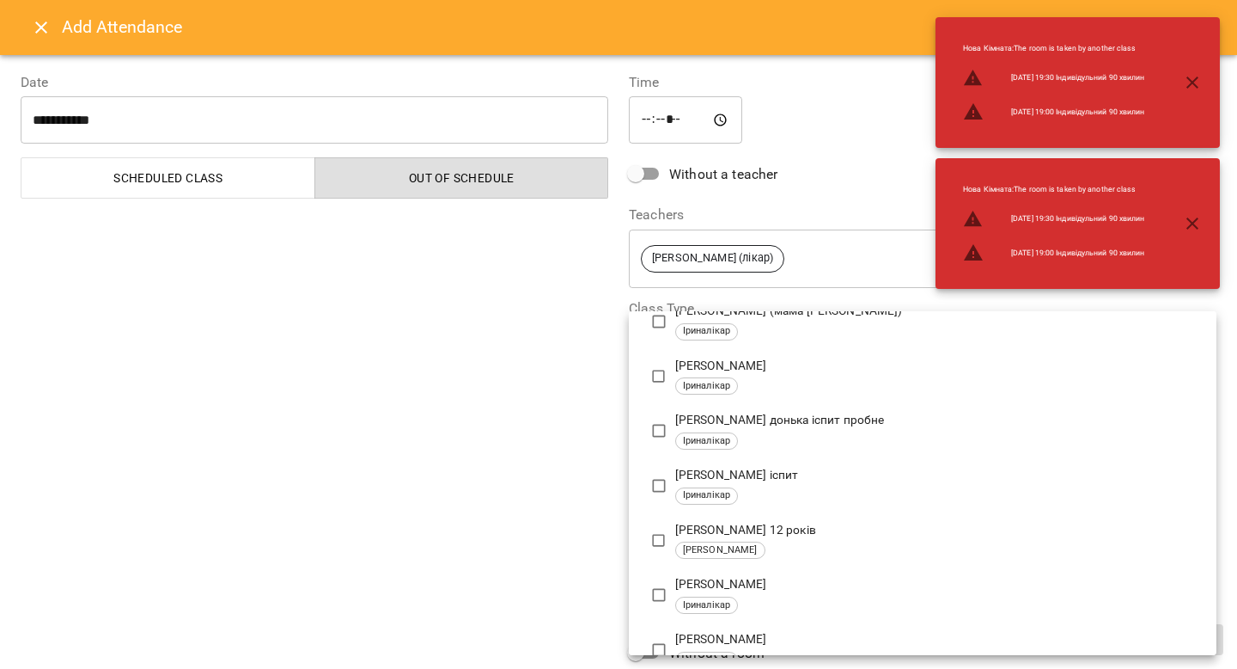
scroll to position [976, 0]
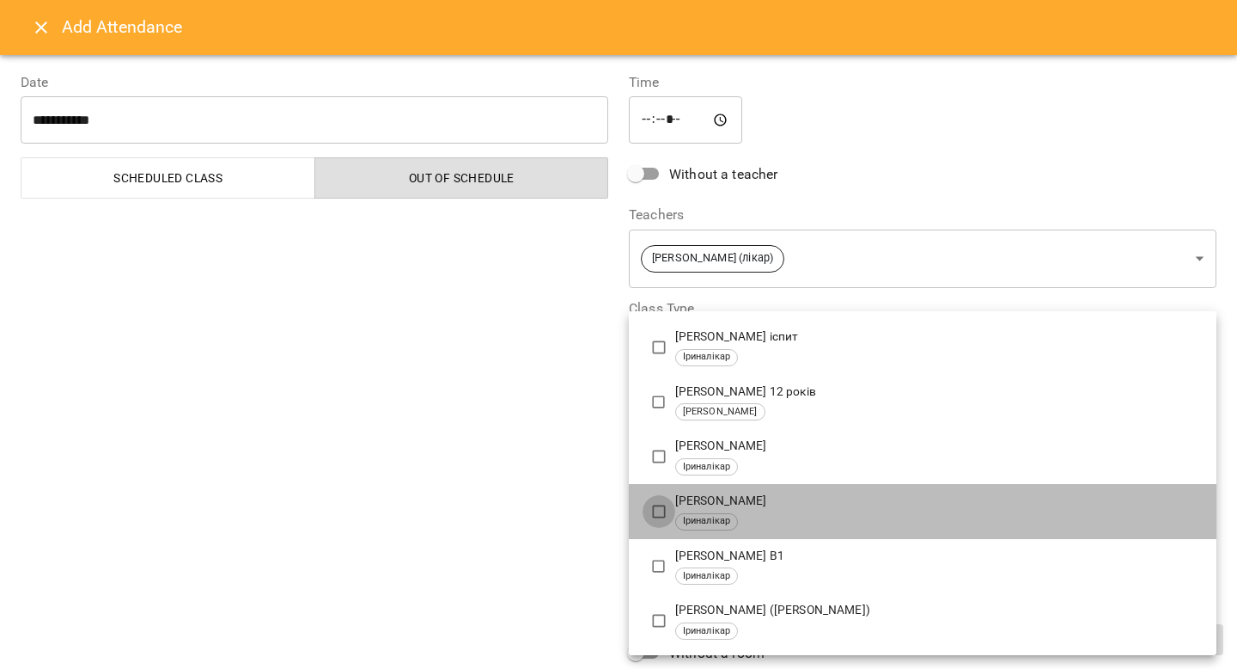
type input "**********"
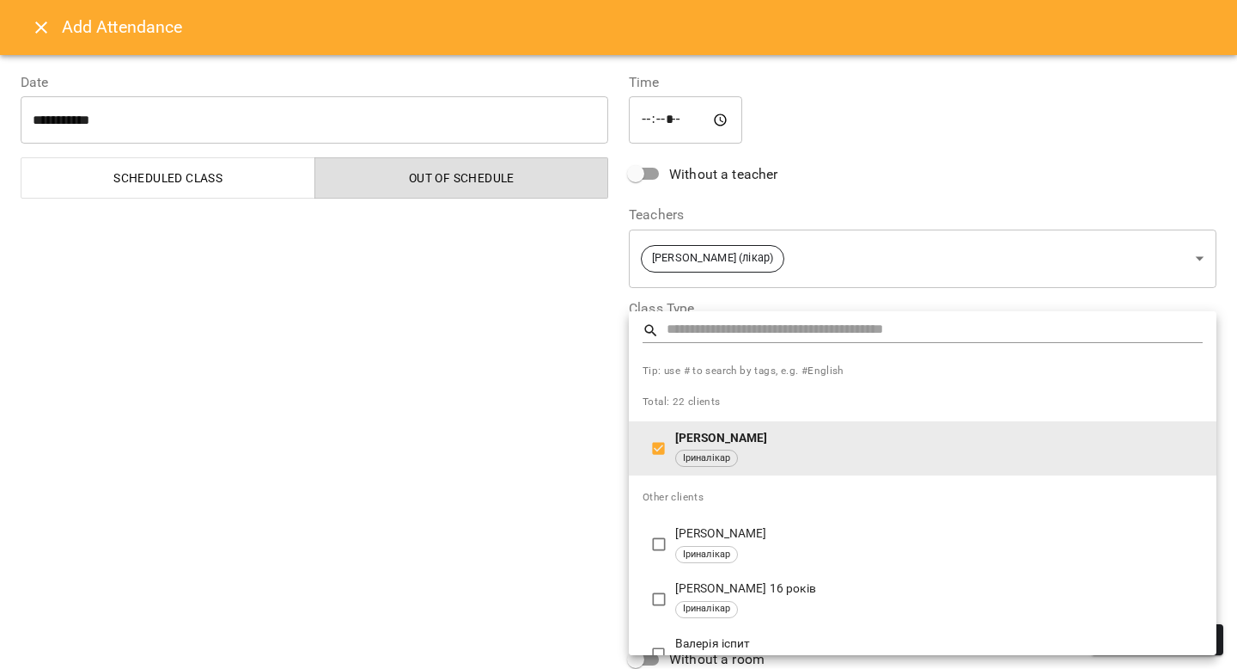
click at [512, 512] on div at bounding box center [618, 334] width 1237 height 669
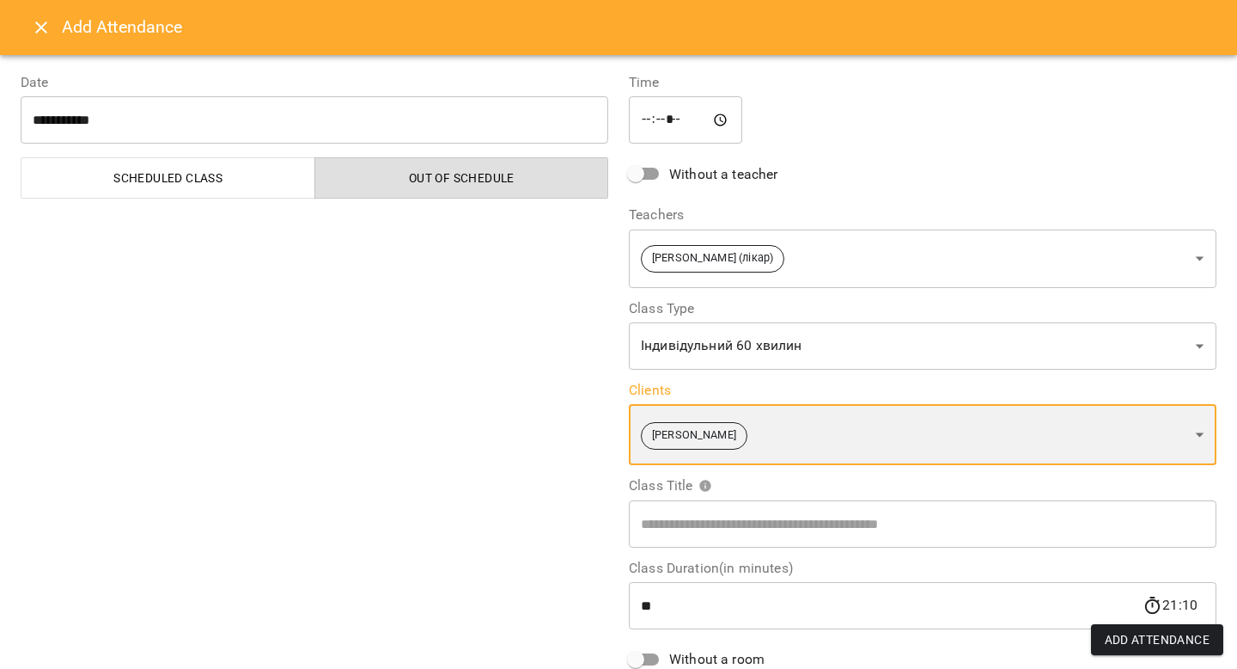
scroll to position [165, 0]
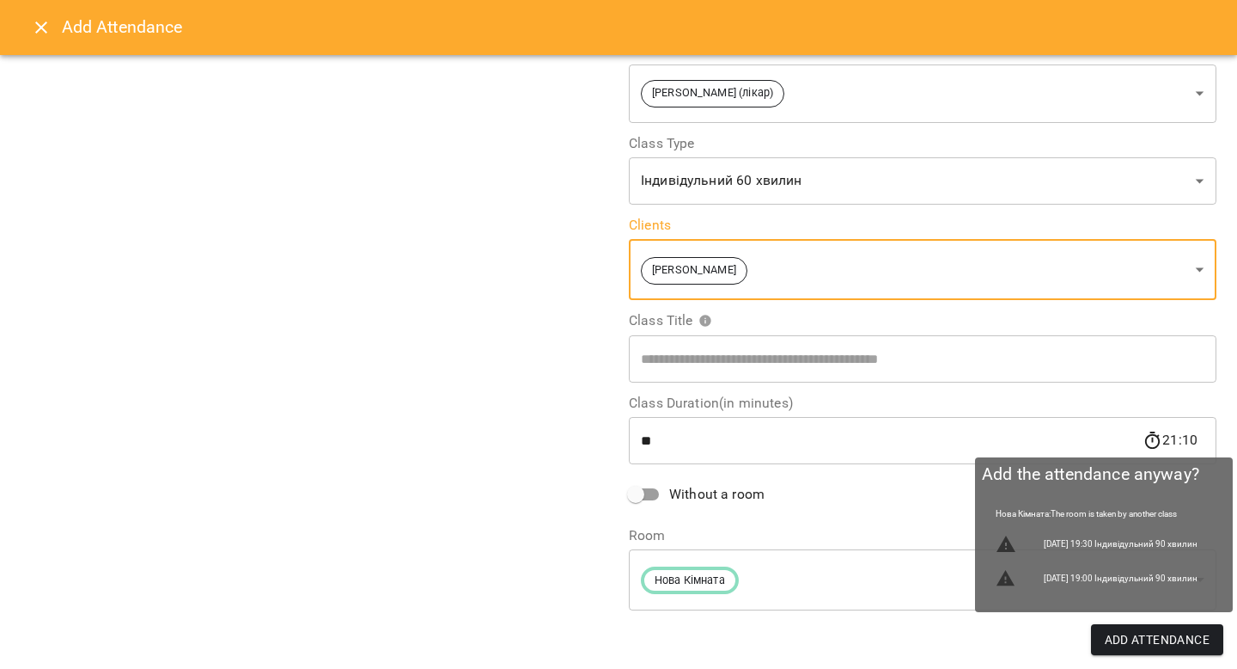
click at [911, 640] on span "Add Attendance" at bounding box center [1158, 639] width 106 height 21
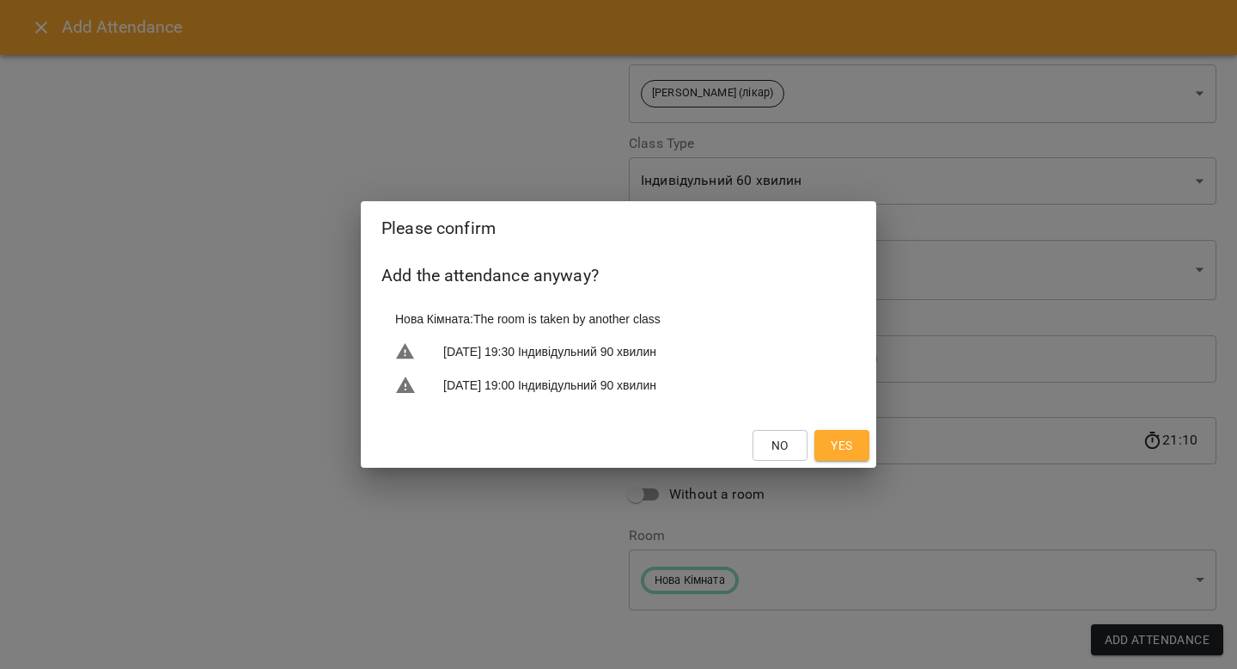
click at [834, 446] on span "Yes" at bounding box center [841, 445] width 21 height 21
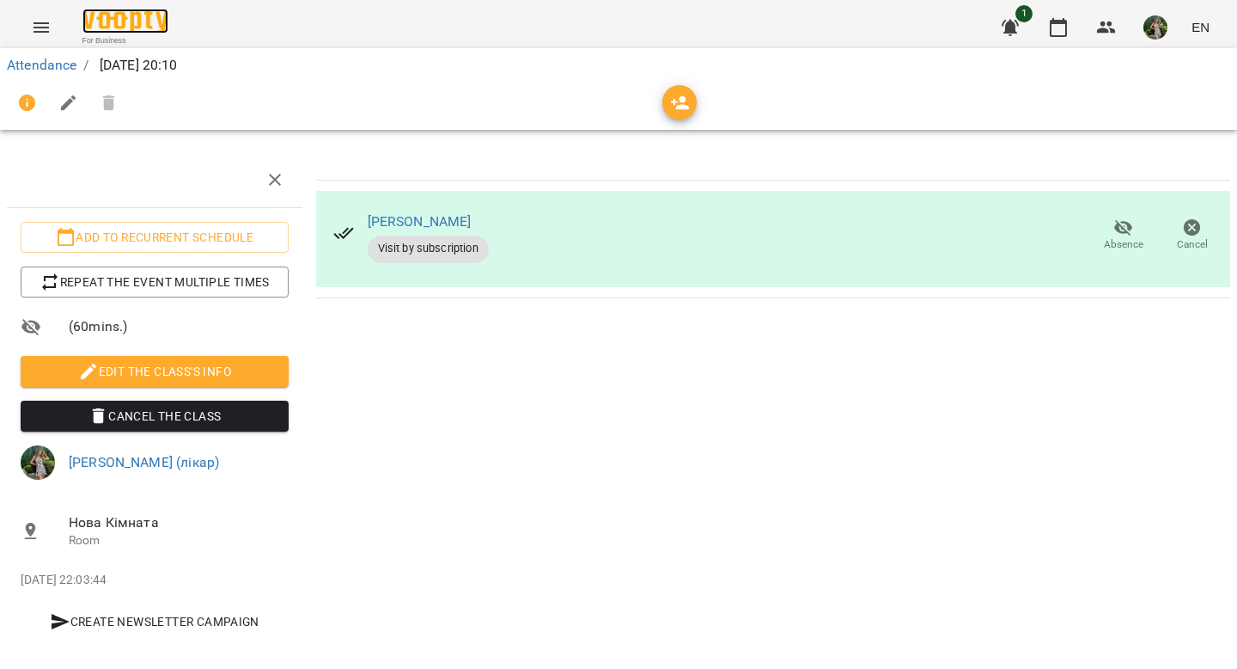
click at [127, 22] on img at bounding box center [125, 21] width 86 height 25
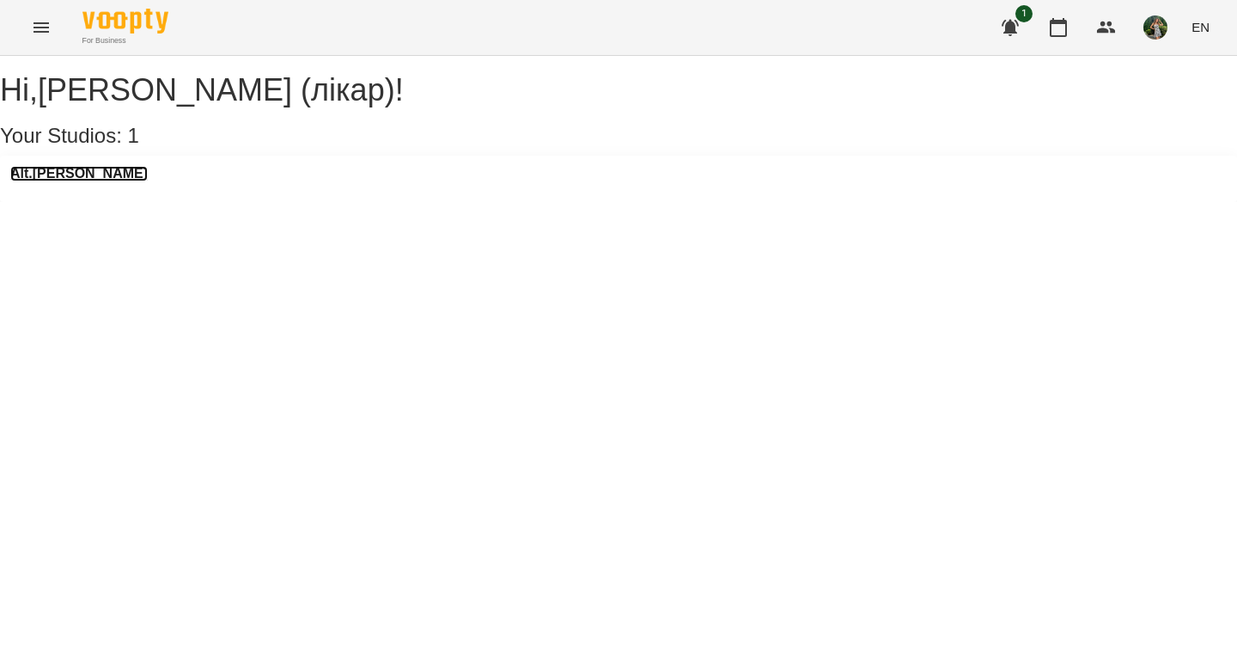
click at [58, 181] on h3 "Alt.Bertha" at bounding box center [78, 173] width 137 height 15
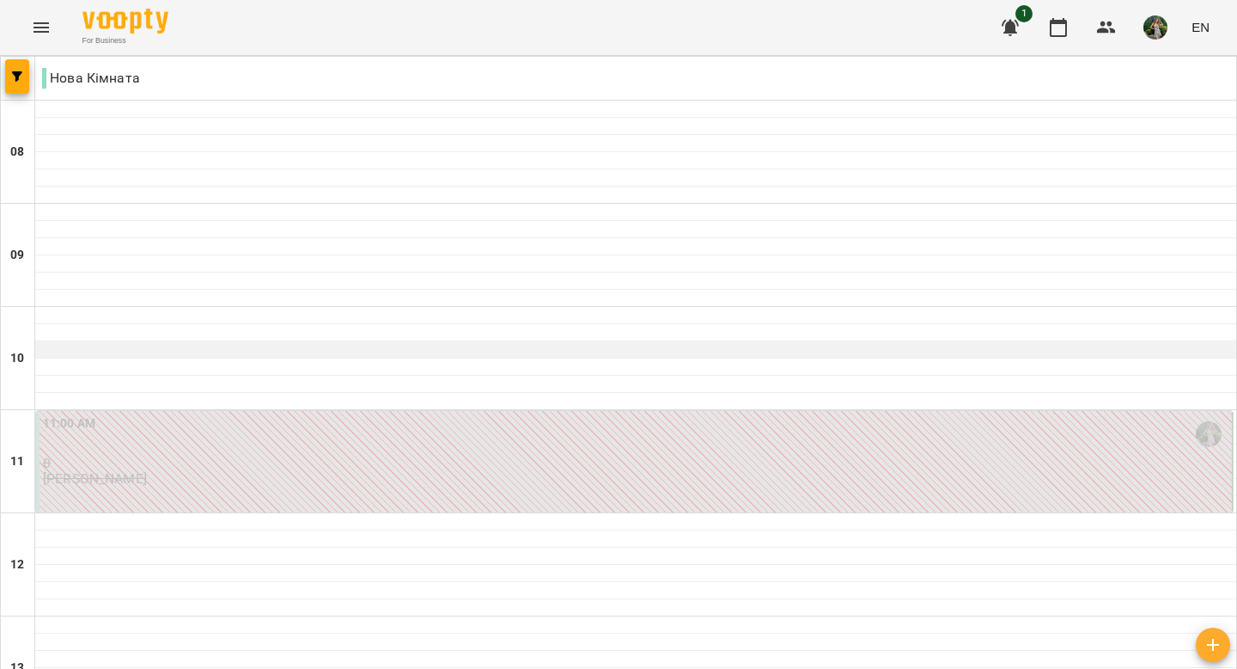
scroll to position [1093, 0]
